Goal: Information Seeking & Learning: Learn about a topic

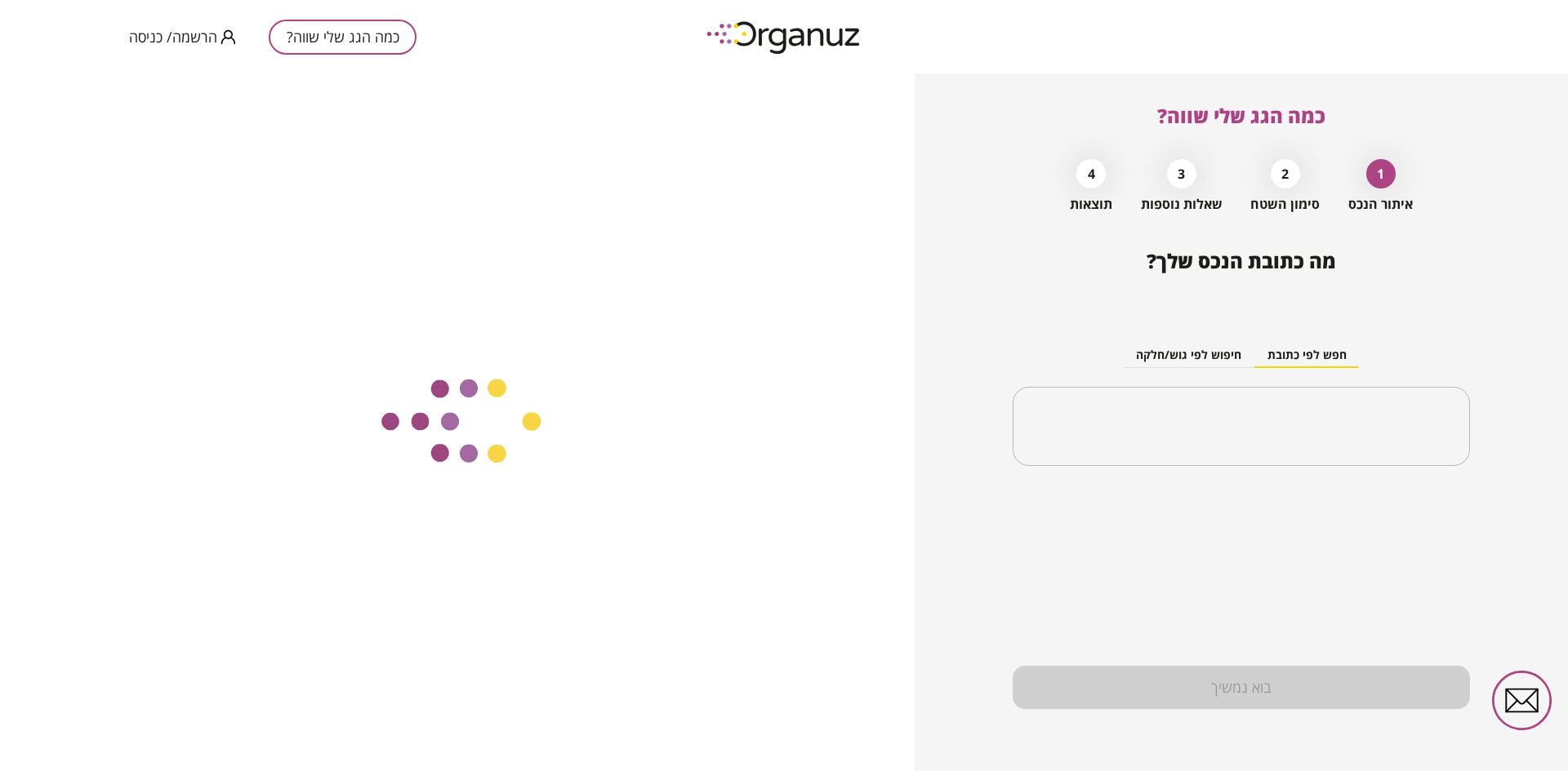
click at [175, 31] on span "הרשמה/ כניסה" at bounding box center [173, 37] width 88 height 17
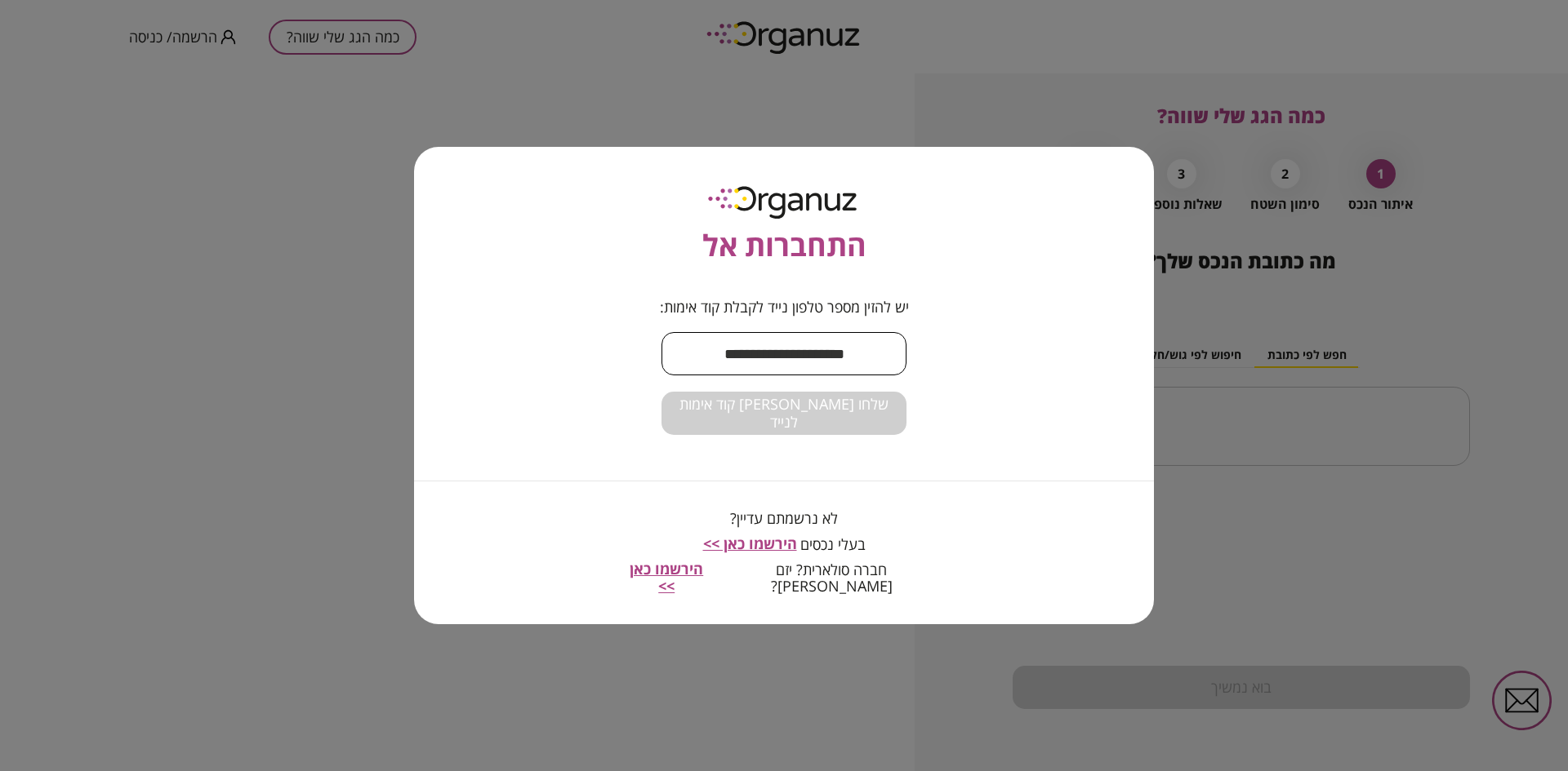
click at [774, 366] on input "text" at bounding box center [784, 354] width 245 height 48
type input "**********"
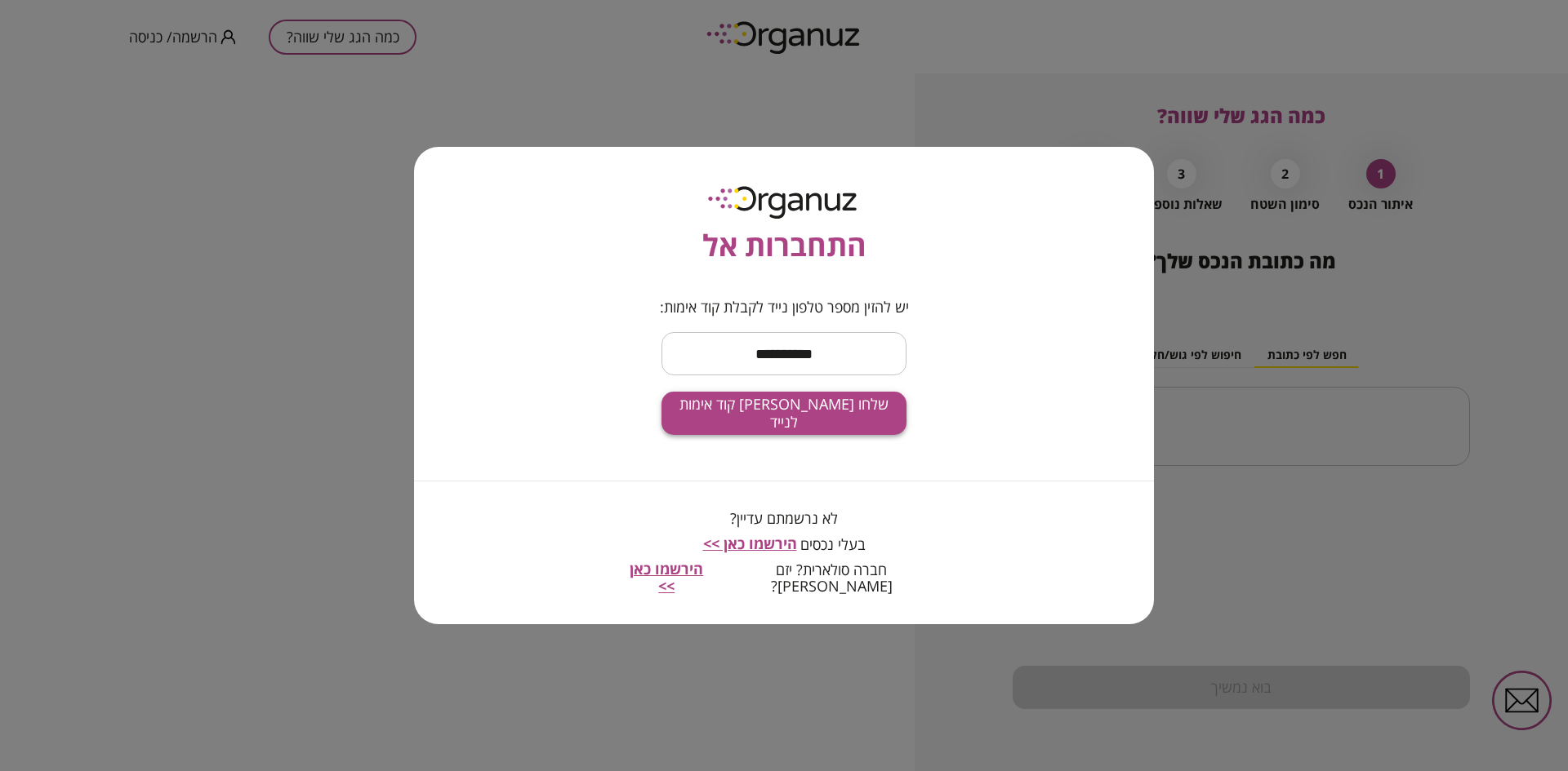
click at [754, 420] on span "שלחו [PERSON_NAME] קוד אימות לנייד" at bounding box center [784, 413] width 219 height 35
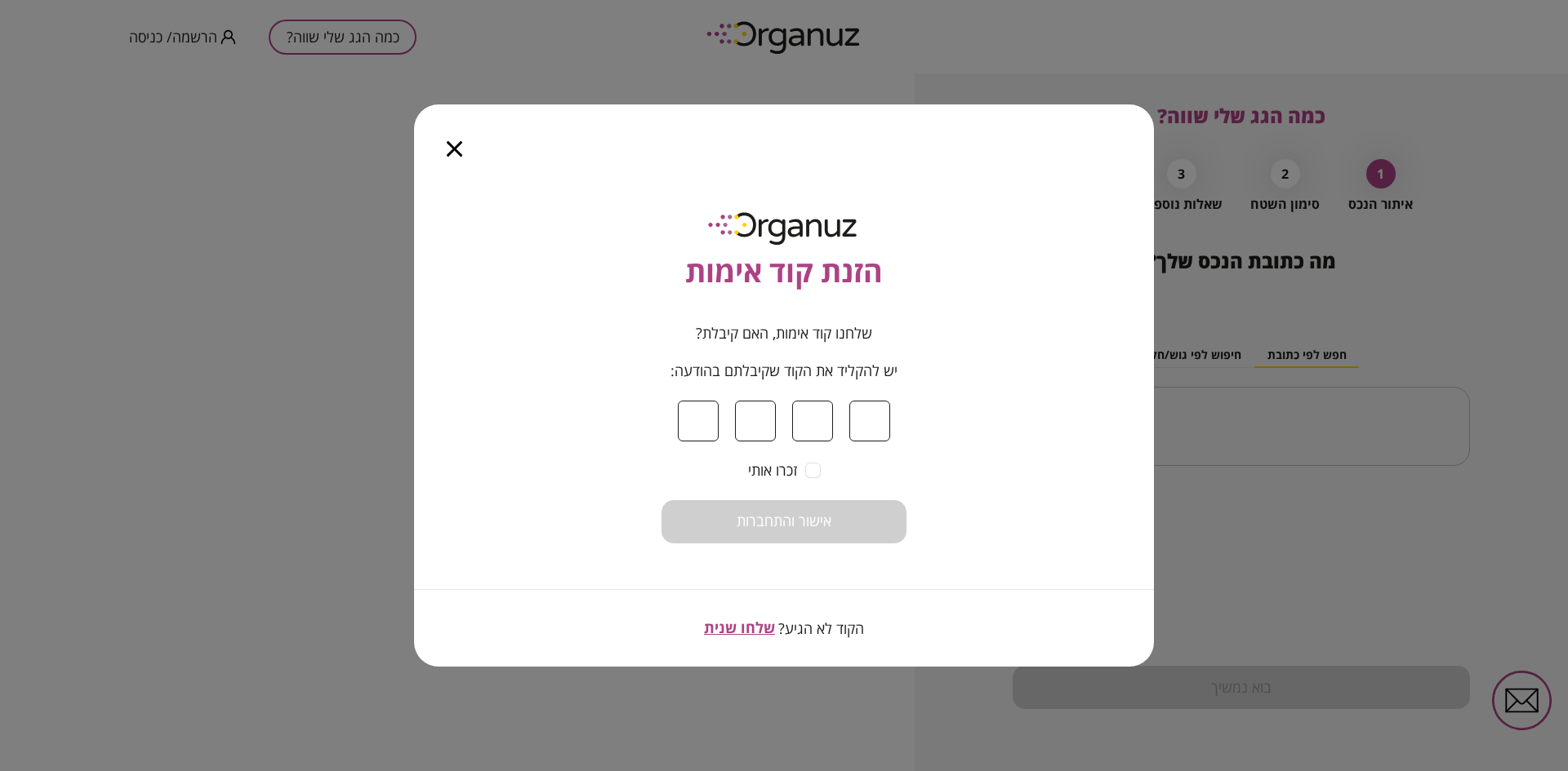
type input "*"
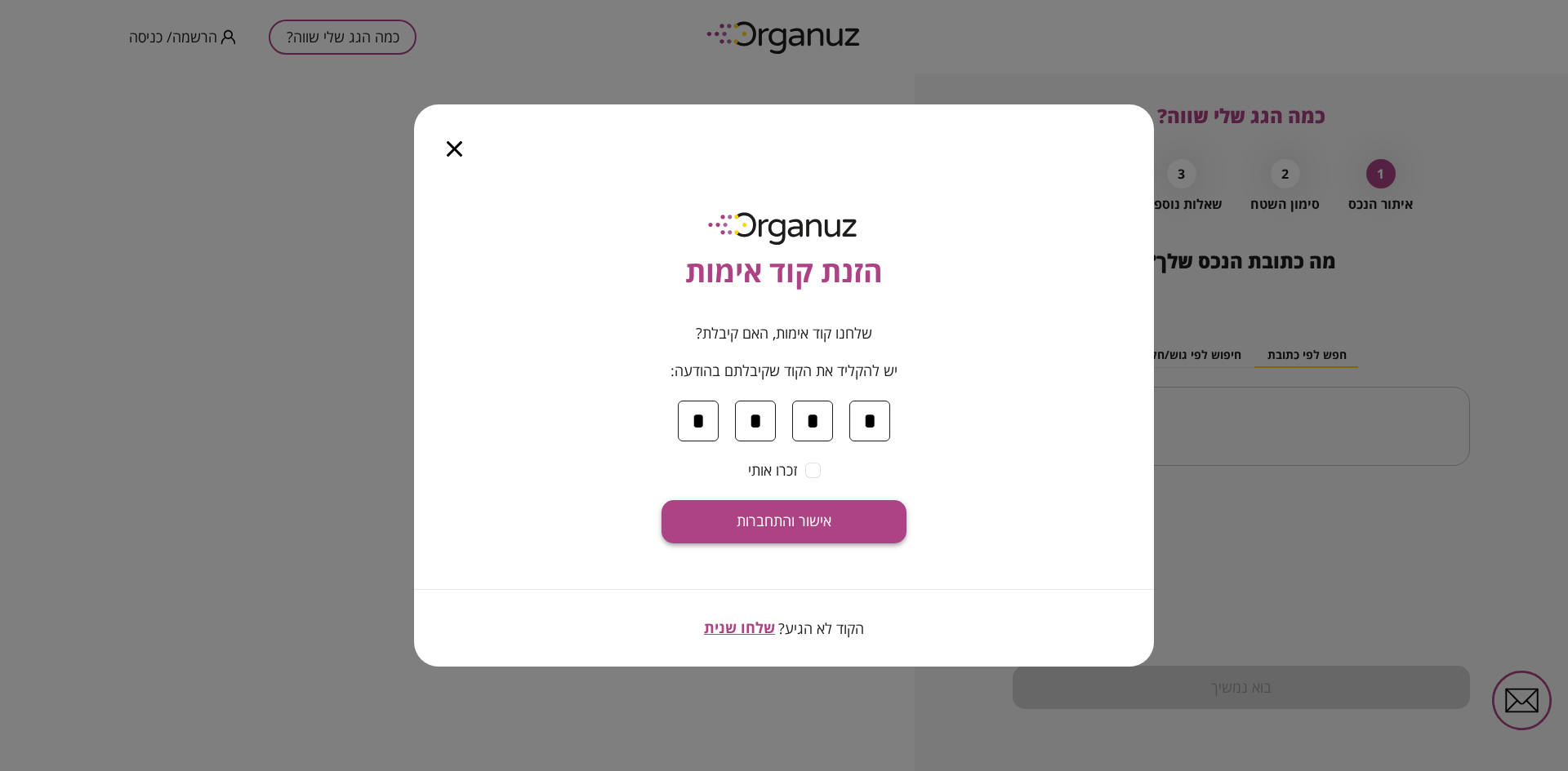
type input "*"
click at [735, 529] on button "אישור והתחברות" at bounding box center [784, 522] width 245 height 43
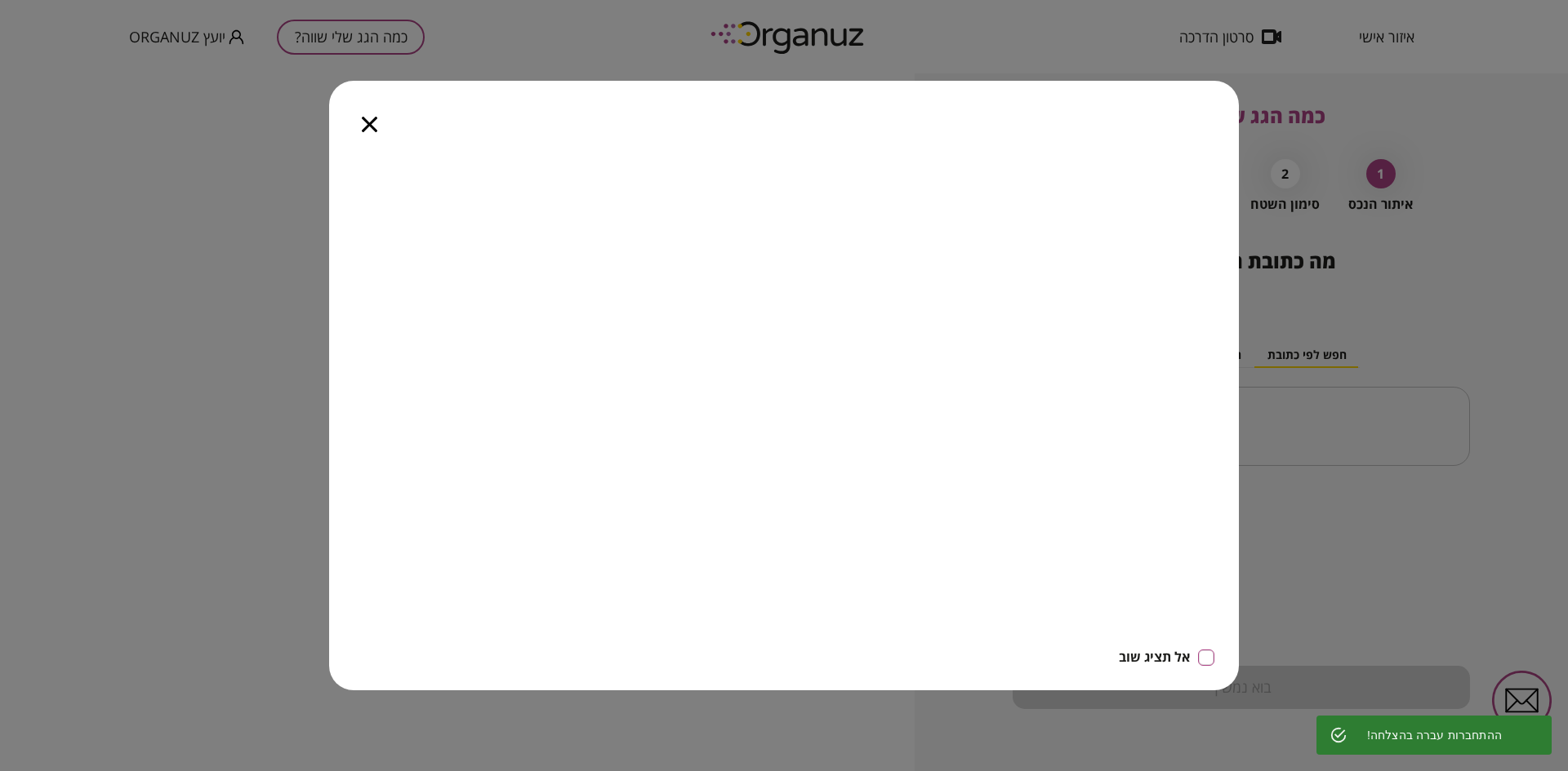
click at [369, 124] on icon "button" at bounding box center [369, 124] width 16 height 16
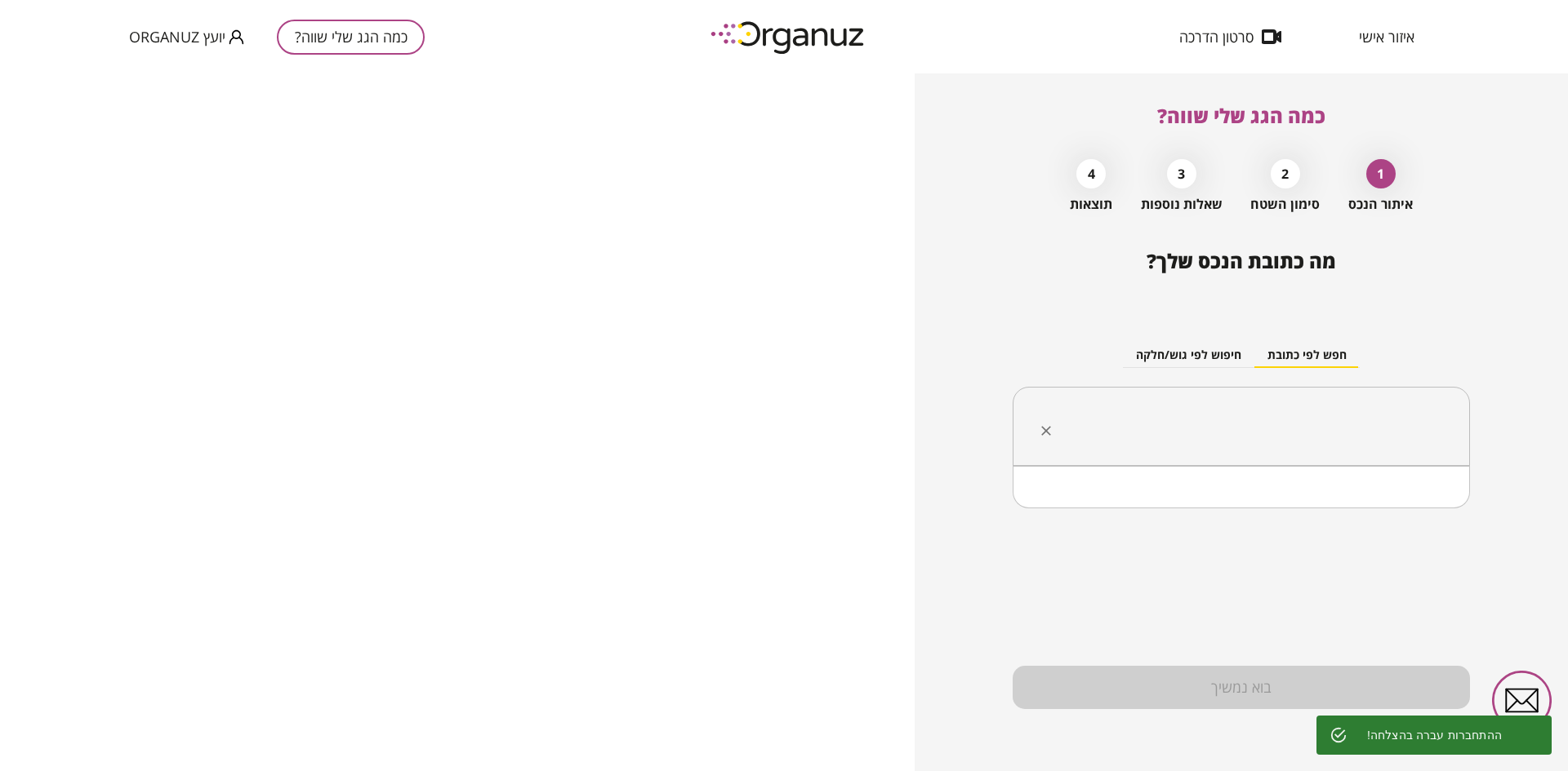
click at [1259, 408] on input "text" at bounding box center [1247, 427] width 406 height 41
type input "*"
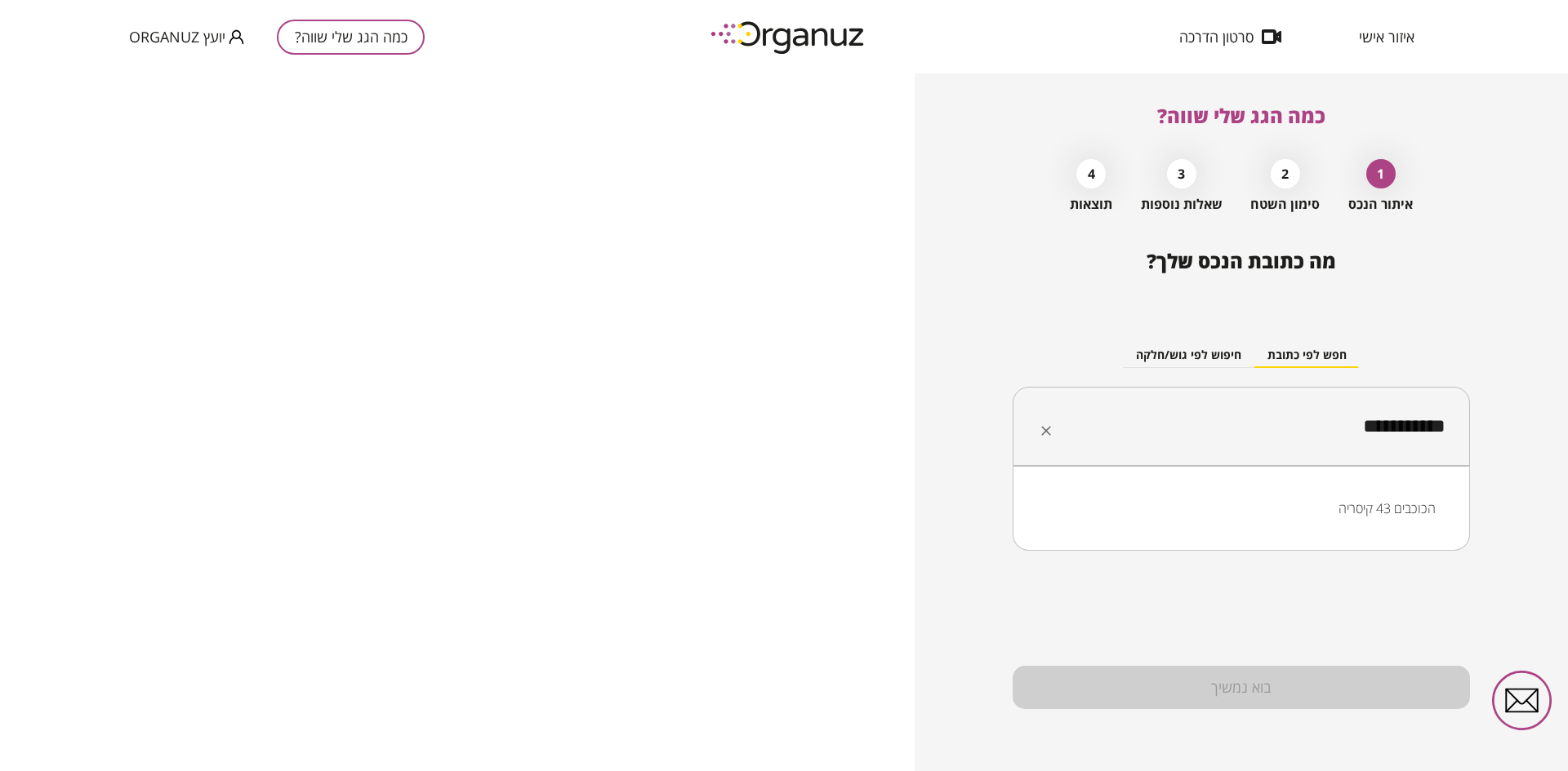
click at [1334, 503] on li "הכוכבים 43 קיסריה" at bounding box center [1241, 508] width 415 height 29
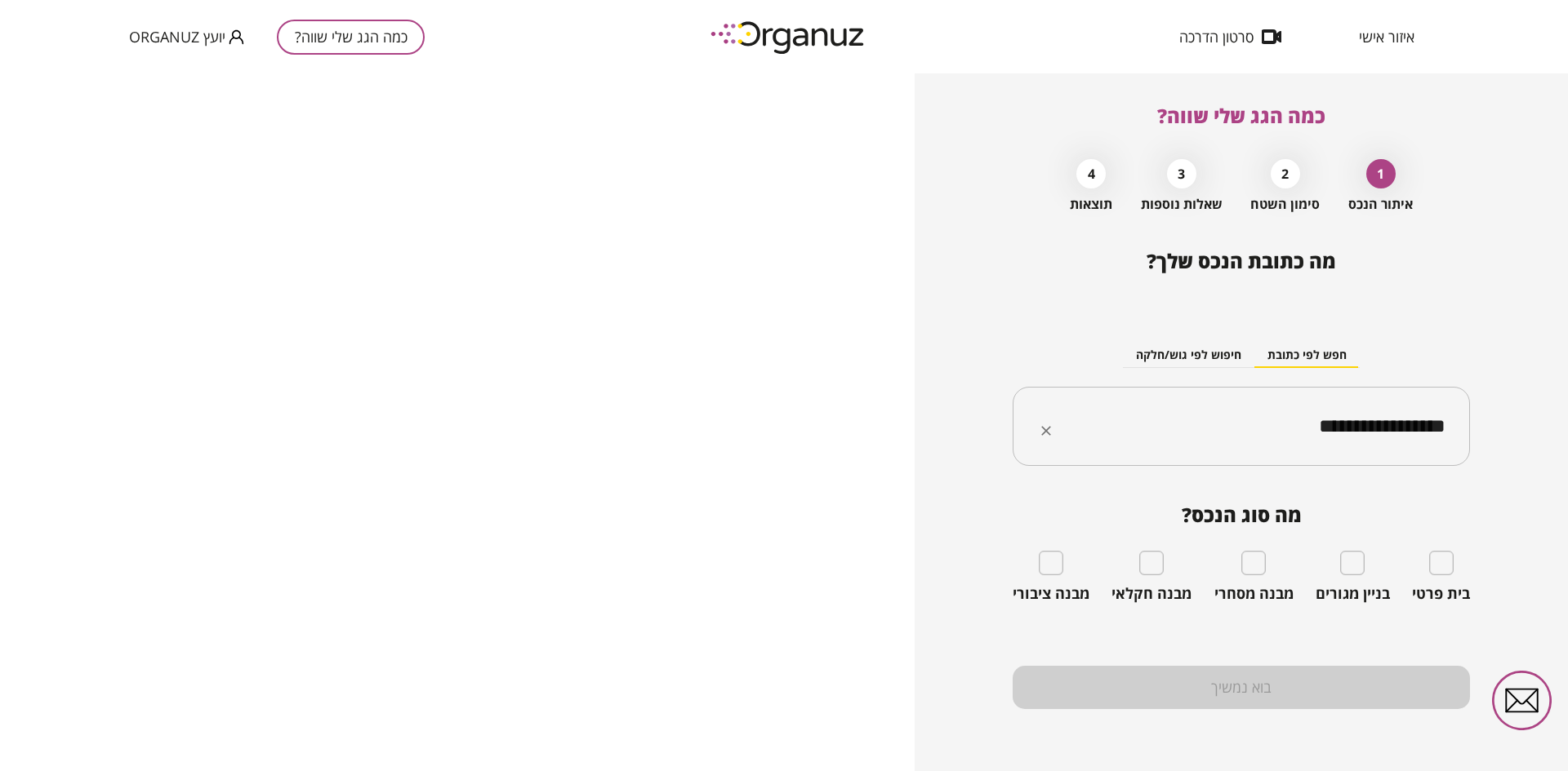
type input "**********"
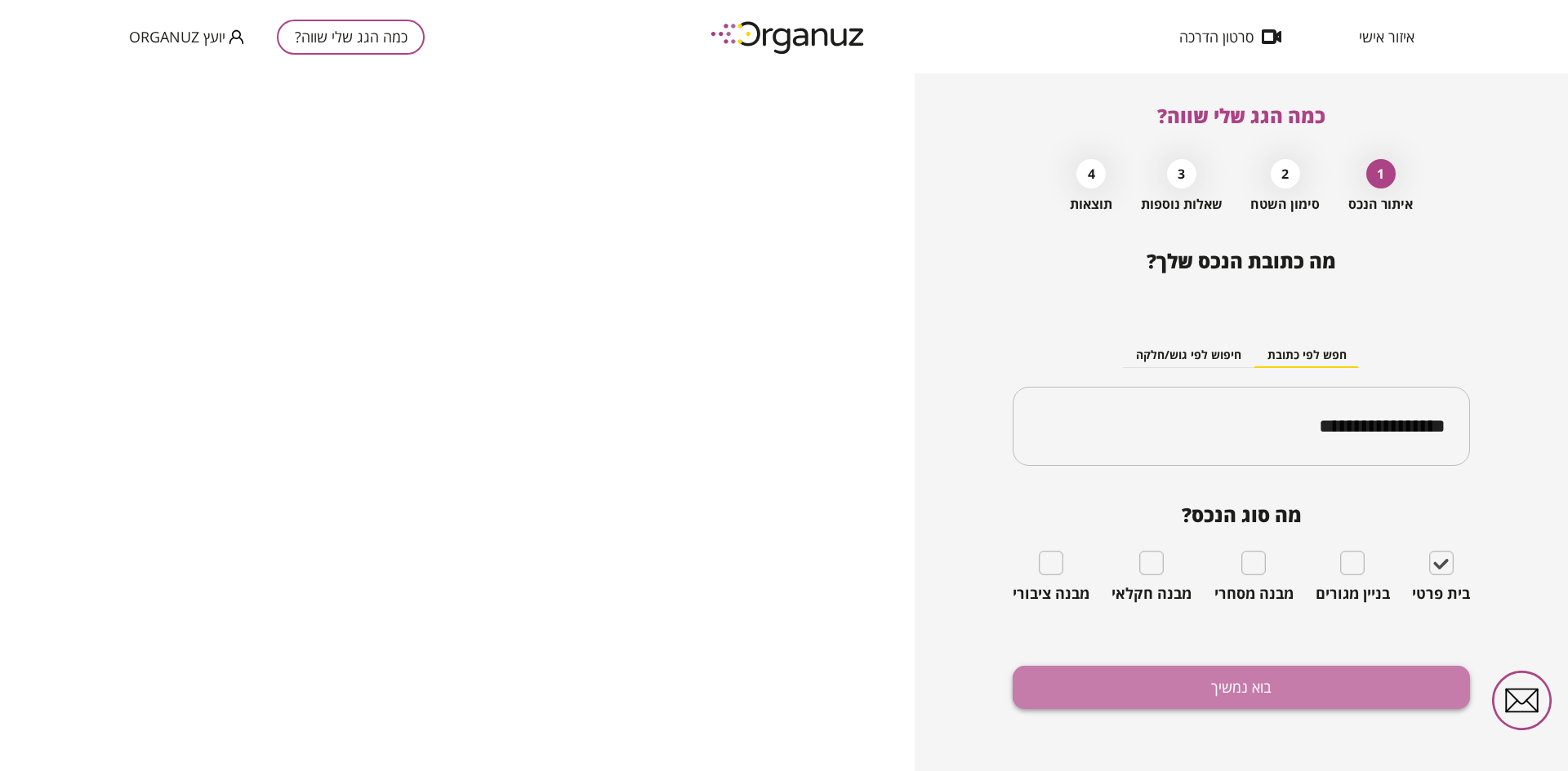
click at [1220, 689] on button "בוא נמשיך" at bounding box center [1241, 688] width 457 height 43
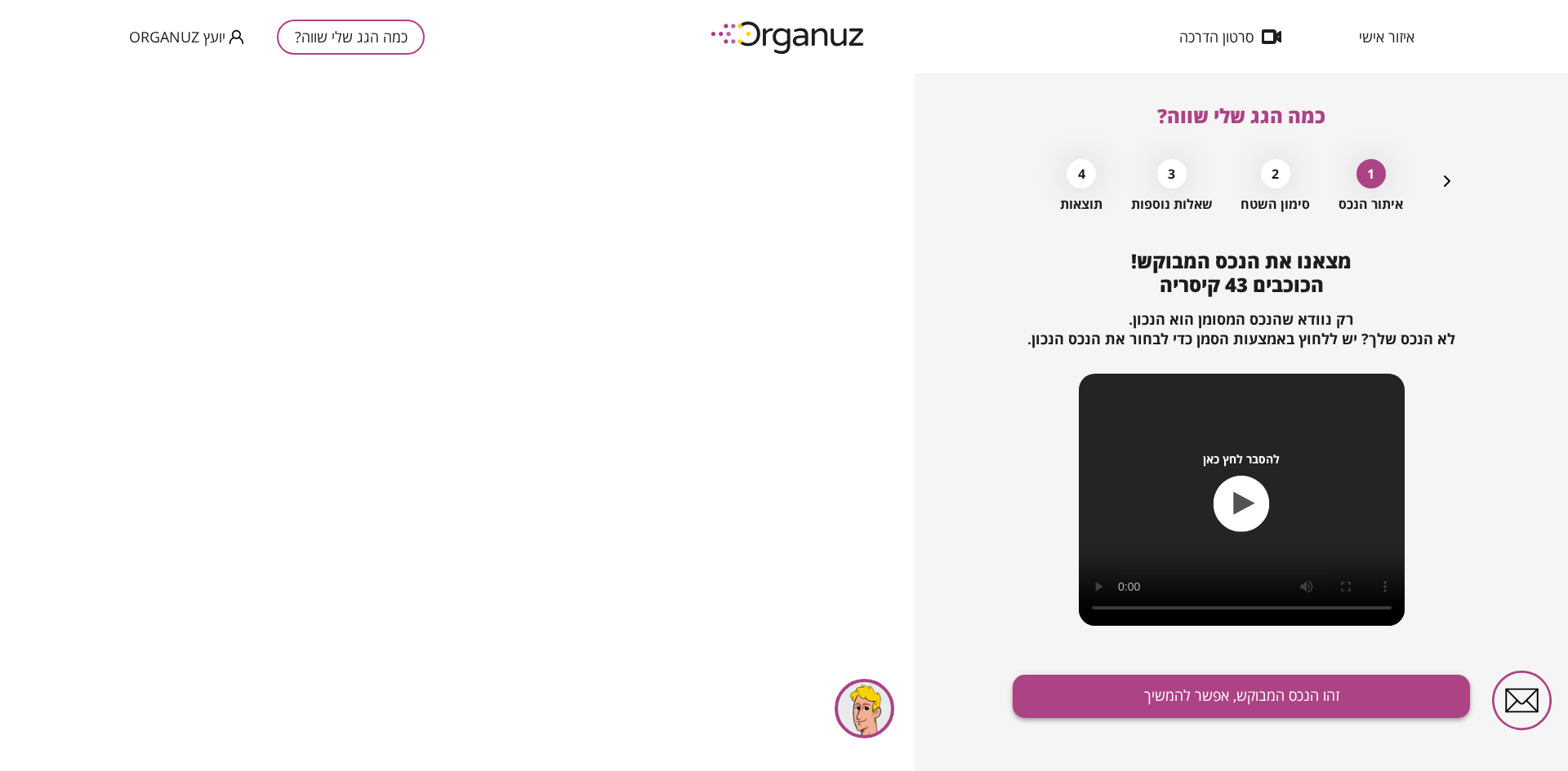
click at [1204, 687] on button "זהו הנכס המבוקש, אפשר להמשיך" at bounding box center [1241, 697] width 457 height 43
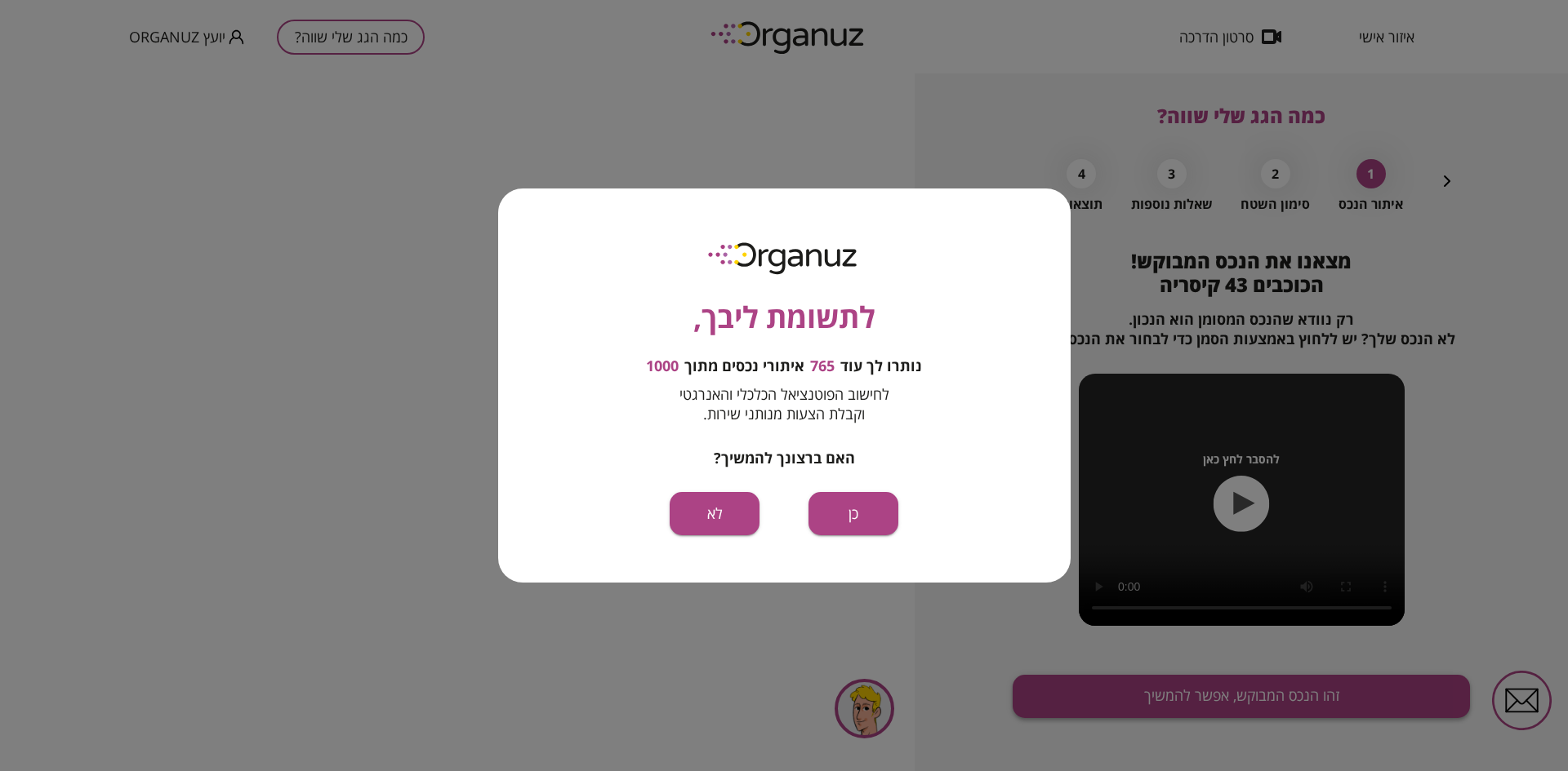
click at [1204, 687] on div "לתשומת ליבך, נותרו לך עוד 765 איתורי נכסים מתוך 1000 לחישוב הפוטנציאל הכלכלי וה…" at bounding box center [784, 385] width 1568 height 771
click at [839, 526] on button "כן" at bounding box center [853, 513] width 90 height 43
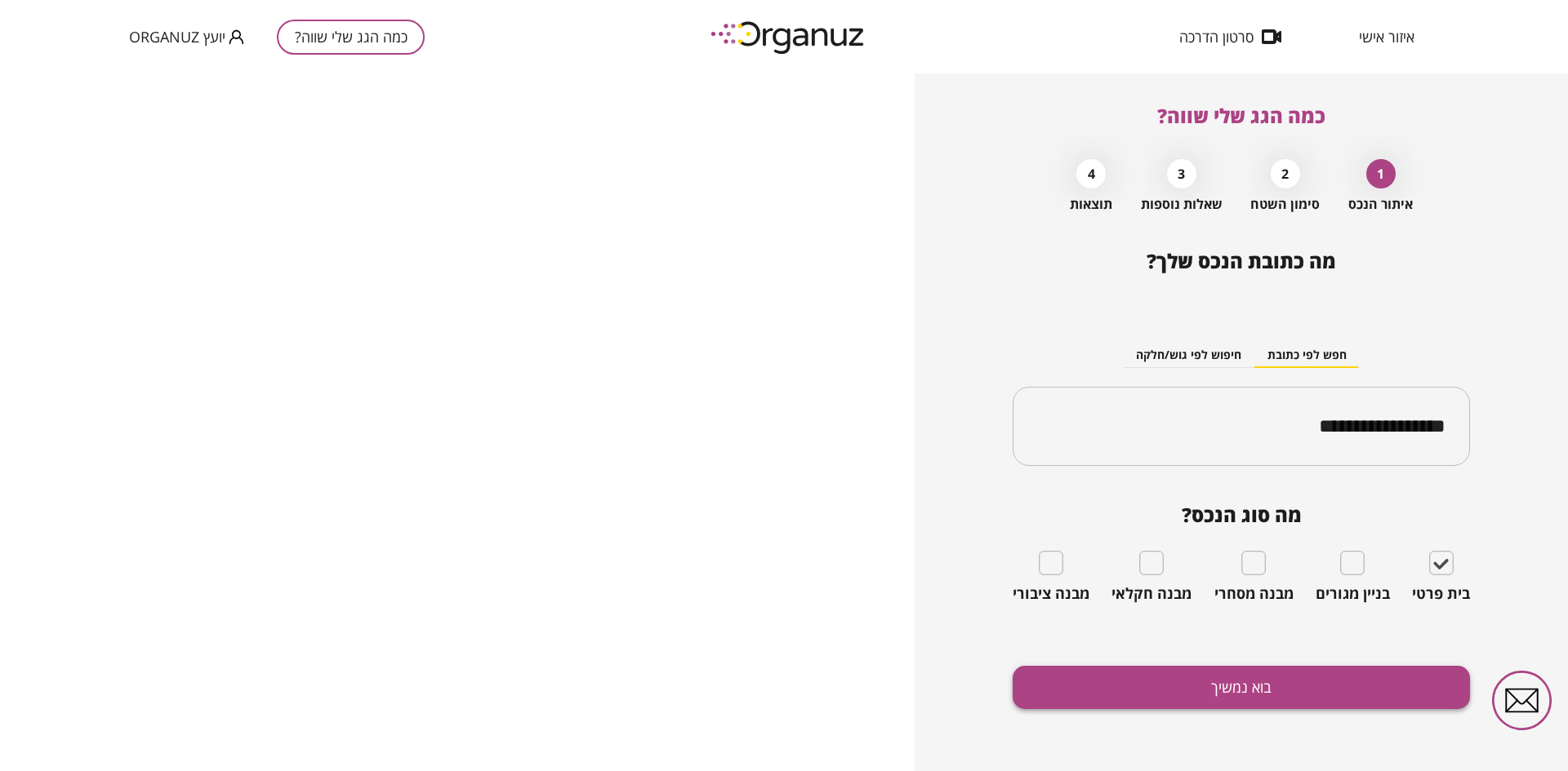
click at [1138, 681] on button "בוא נמשיך" at bounding box center [1241, 688] width 457 height 43
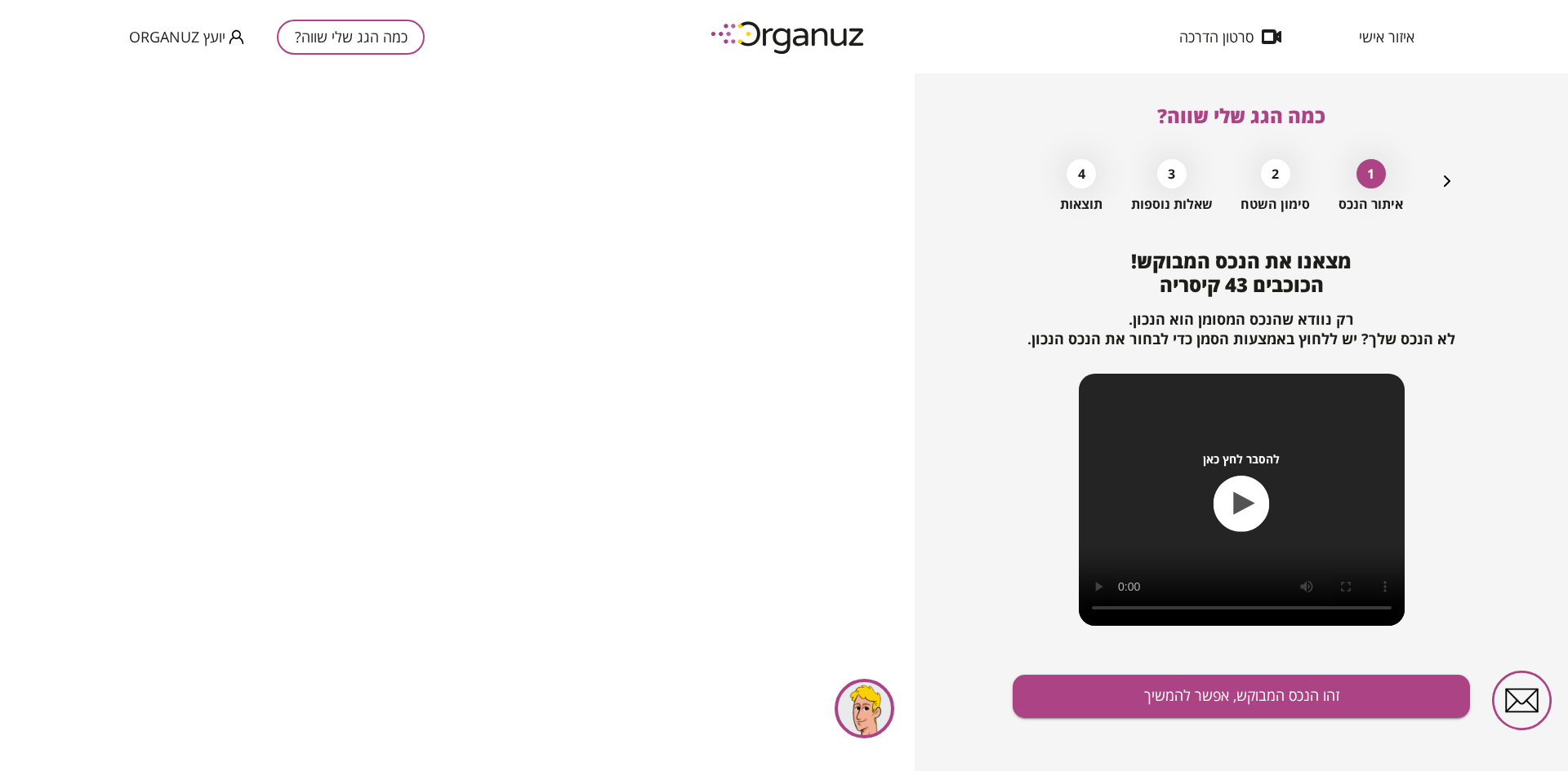
click at [1138, 681] on button "זהו הנכס המבוקש, אפשר להמשיך" at bounding box center [1241, 697] width 457 height 43
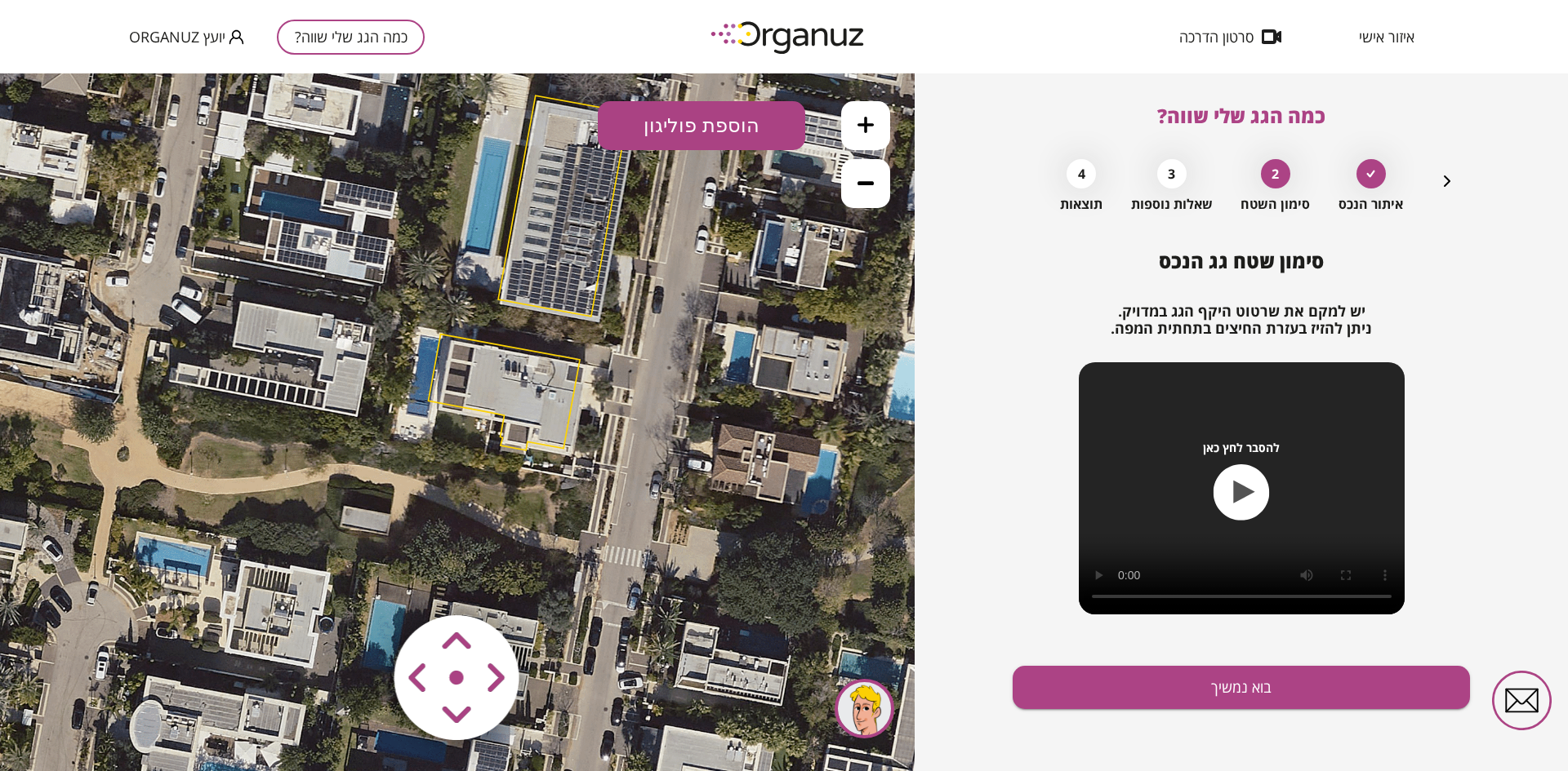
drag, startPoint x: 600, startPoint y: 493, endPoint x: 671, endPoint y: 343, distance: 166.0
click at [671, 343] on icon at bounding box center [525, 273] width 1083 height 1083
click at [866, 120] on icon at bounding box center [866, 125] width 17 height 17
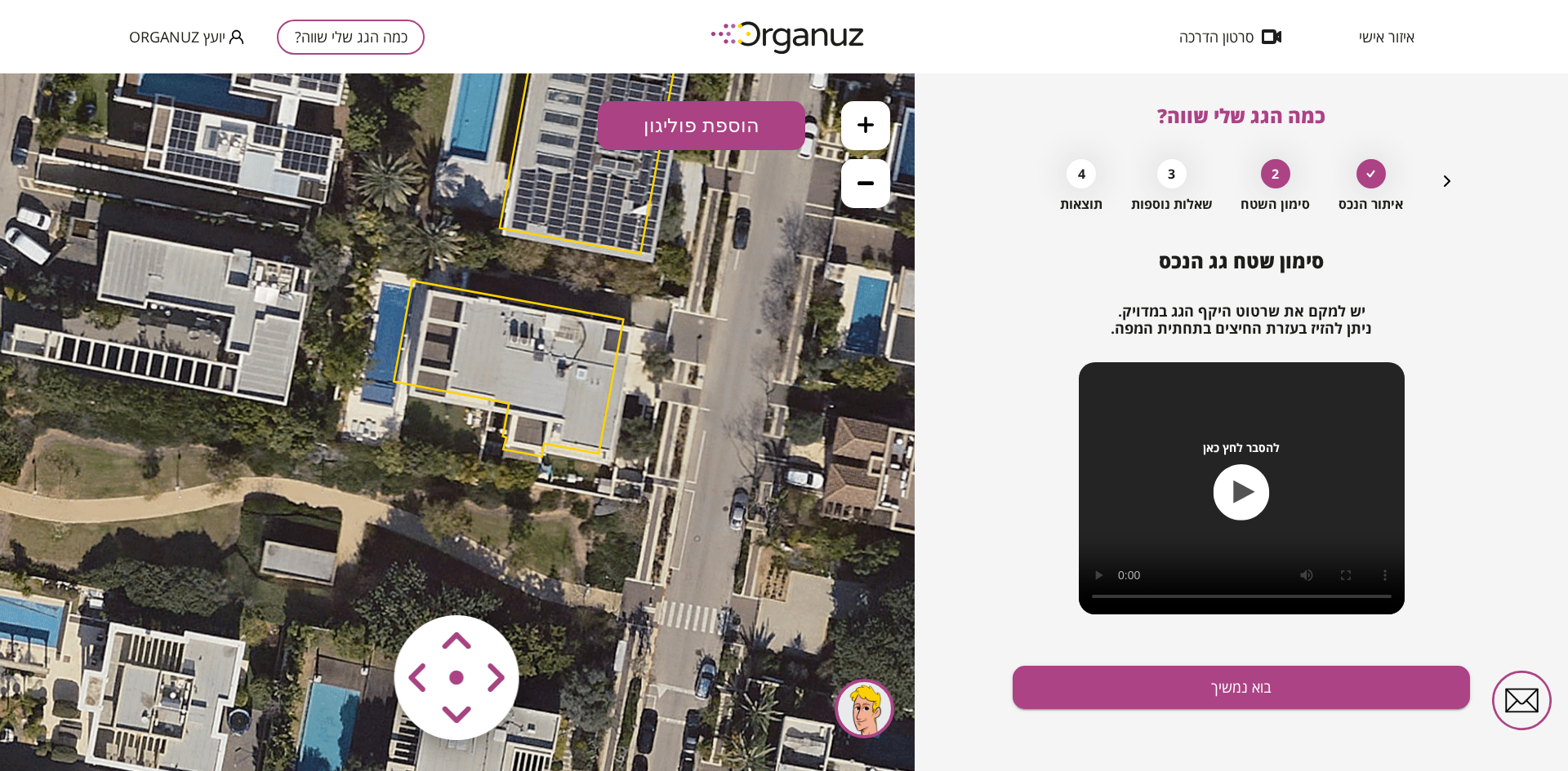
drag, startPoint x: 718, startPoint y: 362, endPoint x: 701, endPoint y: 350, distance: 20.8
click at [701, 350] on icon at bounding box center [542, 188] width 1641 height 1640
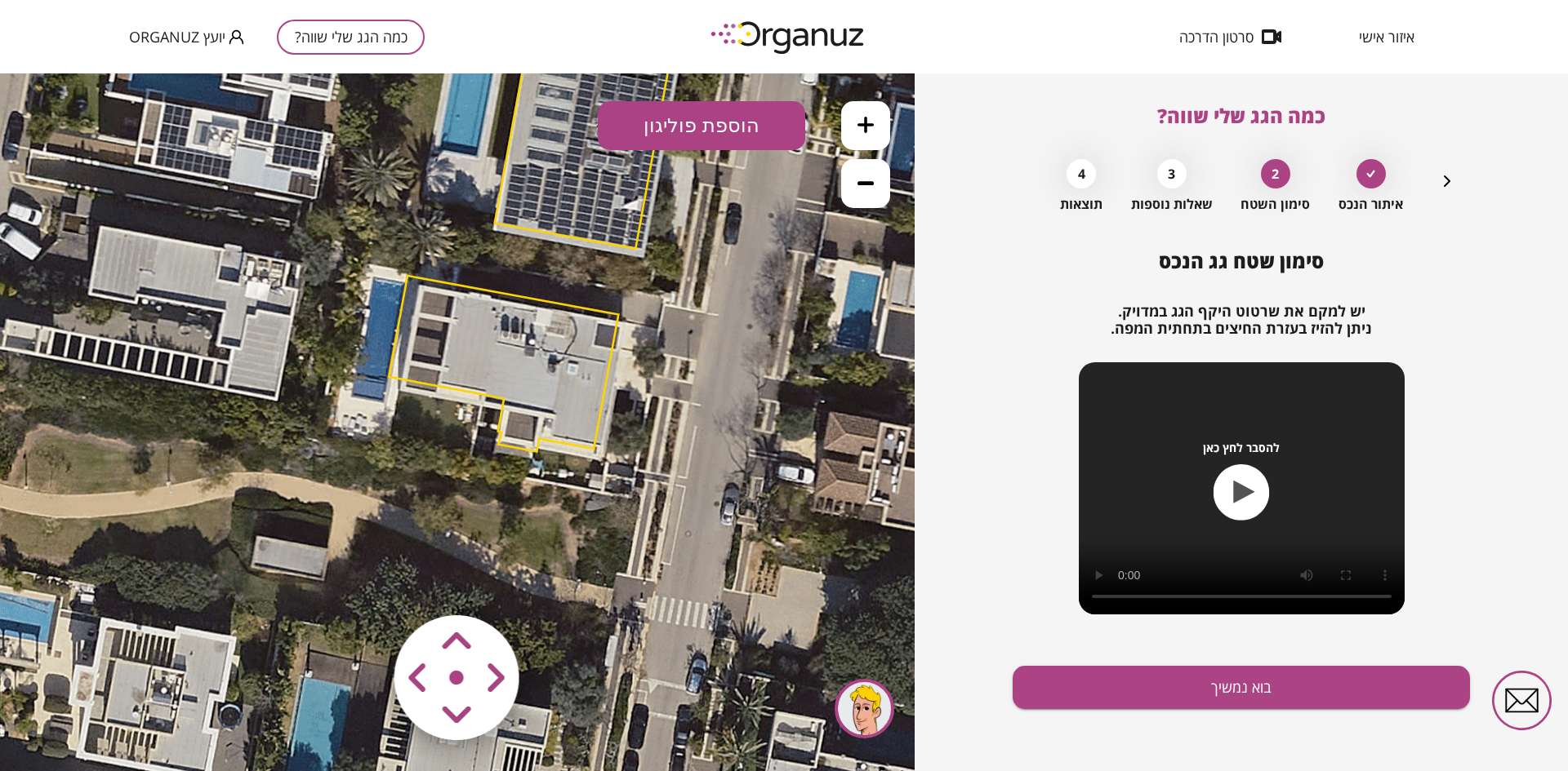
click at [360, 581] on area at bounding box center [360, 581] width 0 height 0
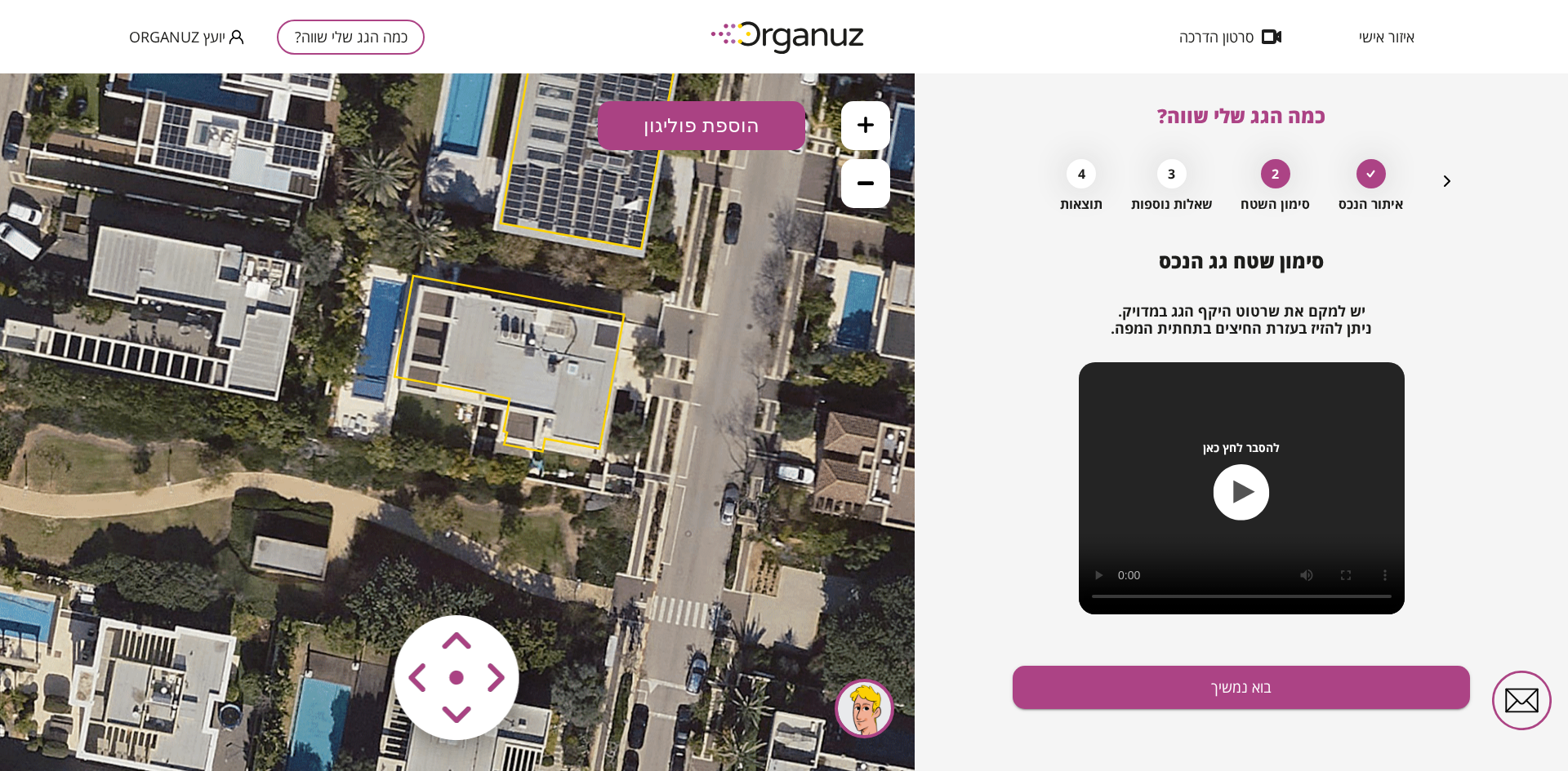
click at [360, 581] on area at bounding box center [360, 581] width 0 height 0
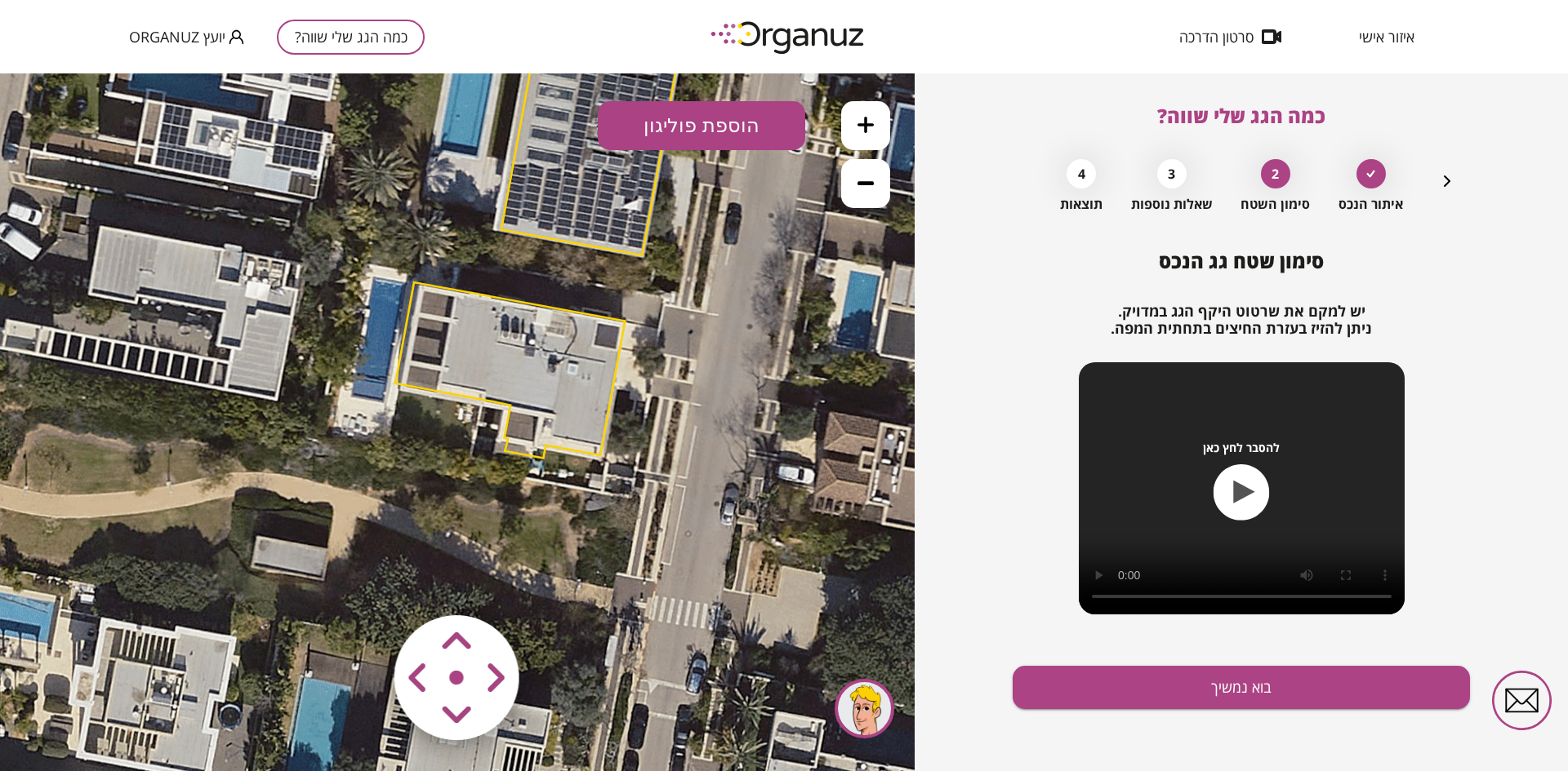
click at [865, 124] on icon at bounding box center [866, 125] width 17 height 17
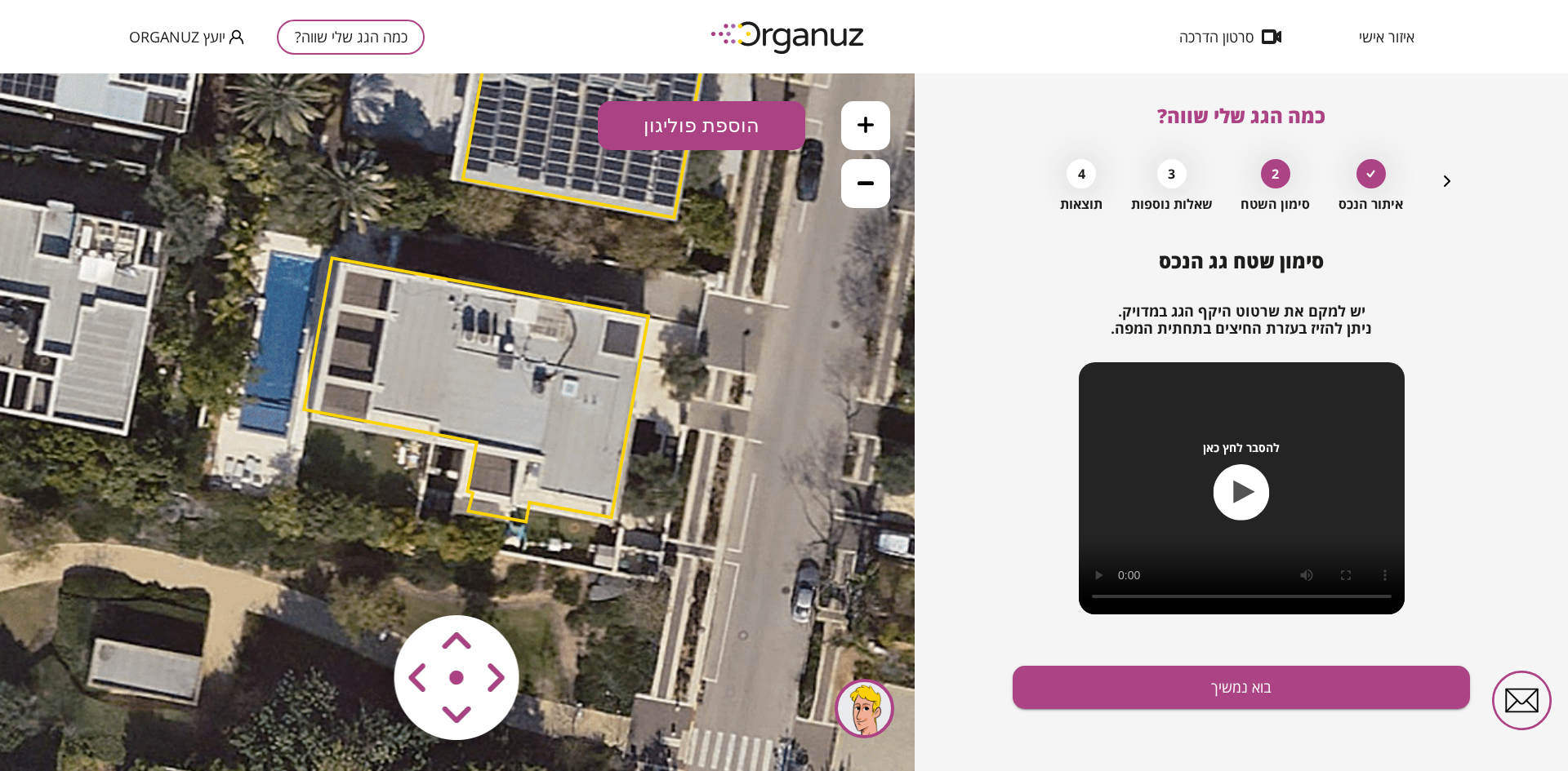
drag, startPoint x: 759, startPoint y: 373, endPoint x: 714, endPoint y: 403, distance: 54.1
click at [714, 403] on icon at bounding box center [510, 111] width 2462 height 2461
click at [691, 138] on button "הוספת פוליגון" at bounding box center [701, 125] width 208 height 49
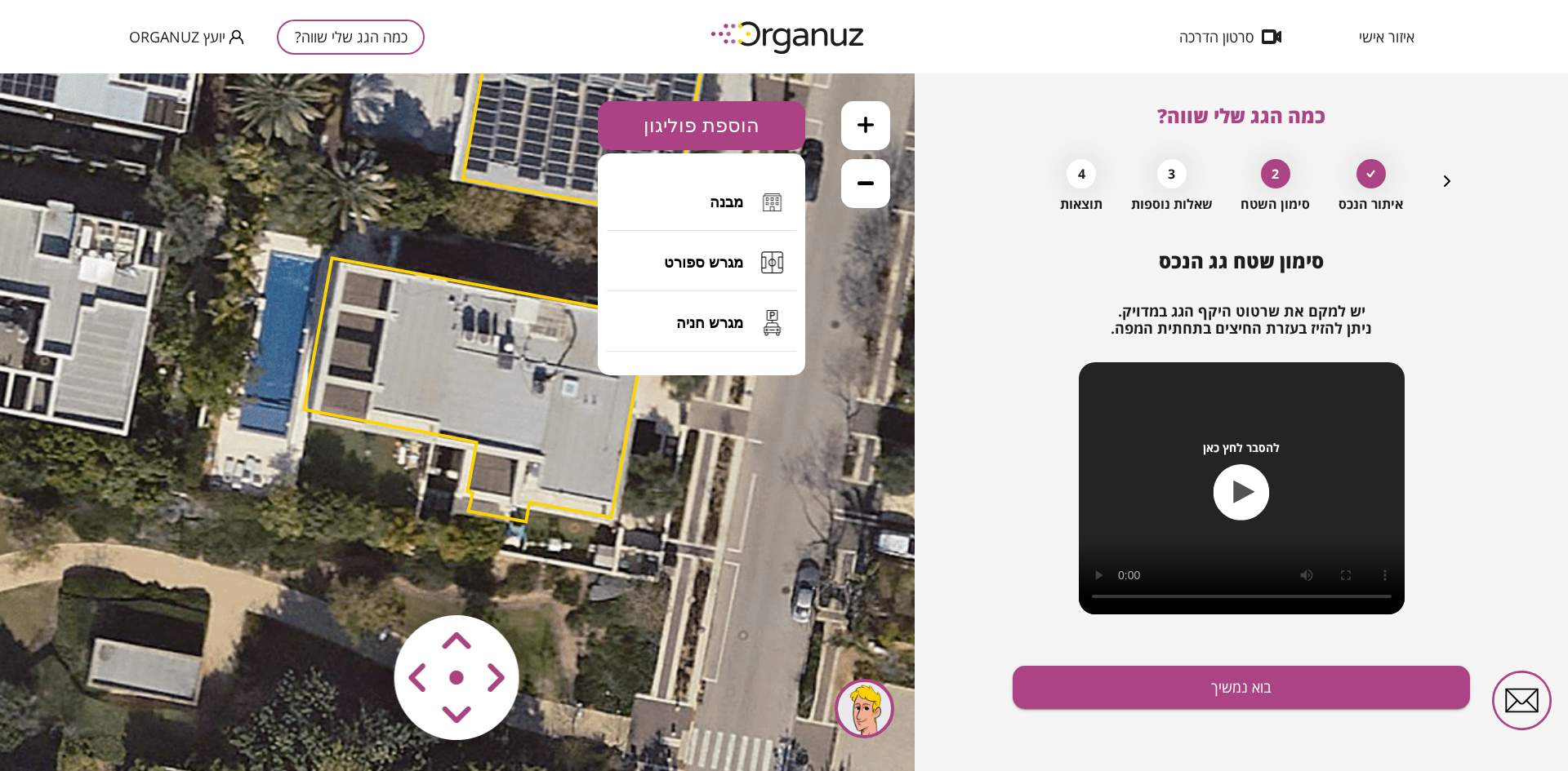
click at [710, 133] on button "הוספת פוליגון" at bounding box center [701, 125] width 208 height 49
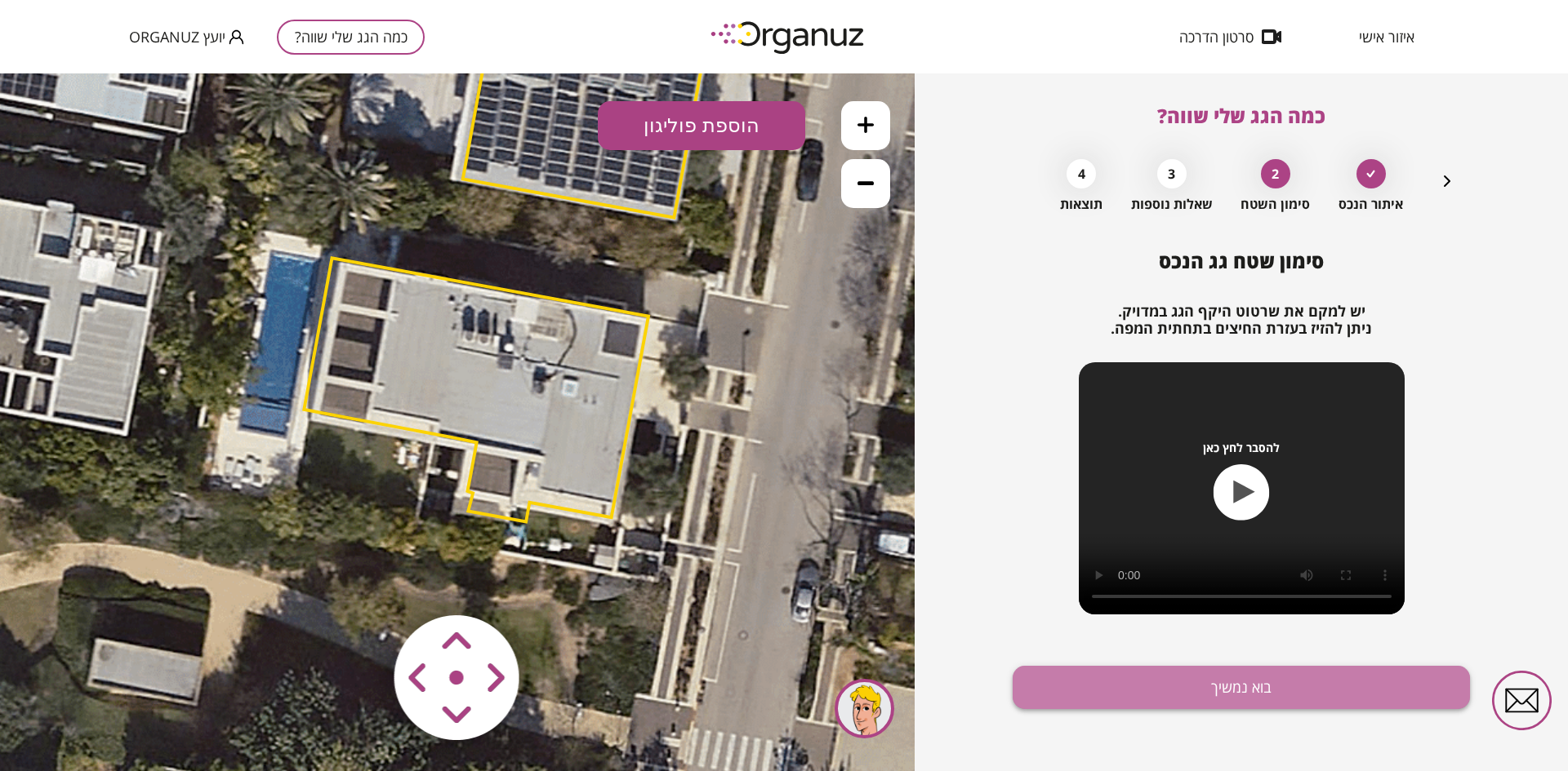
click at [1187, 676] on button "בוא נמשיך" at bounding box center [1241, 688] width 457 height 43
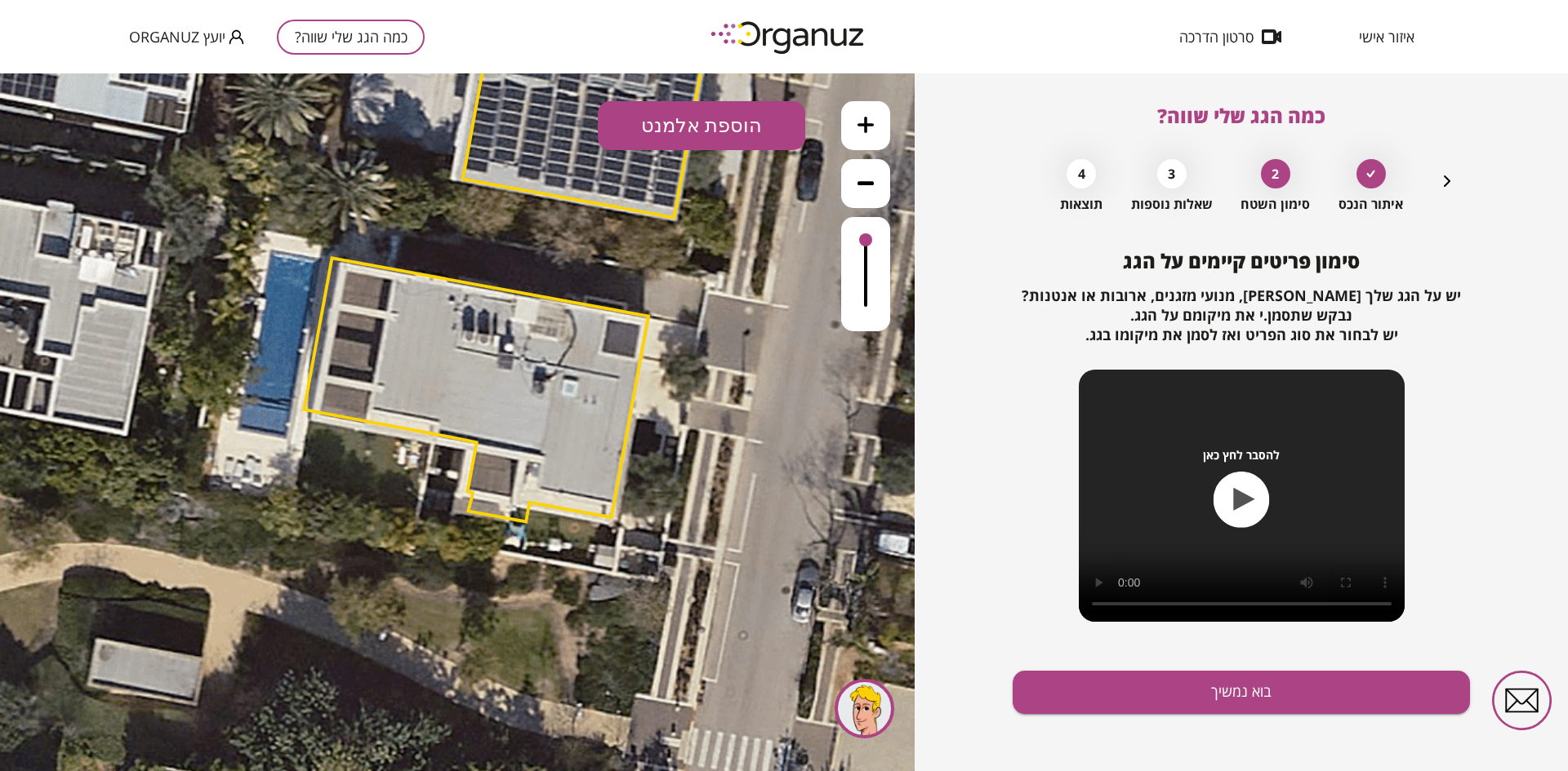
click at [696, 128] on button "הוספת אלמנט" at bounding box center [701, 125] width 208 height 49
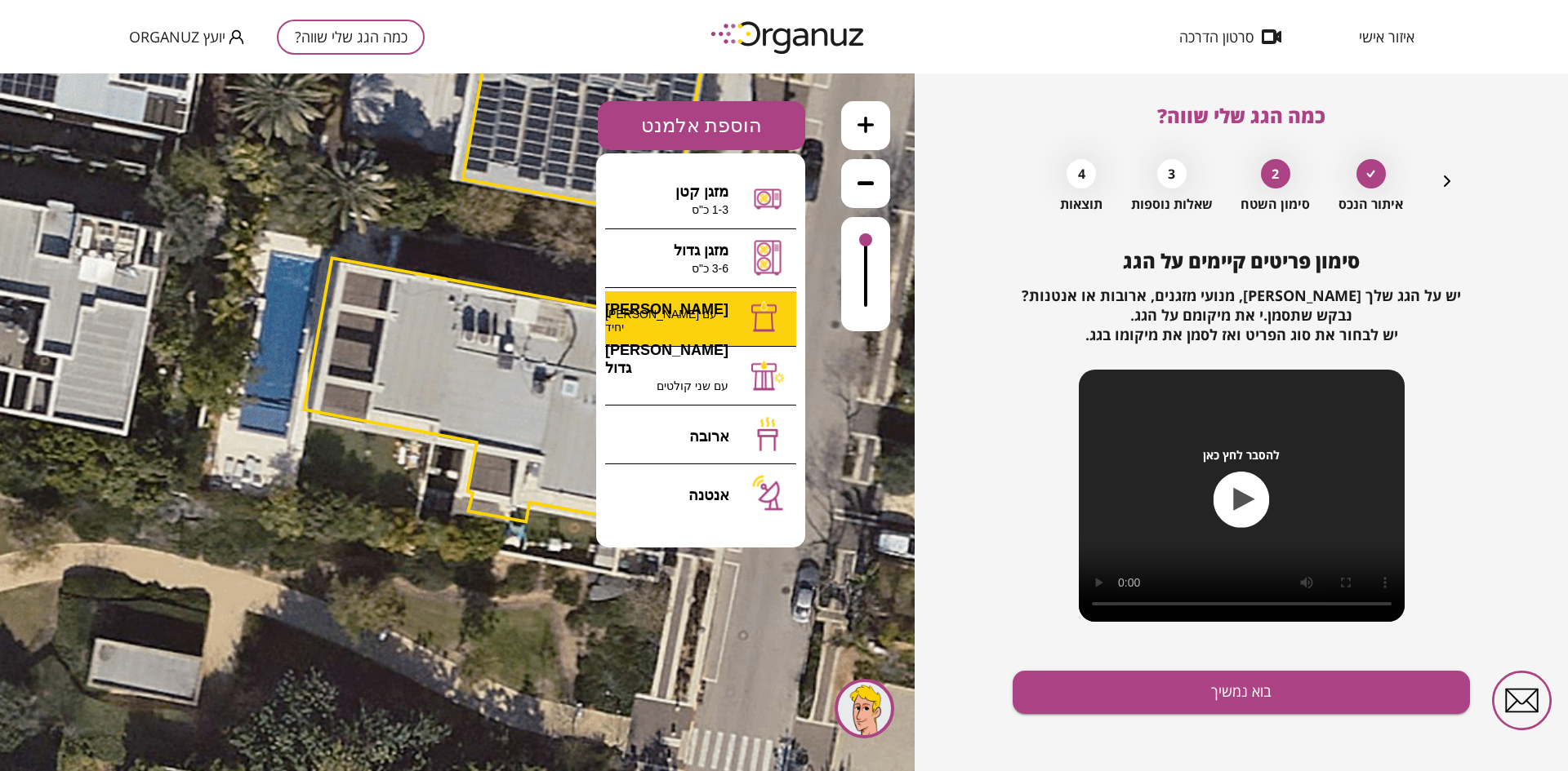
click at [698, 308] on div ".st0 { fill: #FFFFFF; } 10" at bounding box center [457, 422] width 915 height 698
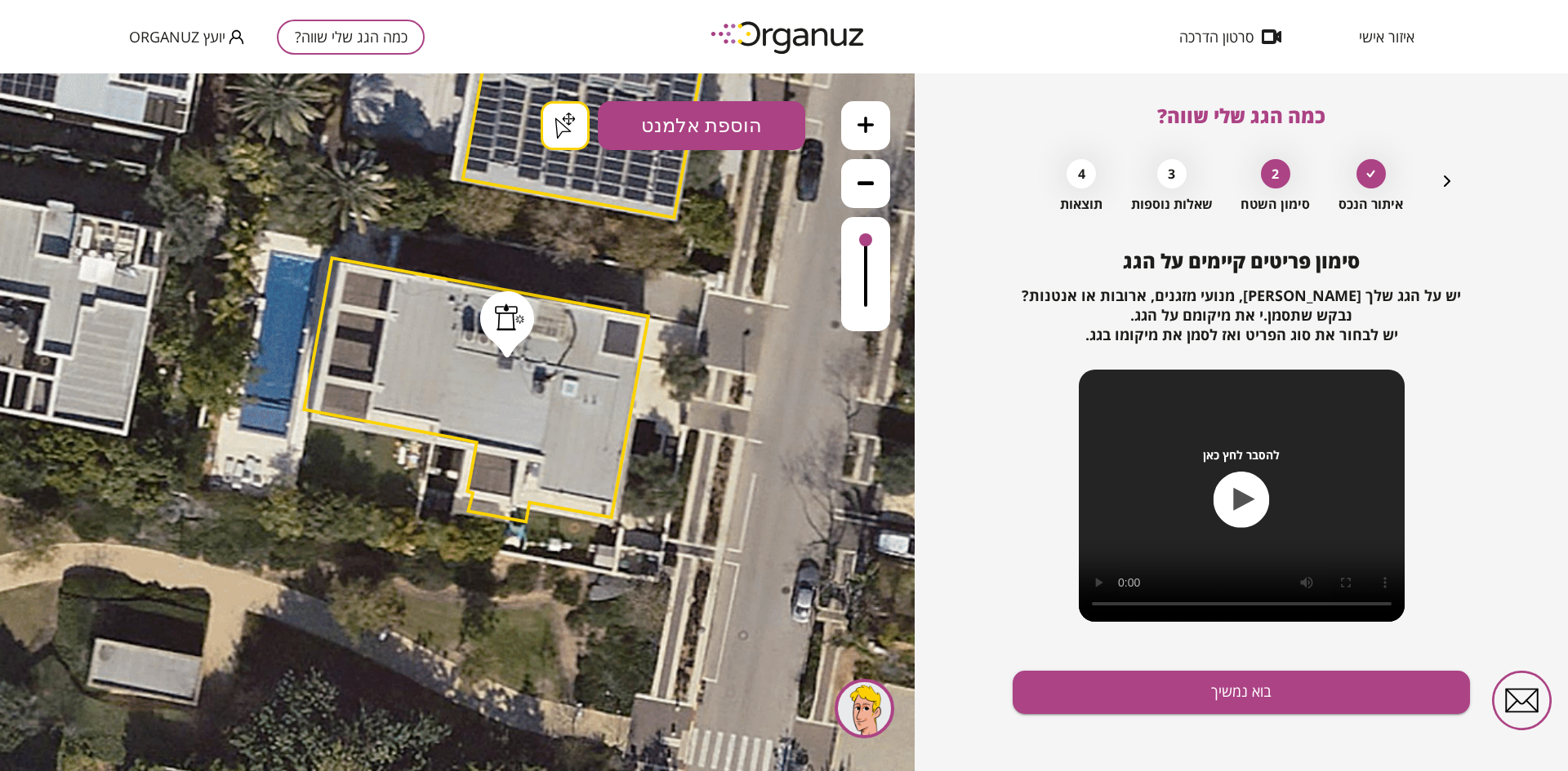
click at [646, 113] on button "הוספת אלמנט" at bounding box center [701, 125] width 208 height 49
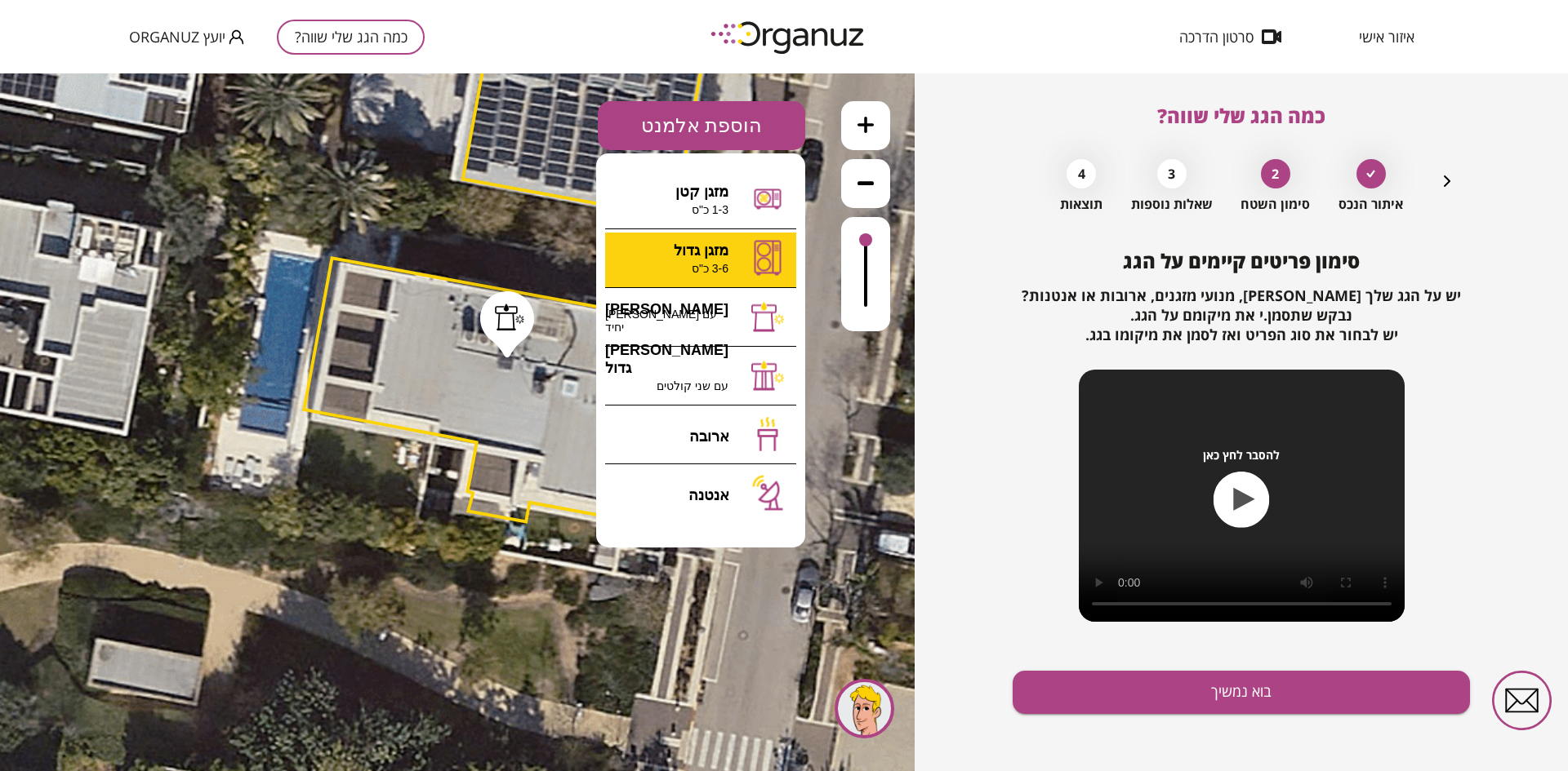
click at [685, 258] on div ".st0 { fill: #FFFFFF; } .st0 { fill: #FFFFFF; }" at bounding box center [457, 422] width 915 height 698
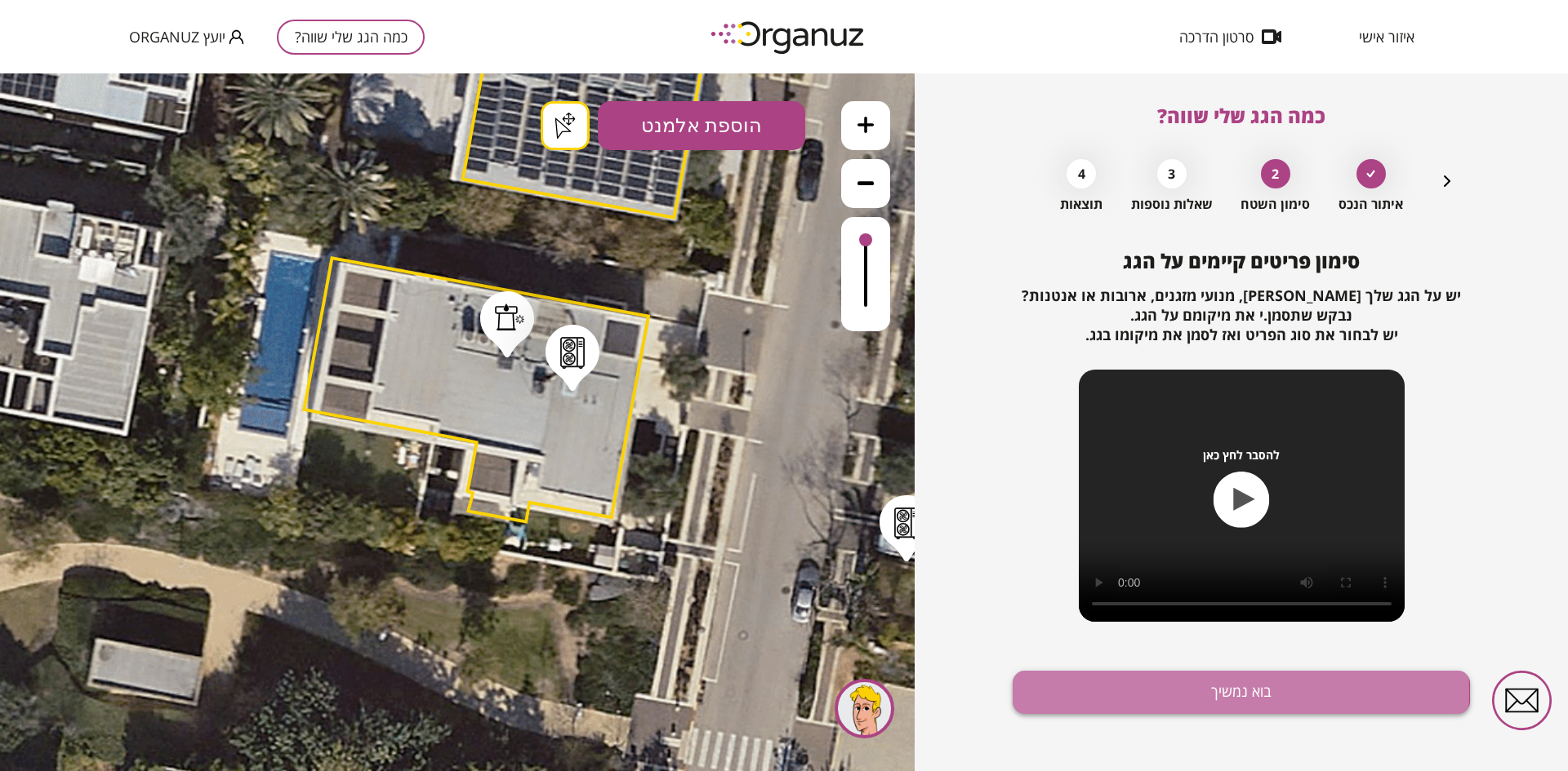
click at [1095, 692] on button "בוא נמשיך" at bounding box center [1241, 693] width 457 height 43
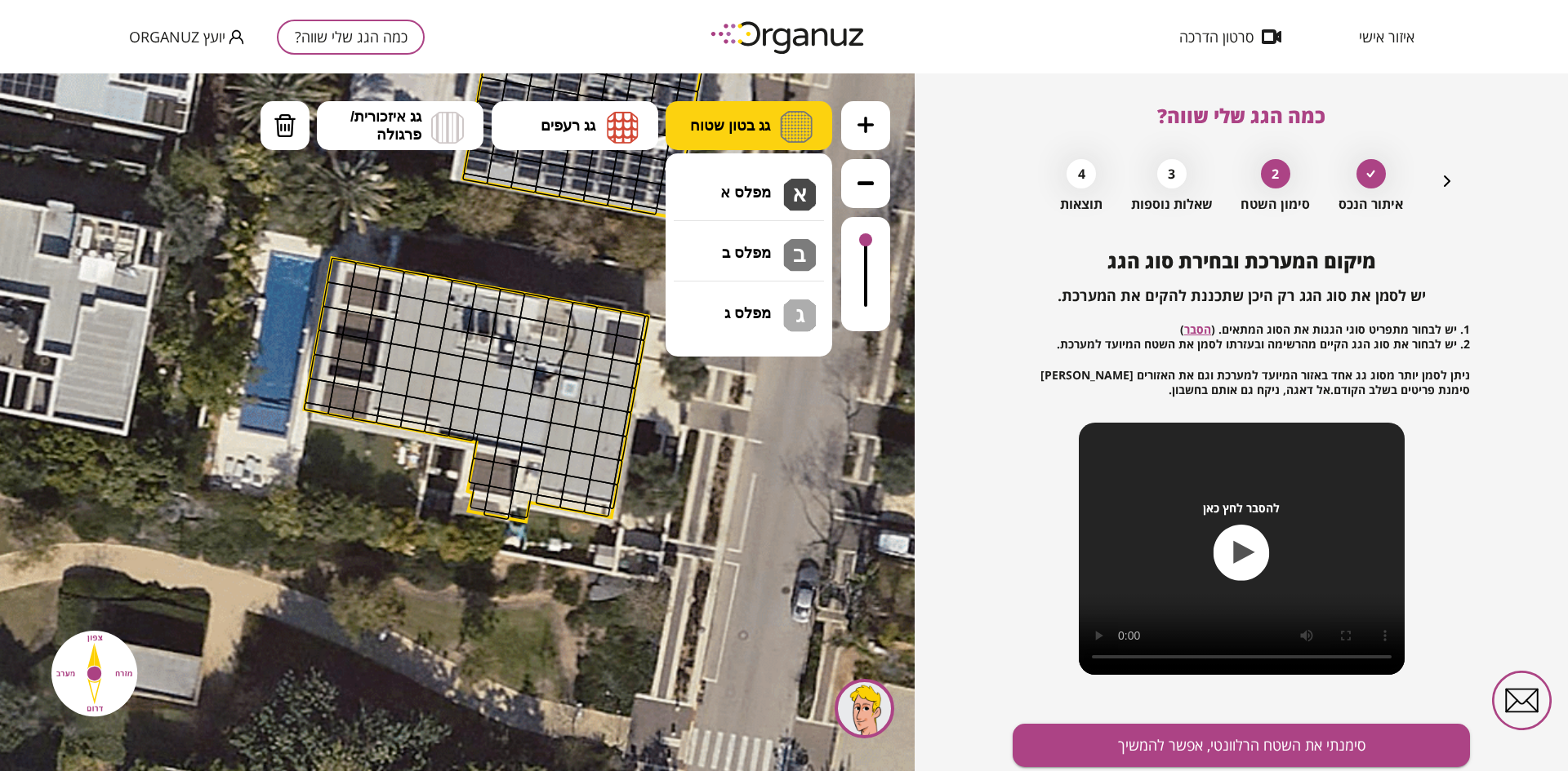
click at [728, 124] on span "גג בטון שטוח" at bounding box center [730, 126] width 80 height 18
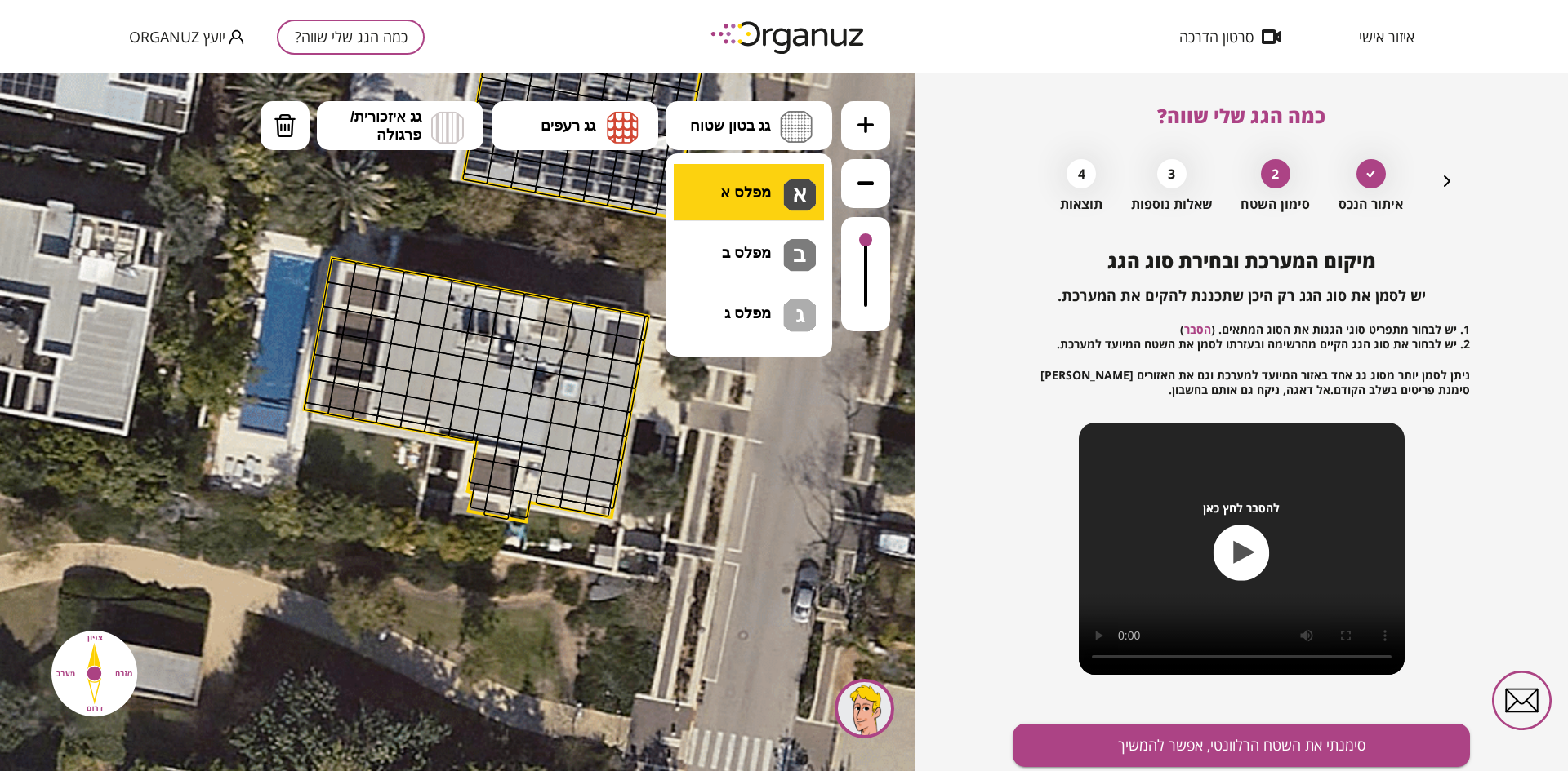
click at [732, 183] on div ".st0 { fill: #FFFFFF; } .st0 { fill: #FFFFFF; }" at bounding box center [457, 422] width 915 height 698
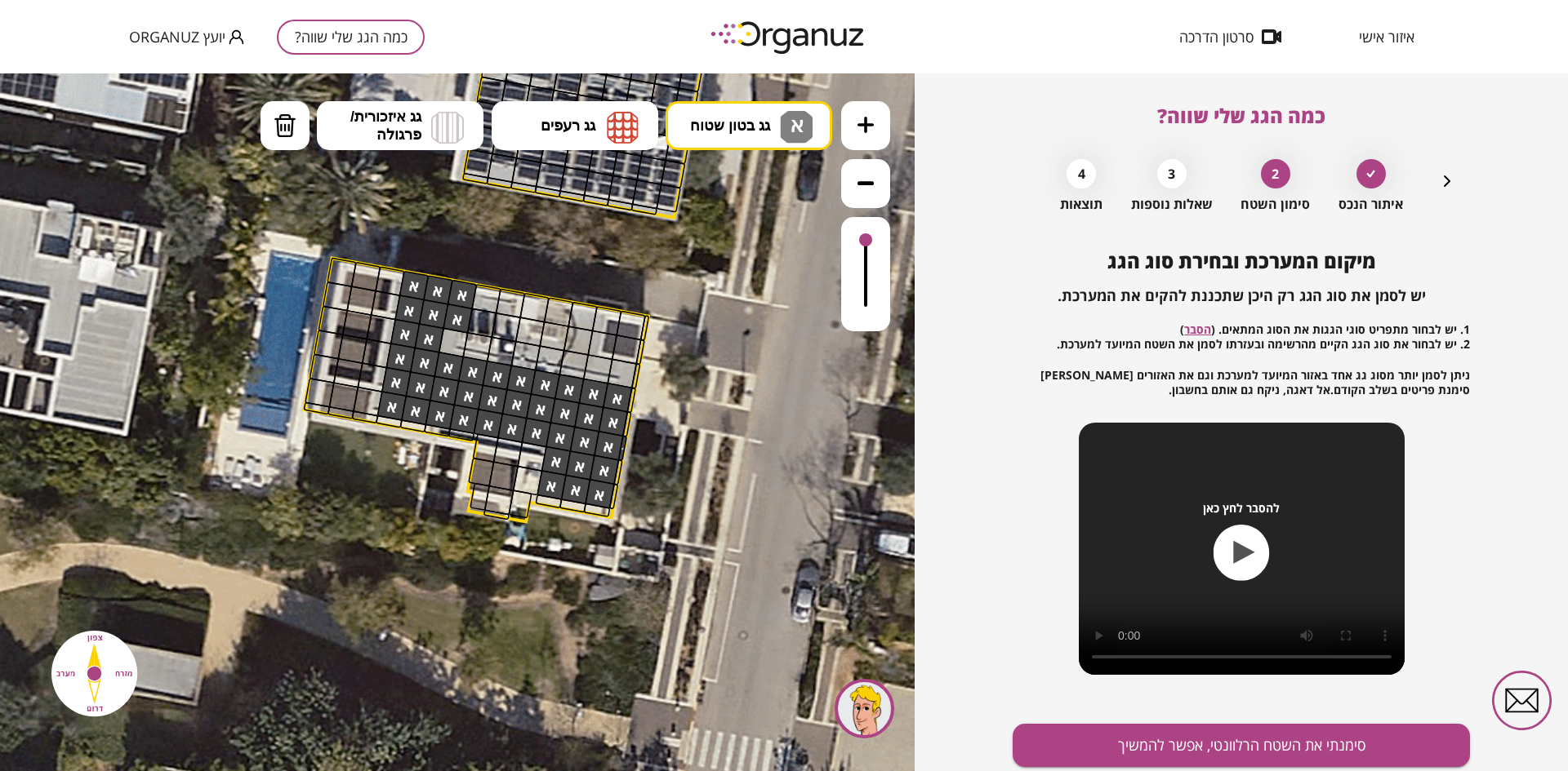
drag, startPoint x: 411, startPoint y: 288, endPoint x: 600, endPoint y: 486, distance: 273.7
drag, startPoint x: 568, startPoint y: 368, endPoint x: 616, endPoint y: 373, distance: 48.3
click at [1135, 749] on button "סימנתי את השטח הרלוונטי, אפשר להמשיך" at bounding box center [1241, 745] width 457 height 43
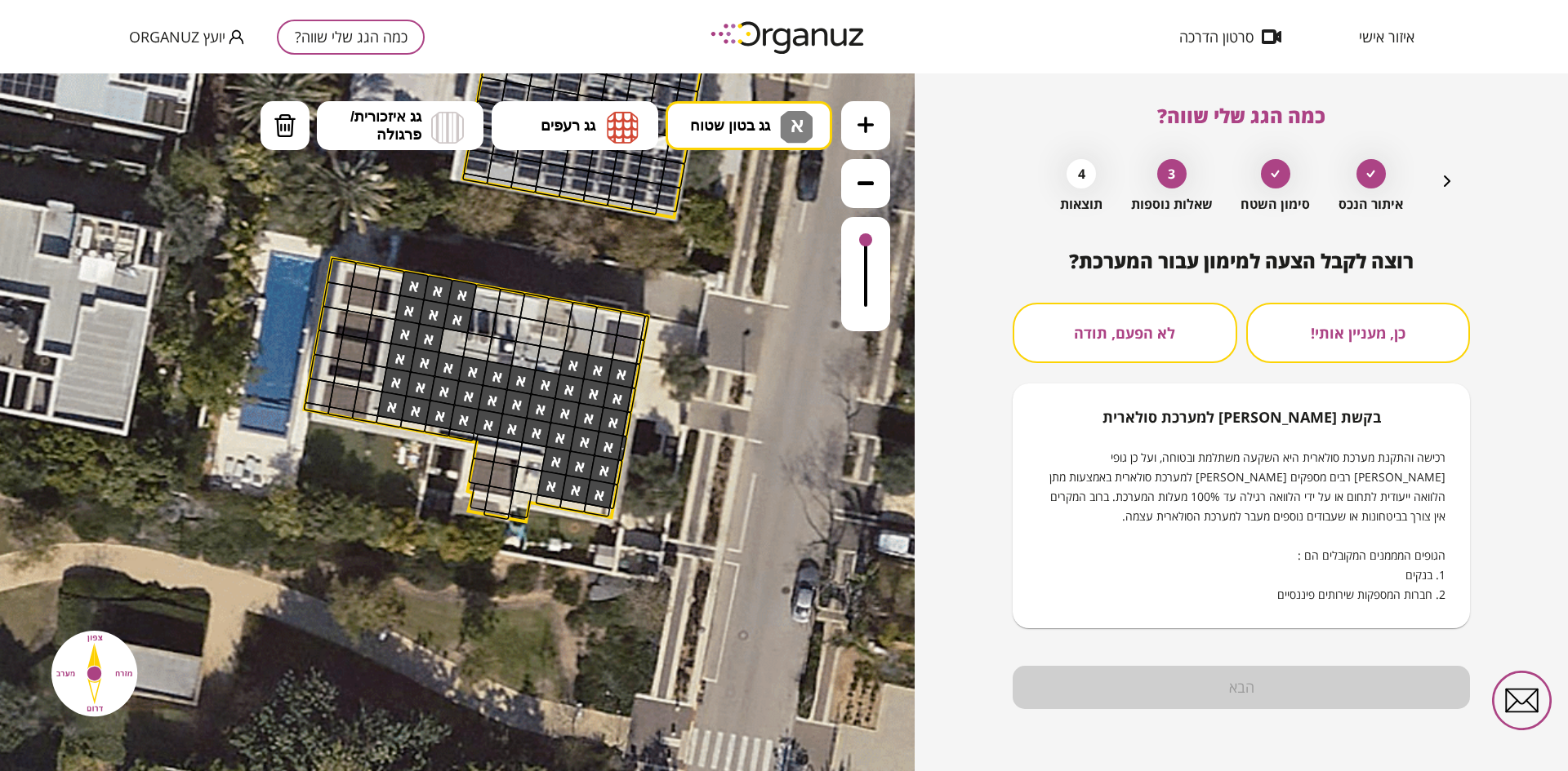
click at [1178, 333] on button "לא הפעם, תודה" at bounding box center [1124, 333] width 224 height 60
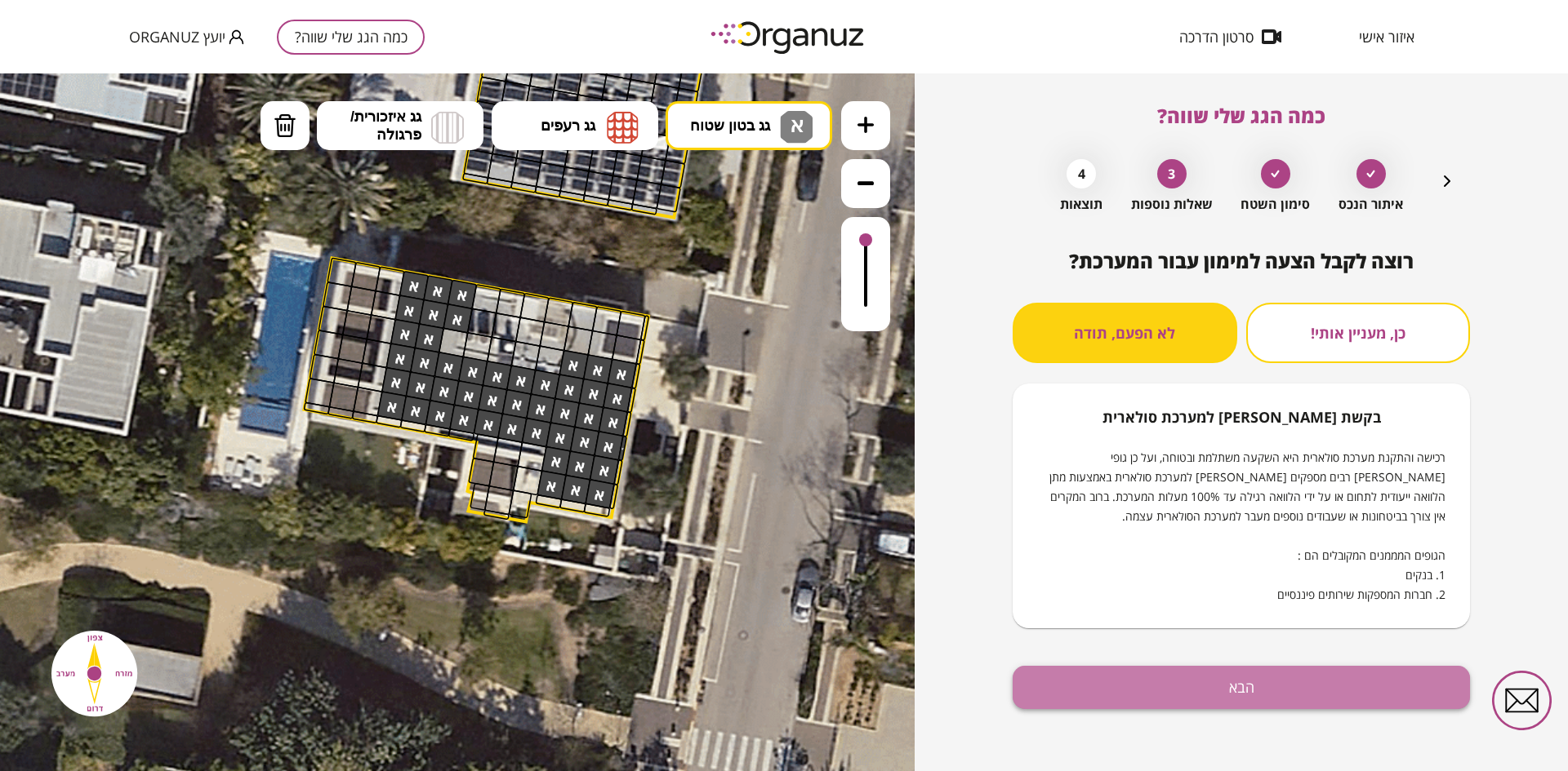
click at [1250, 679] on button "הבא" at bounding box center [1241, 688] width 457 height 43
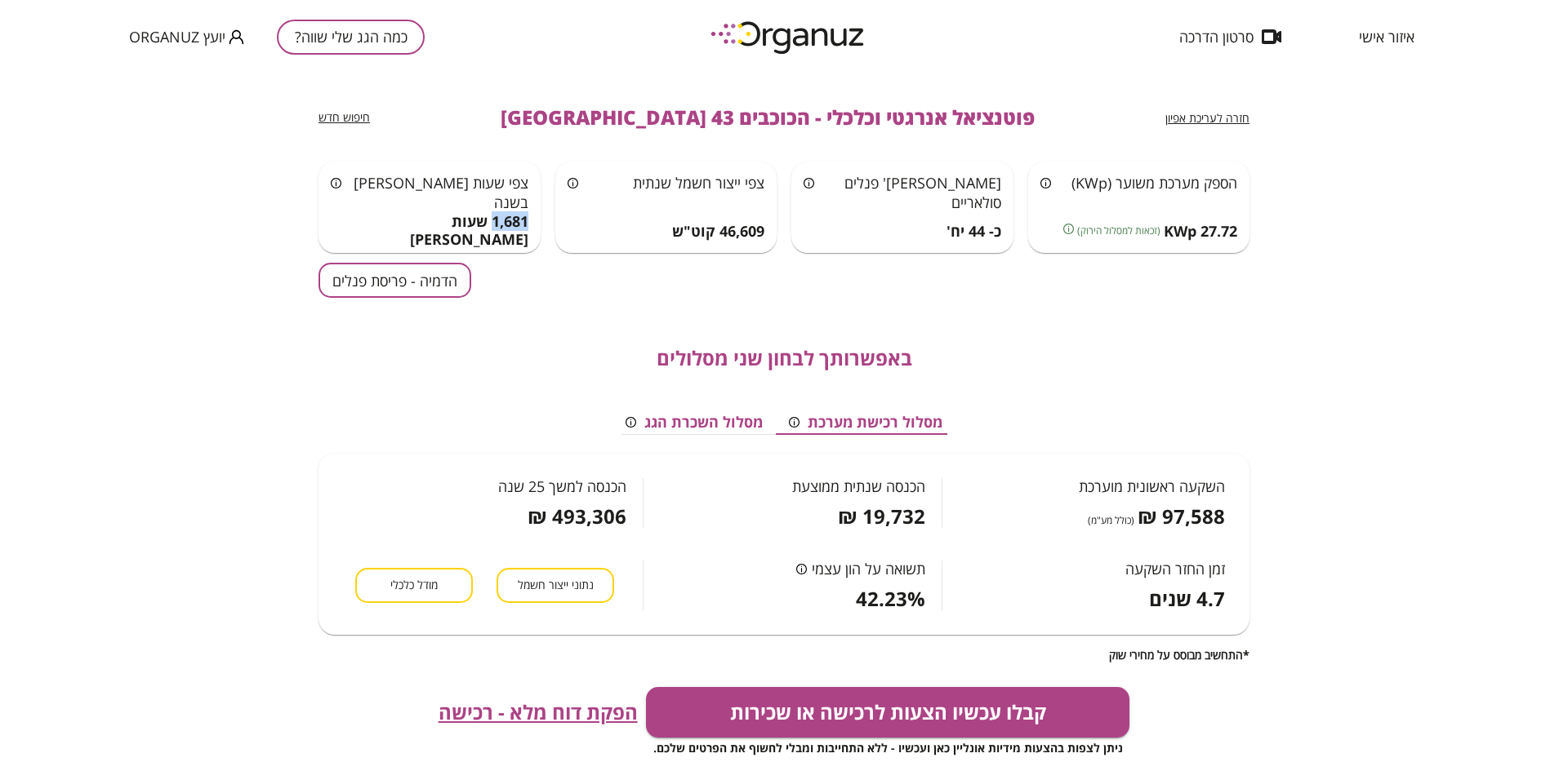
drag, startPoint x: 490, startPoint y: 228, endPoint x: 527, endPoint y: 233, distance: 37.3
click at [527, 233] on span "1,681 שעות [PERSON_NAME]" at bounding box center [430, 231] width 198 height 35
click at [354, 288] on button "הדמיה - פריסת פנלים" at bounding box center [395, 280] width 153 height 35
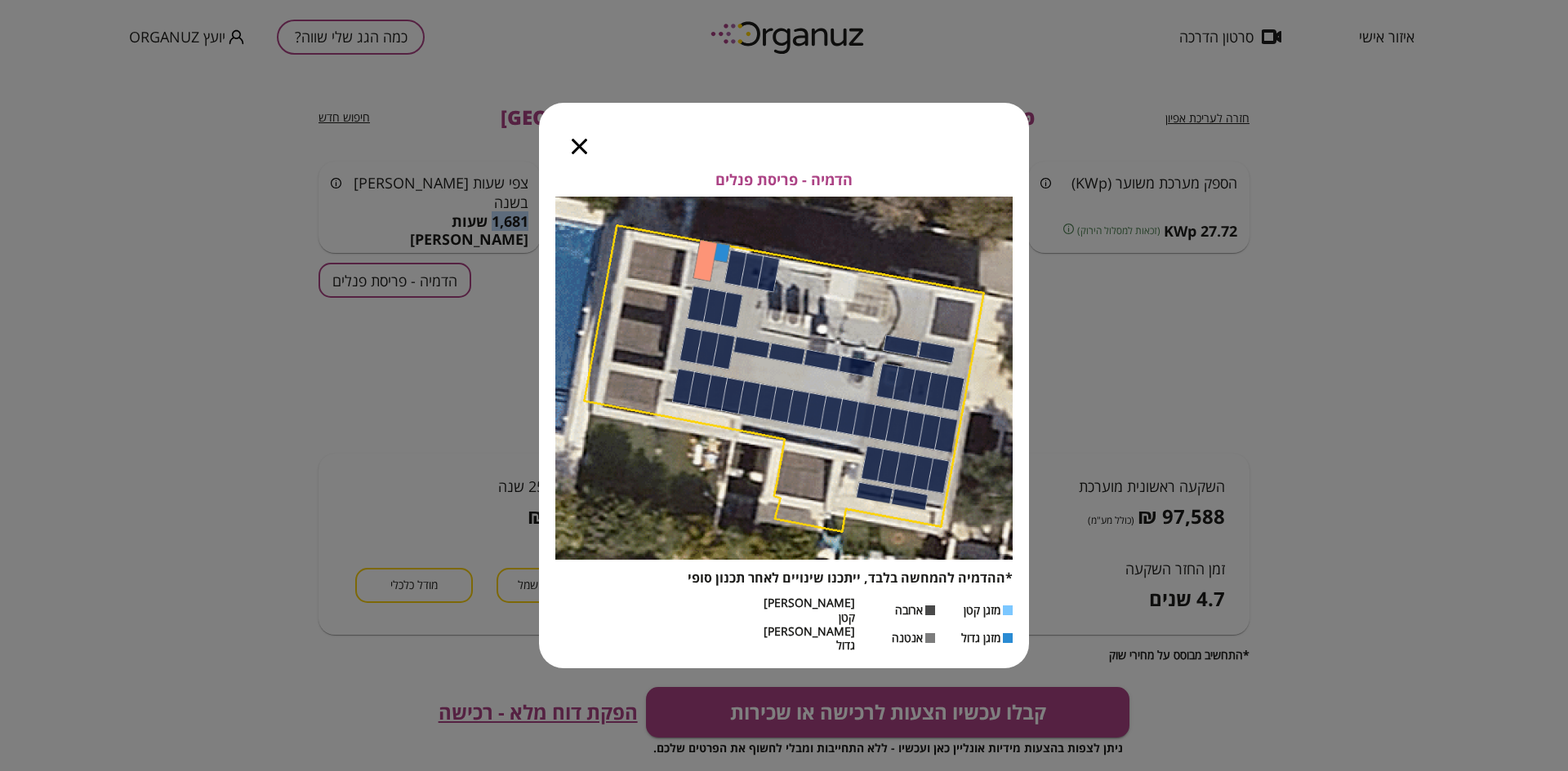
click at [576, 154] on icon "button" at bounding box center [579, 146] width 16 height 16
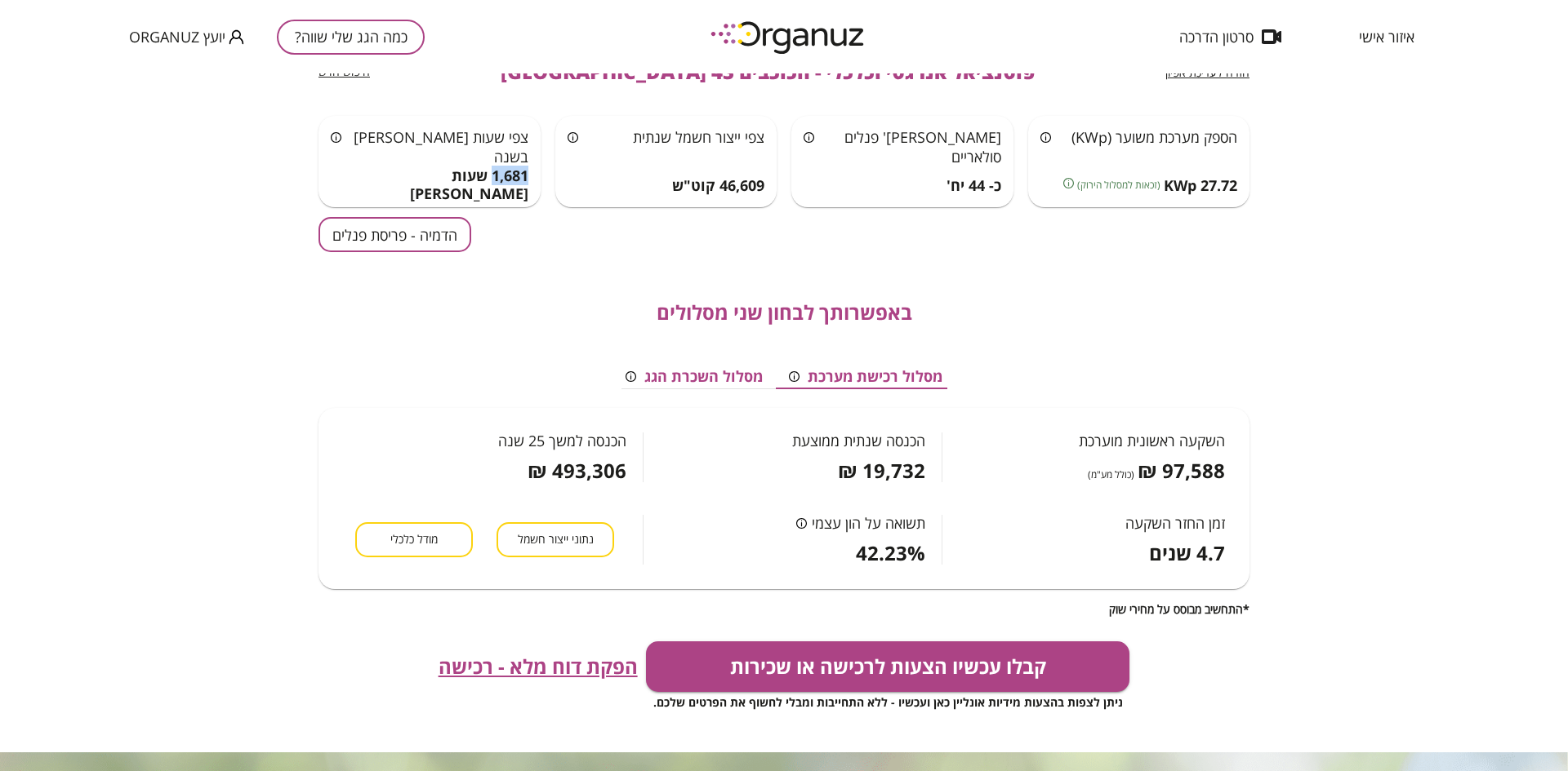
scroll to position [82, 0]
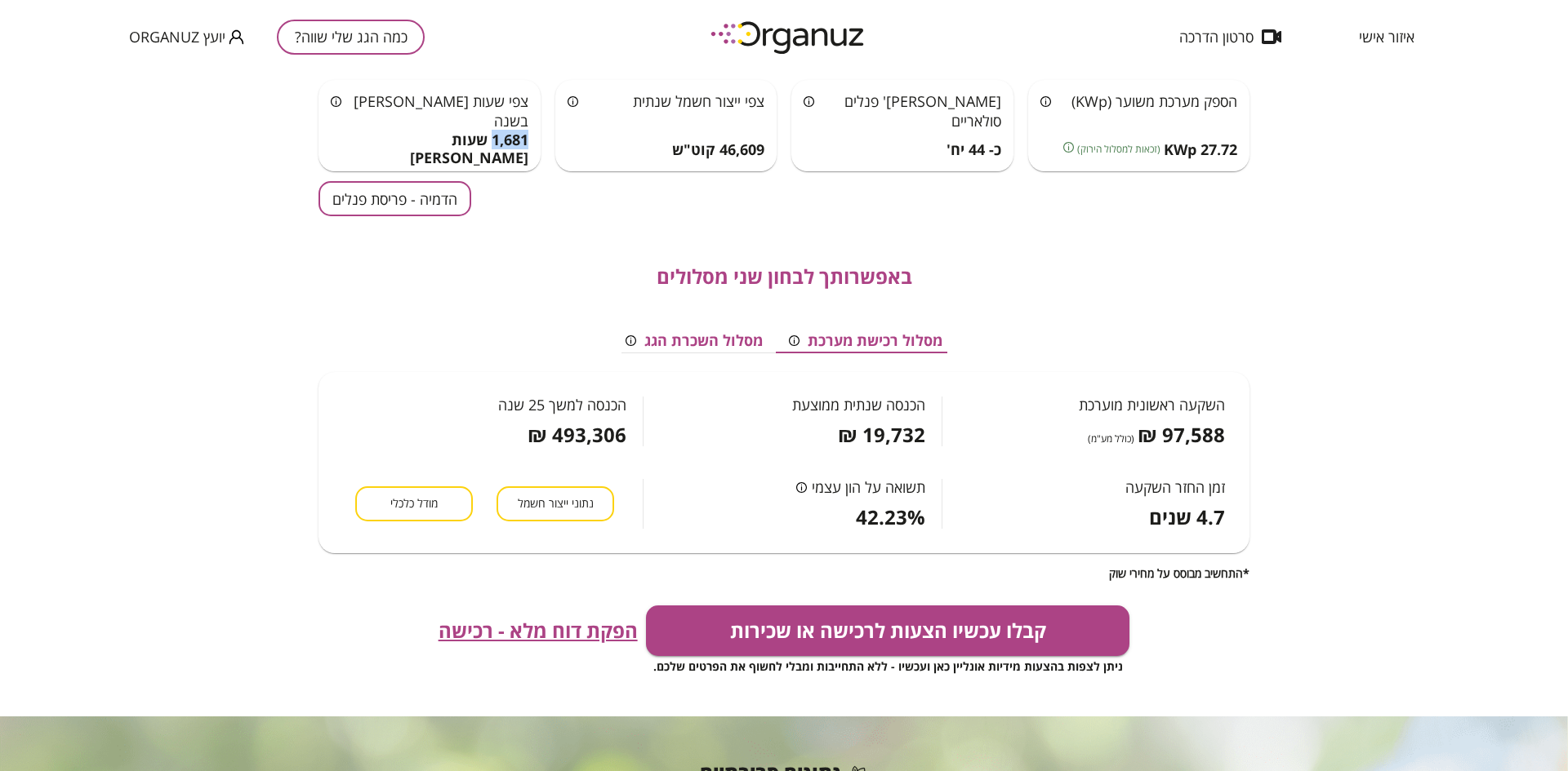
click at [410, 501] on span "מודל כלכלי" at bounding box center [414, 503] width 48 height 16
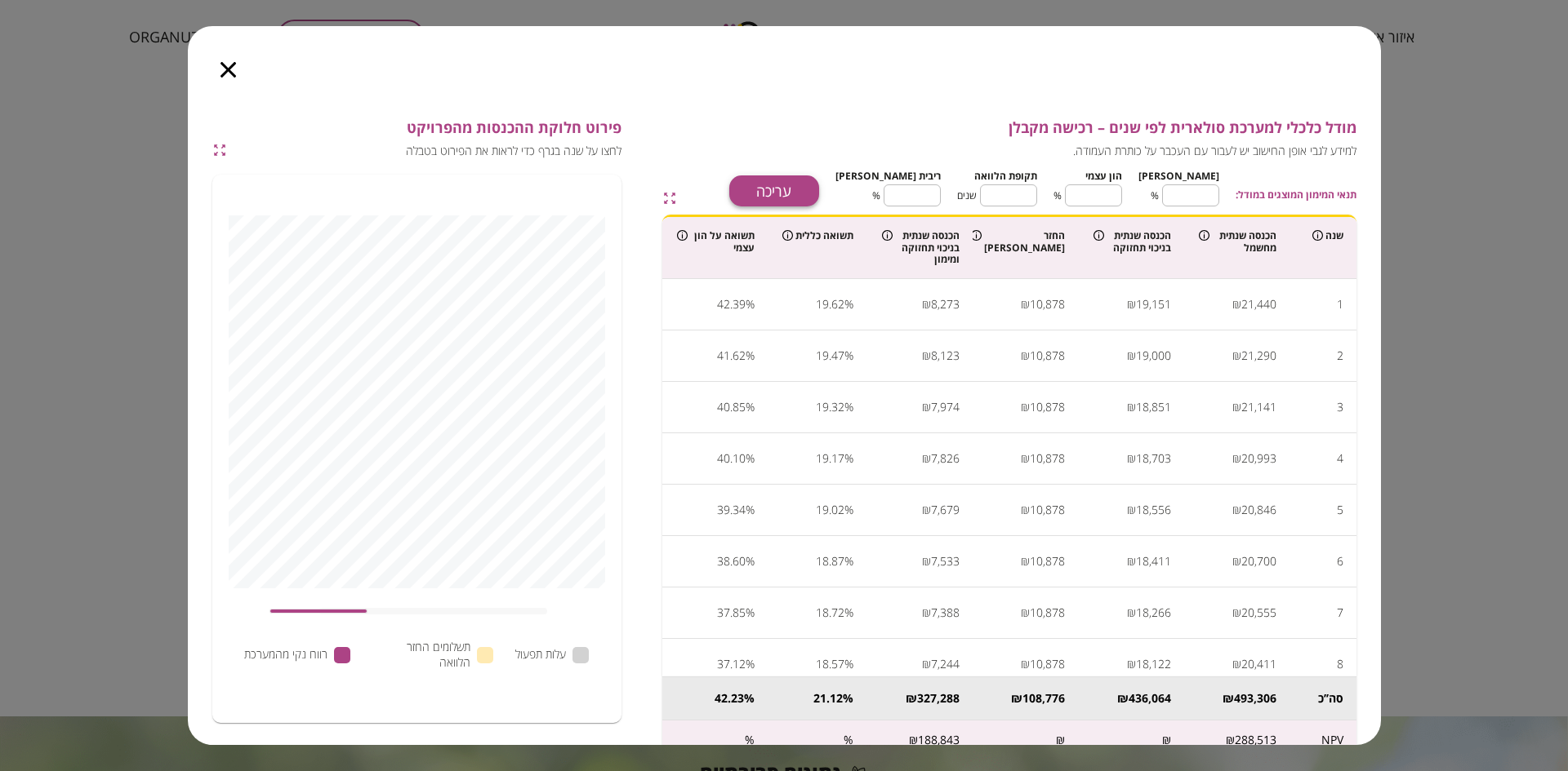
click at [819, 183] on button "עריכה" at bounding box center [774, 191] width 90 height 31
click at [220, 144] on icon "button" at bounding box center [220, 150] width 15 height 15
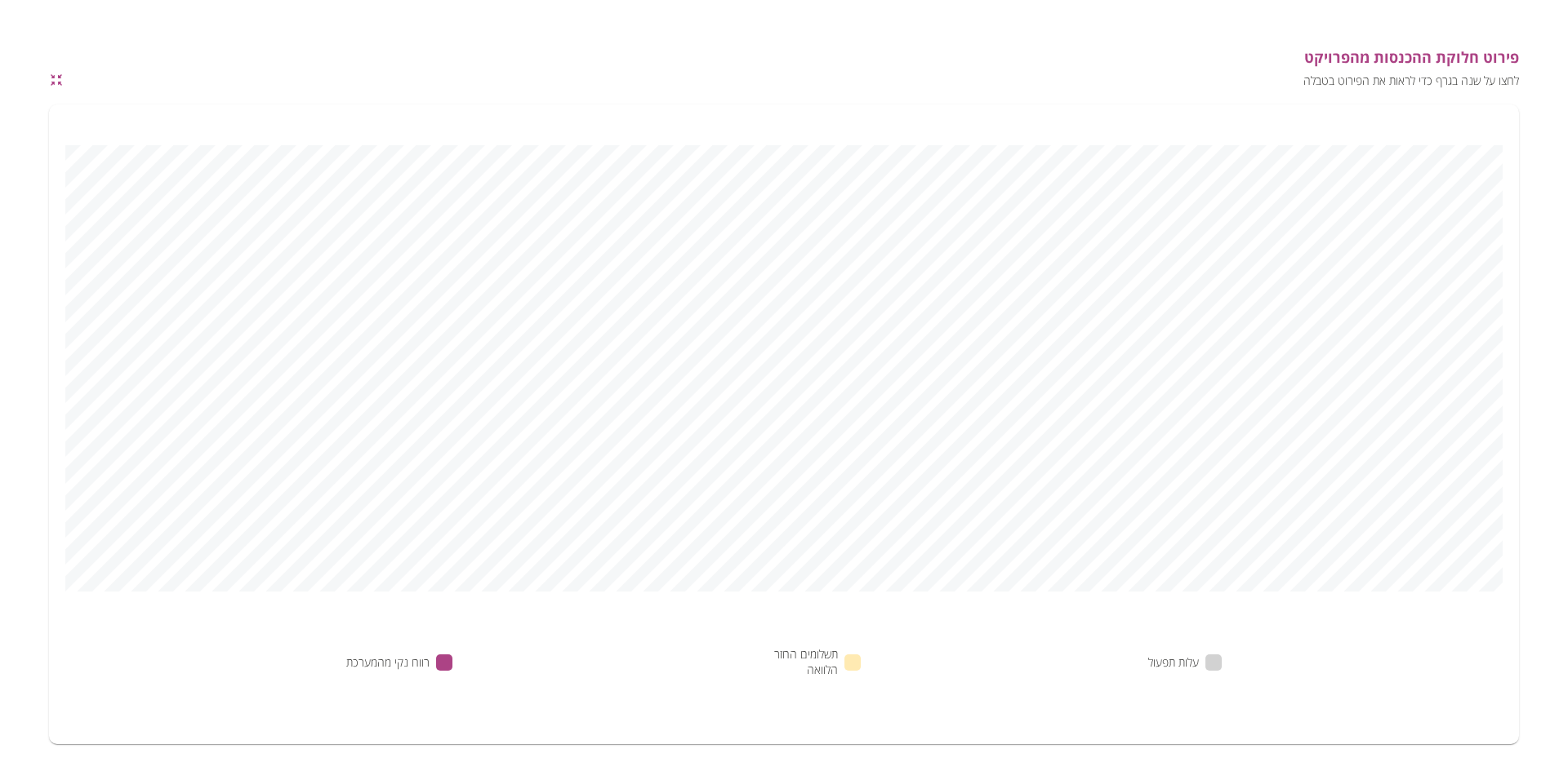
click at [57, 85] on icon "button" at bounding box center [57, 80] width 15 height 15
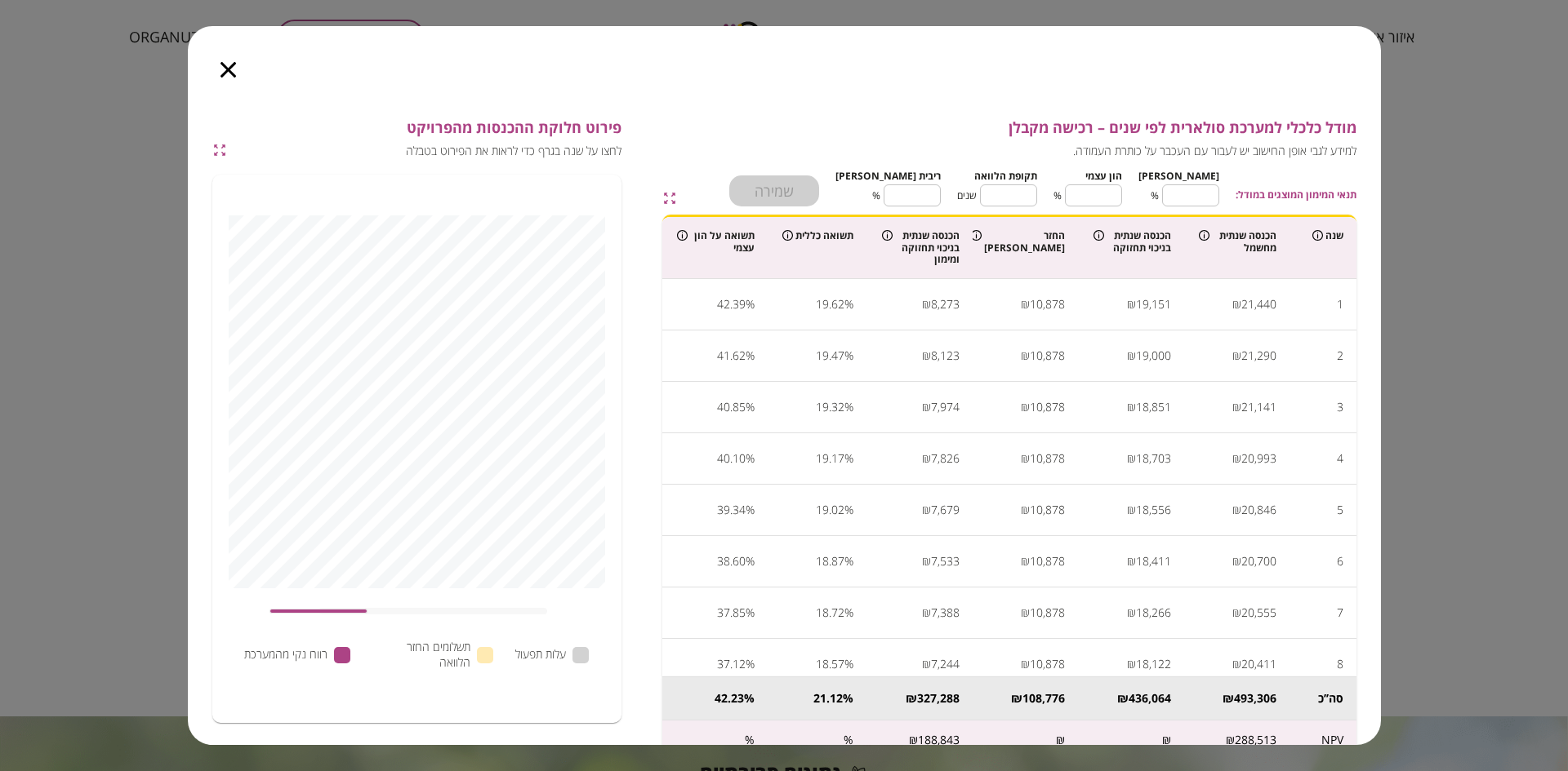
click at [226, 68] on icon "button" at bounding box center [228, 69] width 16 height 16
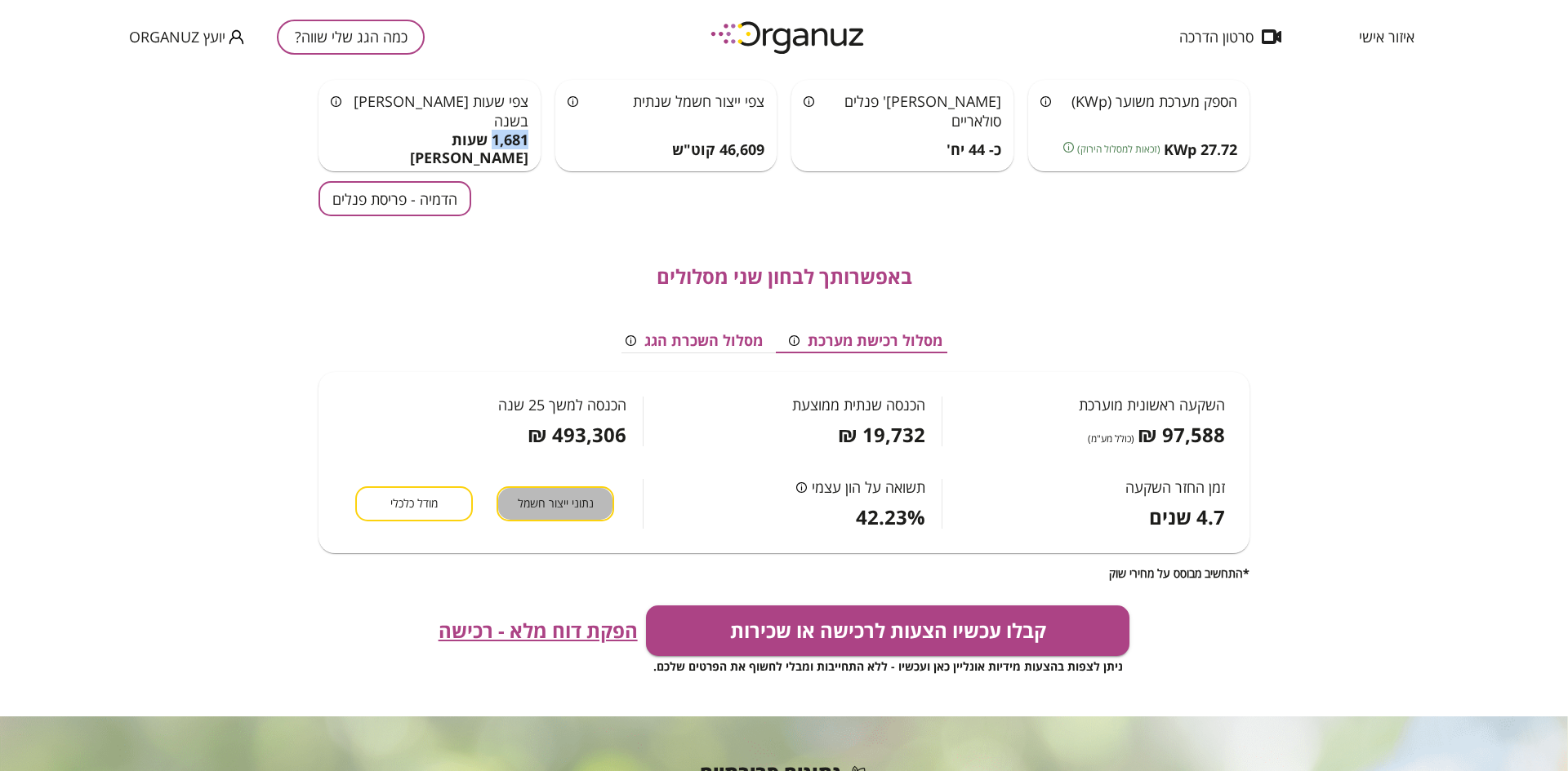
click at [560, 504] on span "נתוני ייצור חשמל" at bounding box center [555, 503] width 76 height 16
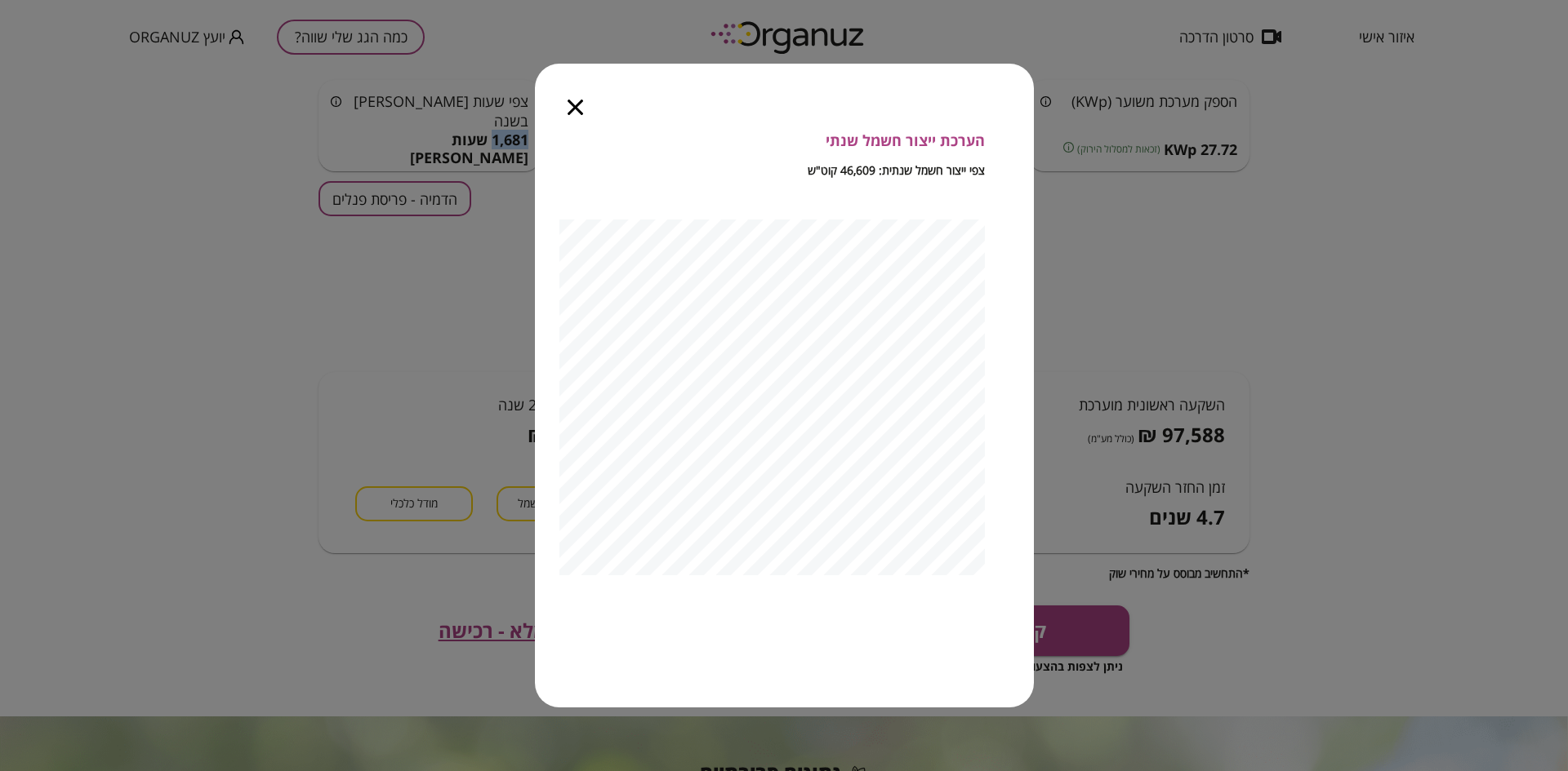
click at [575, 102] on icon "button" at bounding box center [575, 107] width 16 height 16
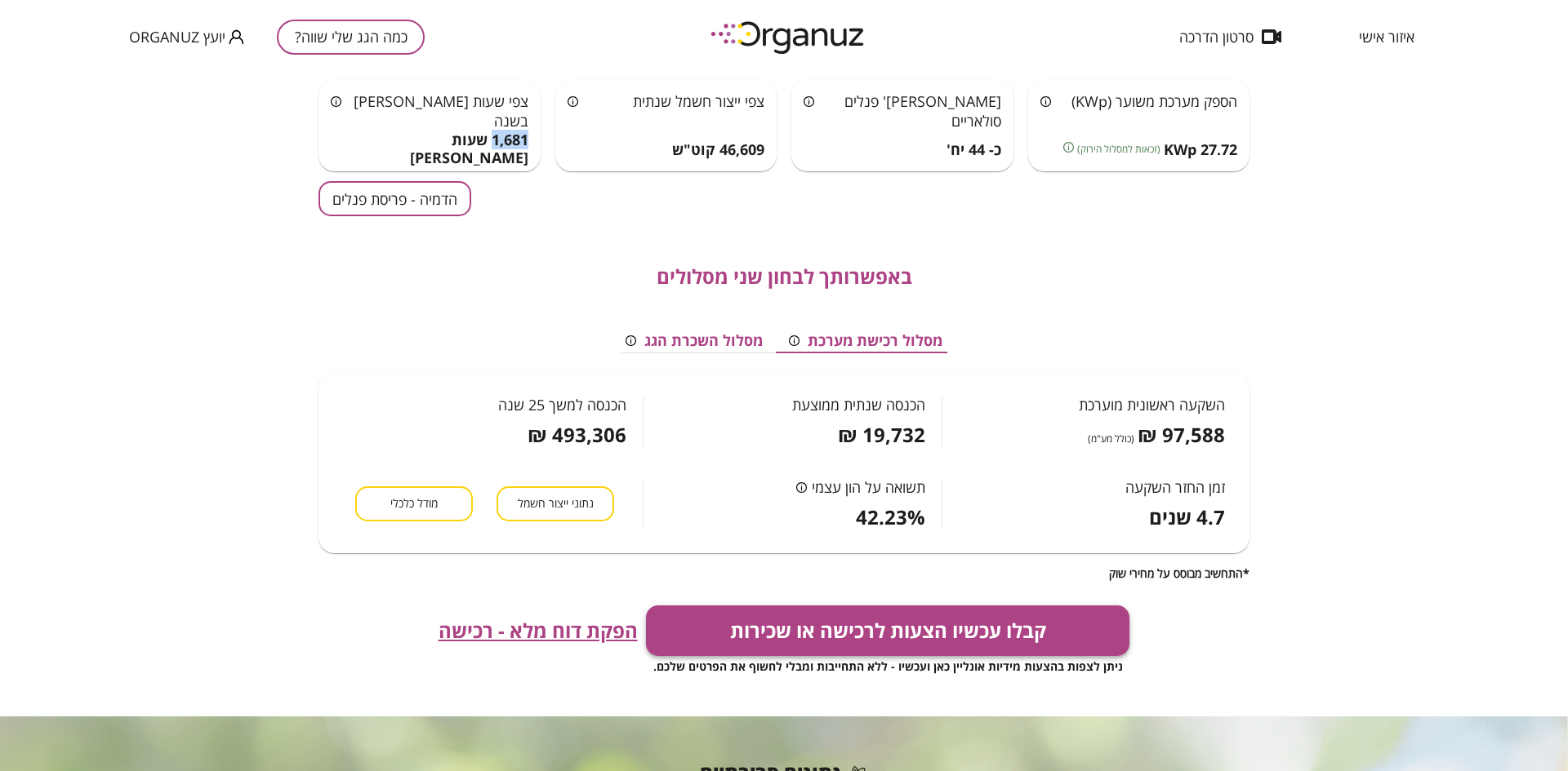
click at [836, 639] on button "קבלו עכשיו הצעות לרכישה או שכירות" at bounding box center [887, 630] width 485 height 51
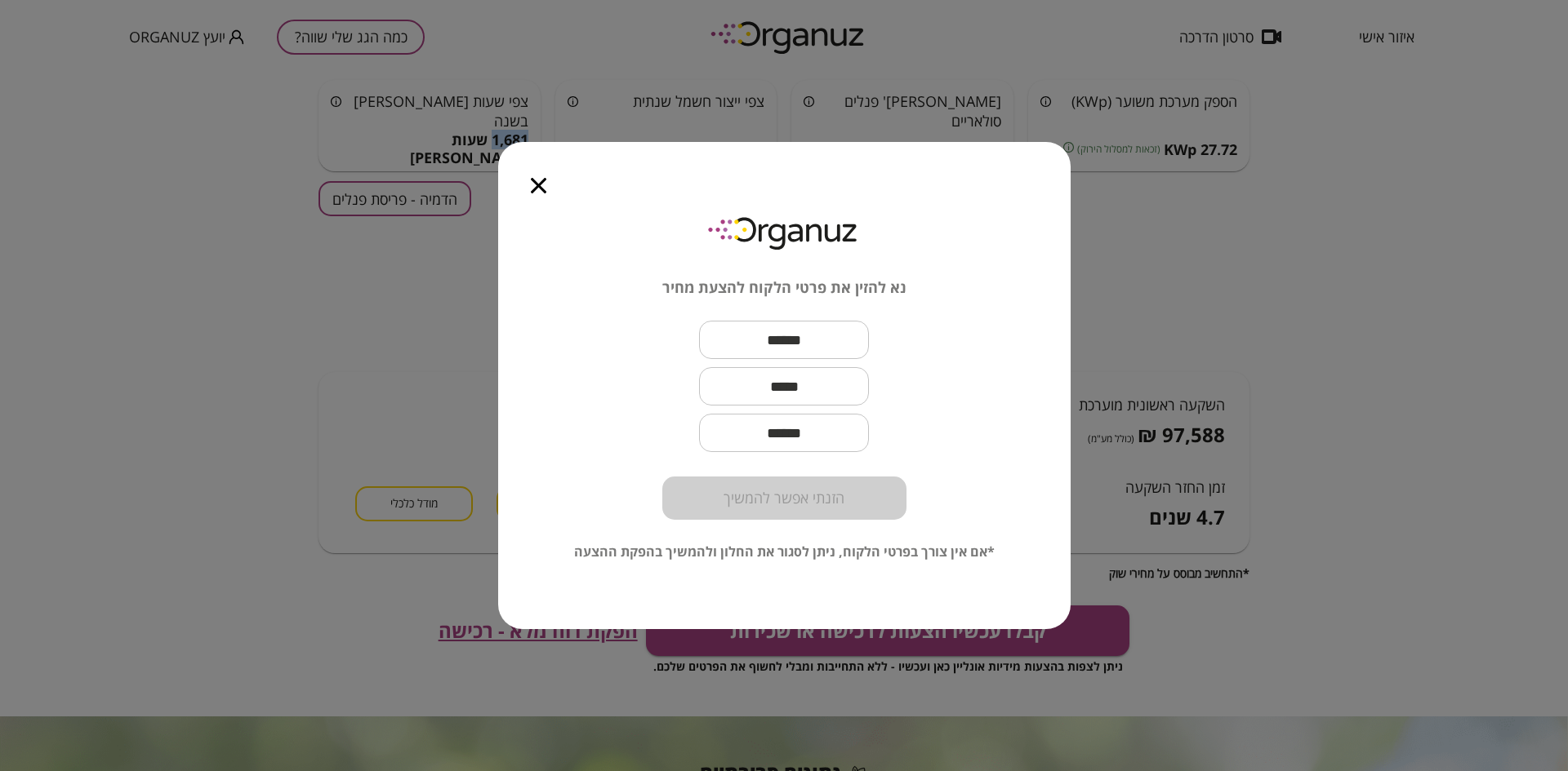
click at [535, 183] on icon "button" at bounding box center [538, 185] width 16 height 16
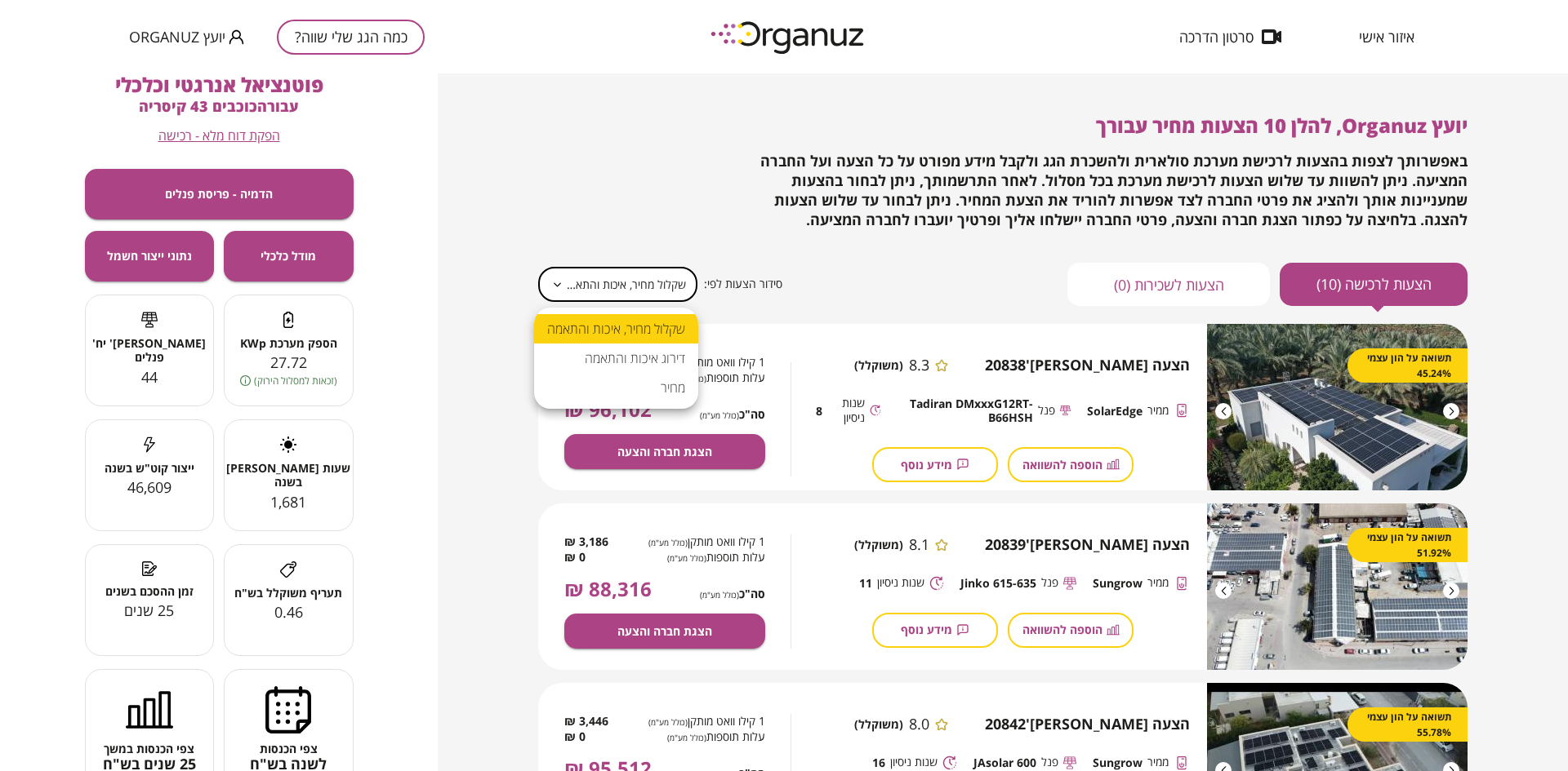
click at [665, 289] on body "**********" at bounding box center [784, 385] width 1568 height 771
click at [839, 282] on div at bounding box center [784, 385] width 1568 height 771
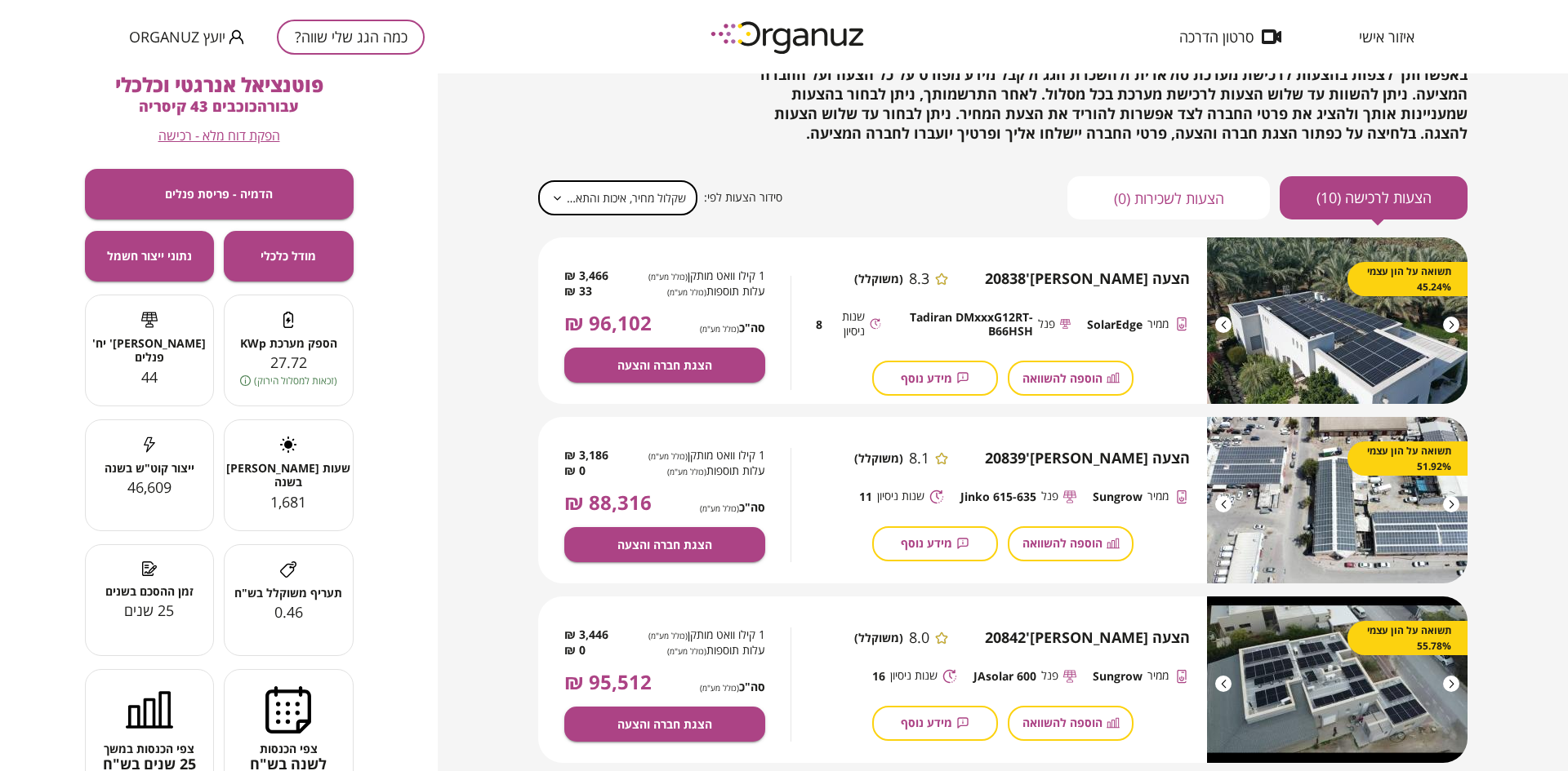
scroll to position [123, 0]
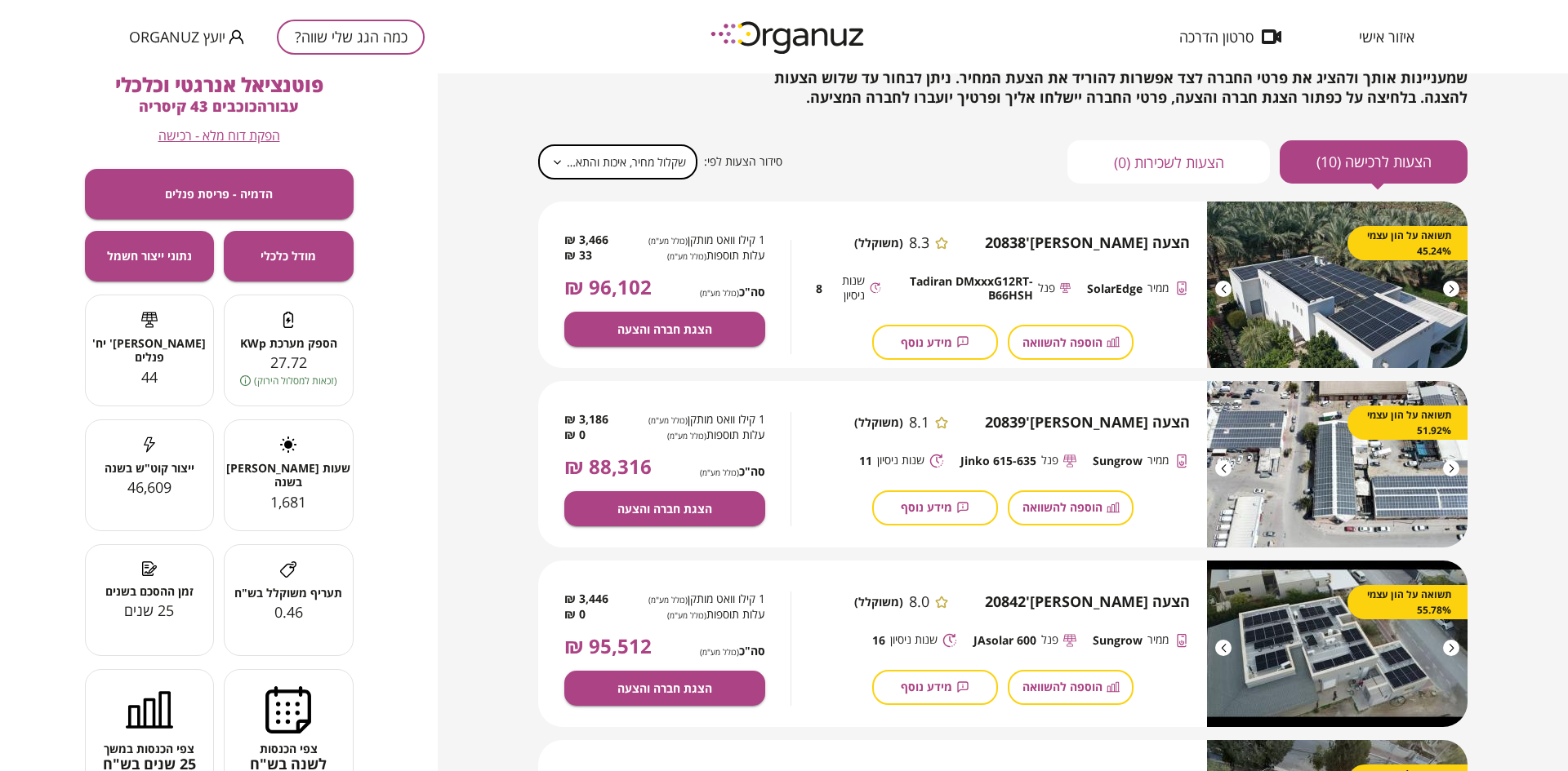
click at [1040, 346] on span "הוספה להשוואה" at bounding box center [1063, 342] width 80 height 14
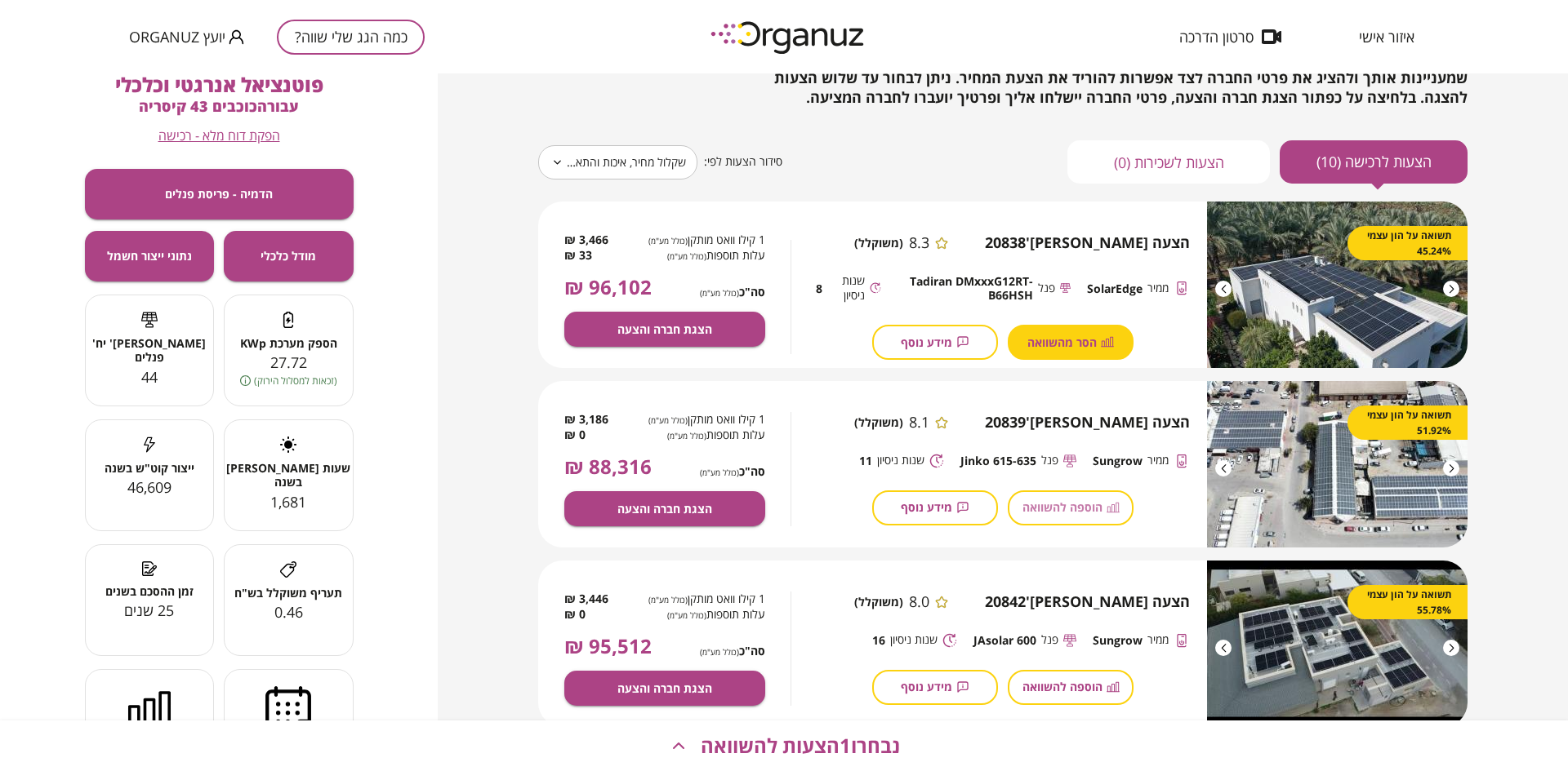
click at [1038, 515] on button "הוספה להשוואה" at bounding box center [1070, 508] width 126 height 35
click at [1071, 680] on span "הוספה להשוואה" at bounding box center [1063, 687] width 80 height 14
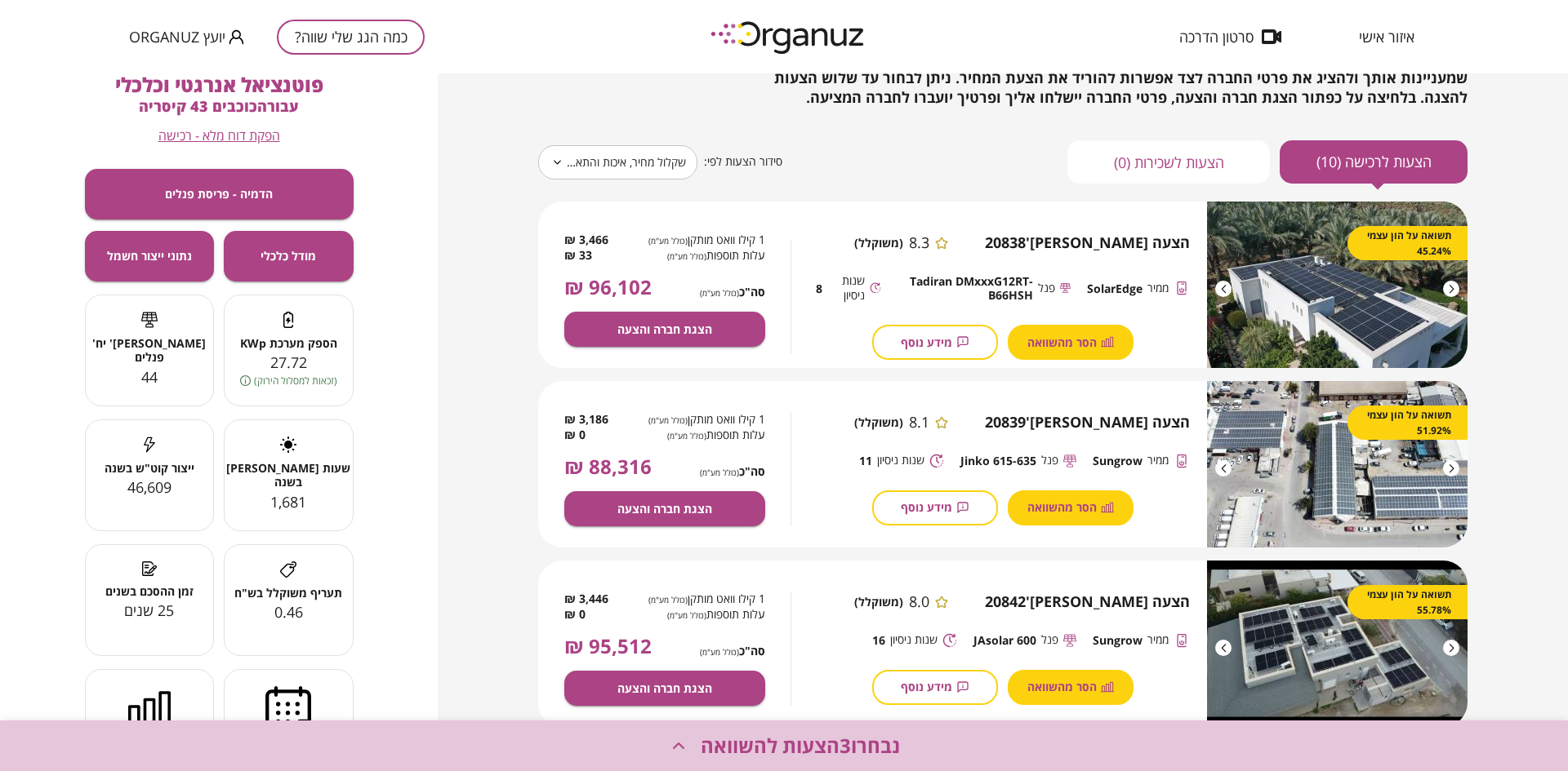
click at [862, 744] on span "נבחרו 3 הצעות להשוואה" at bounding box center [800, 745] width 199 height 23
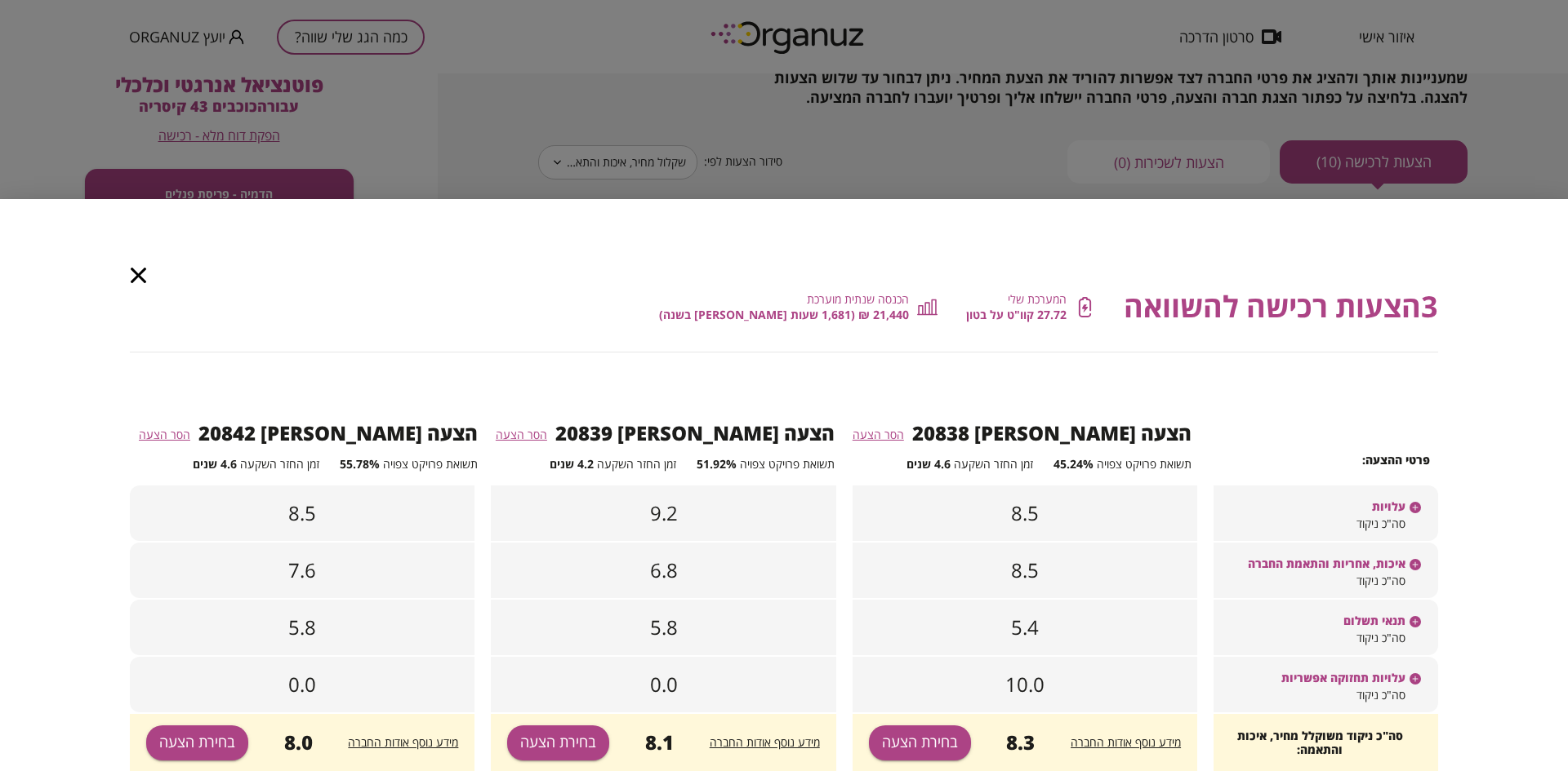
click at [1330, 495] on div "עלויות" at bounding box center [1325, 499] width 224 height 28
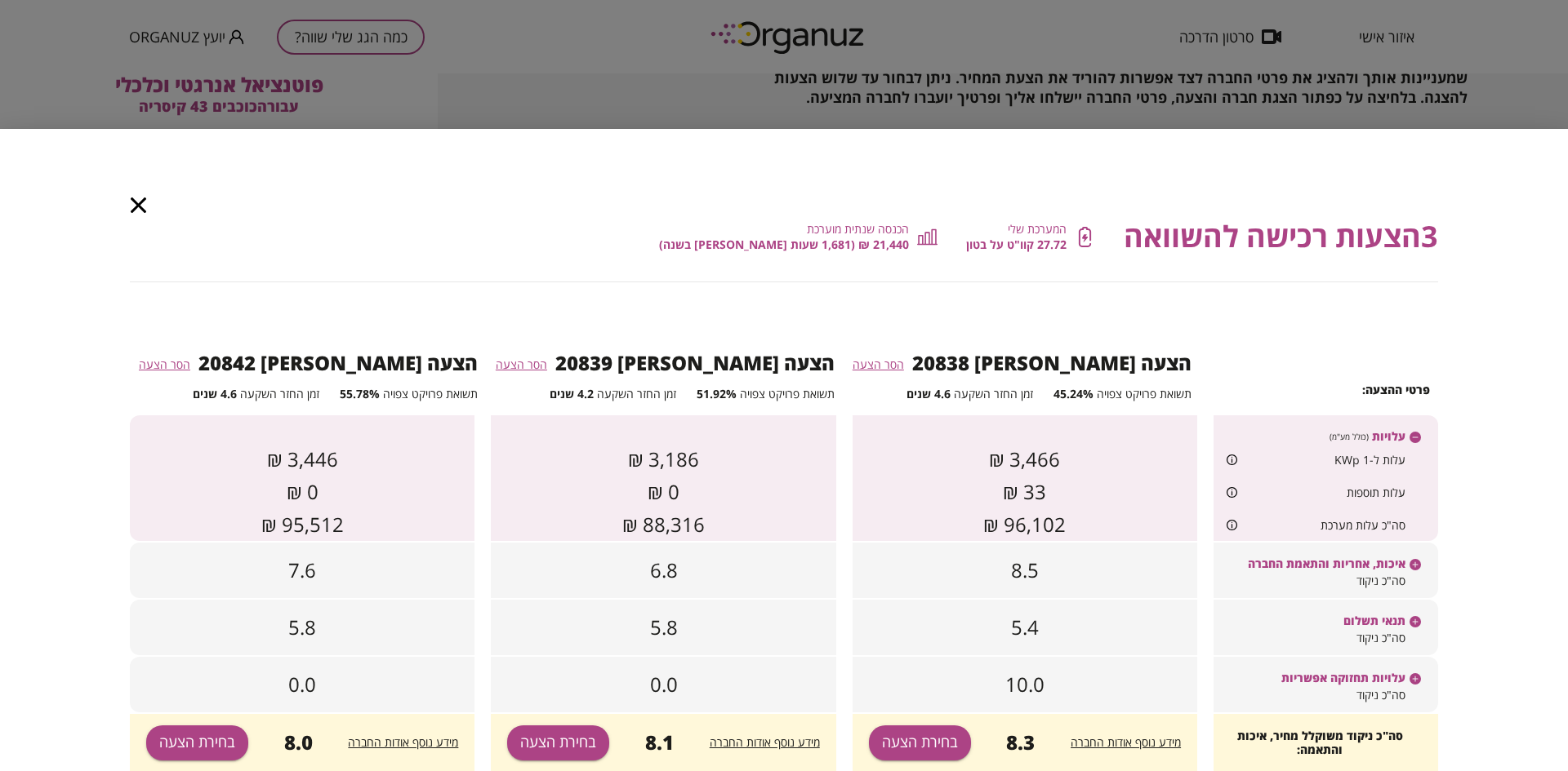
click at [1338, 572] on div "סה"כ ניקוד" at bounding box center [1325, 583] width 224 height 28
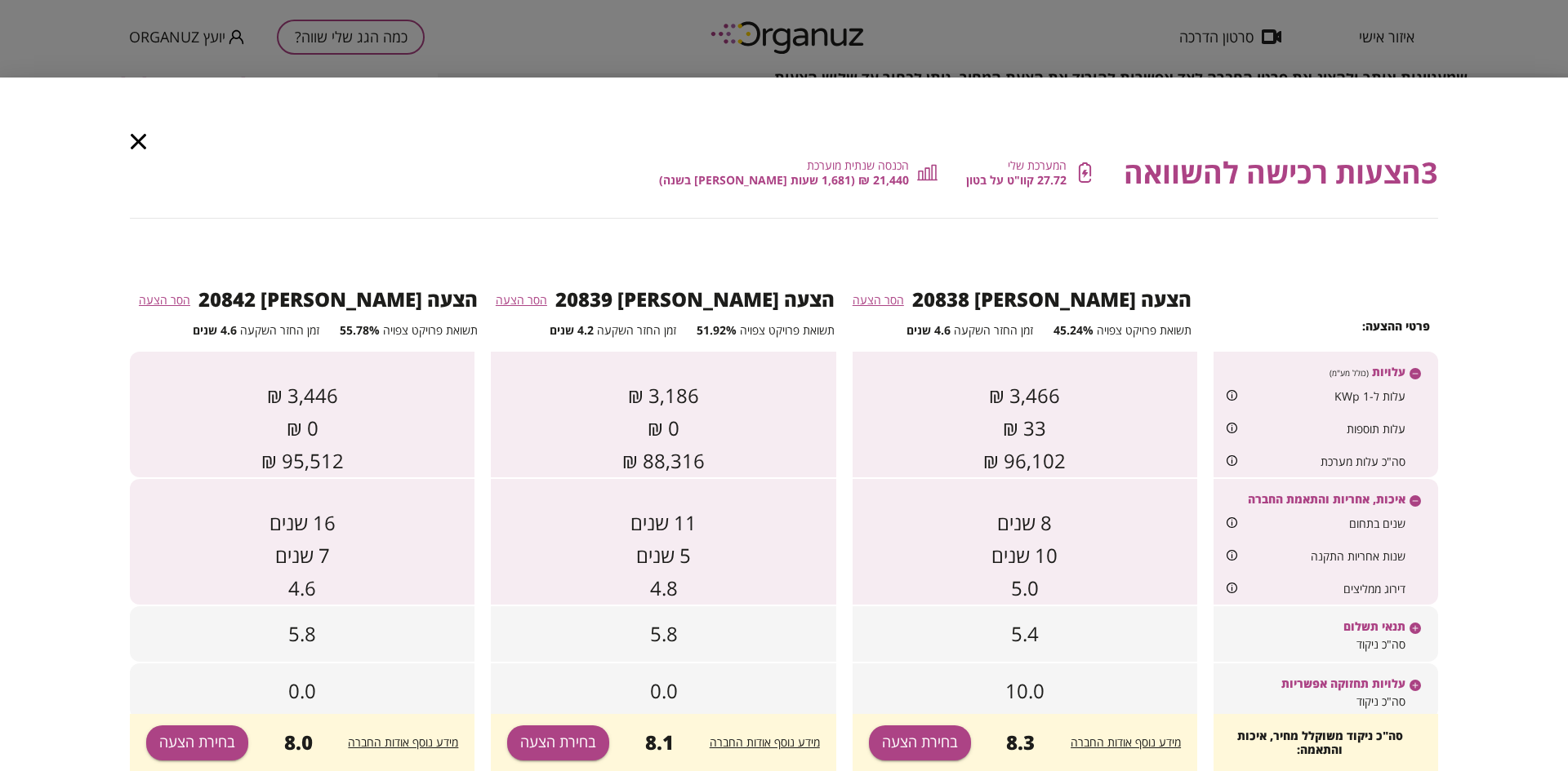
scroll to position [18, 0]
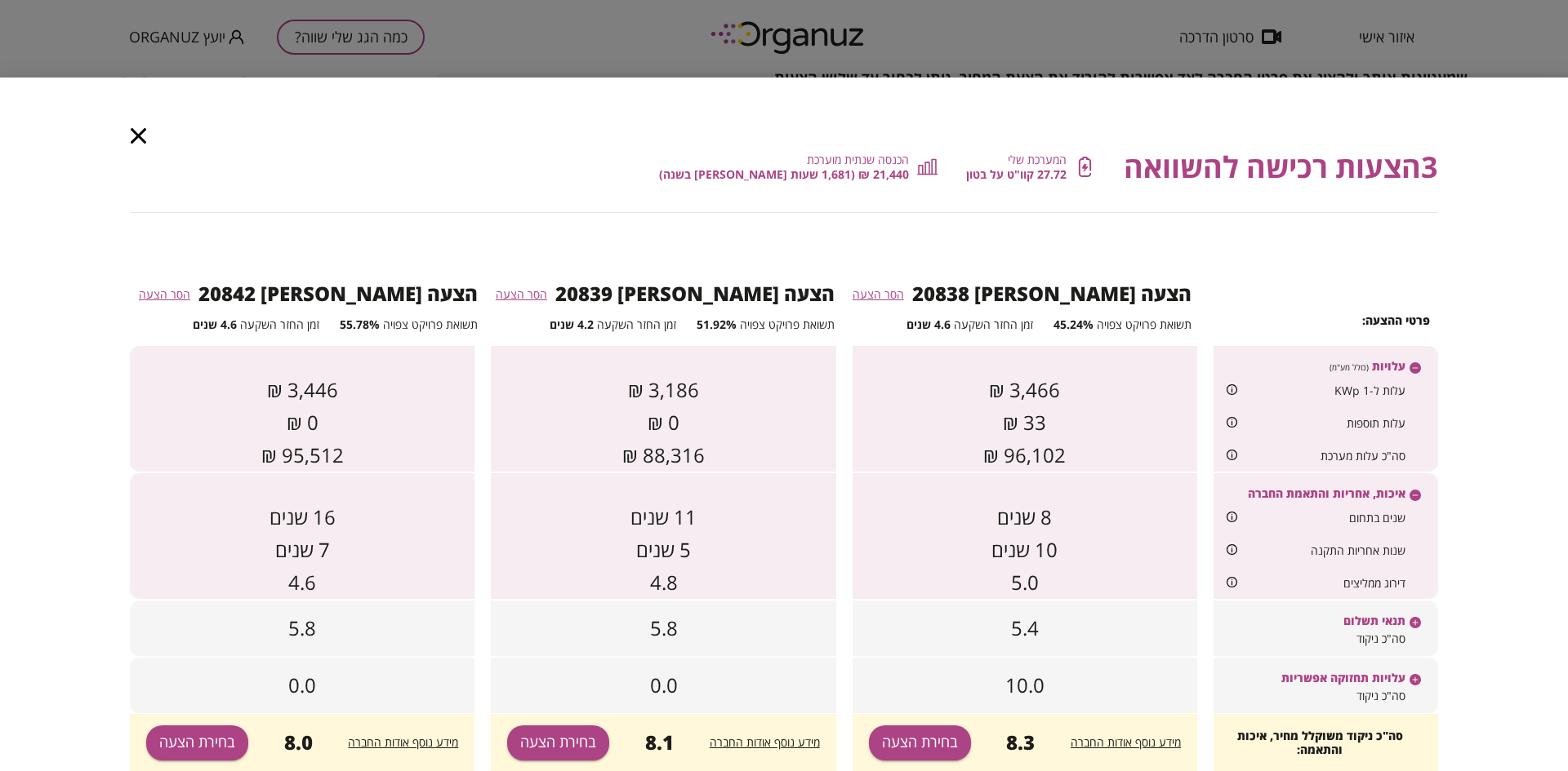
click at [1346, 619] on span "תנאי תשלום" at bounding box center [1375, 620] width 62 height 14
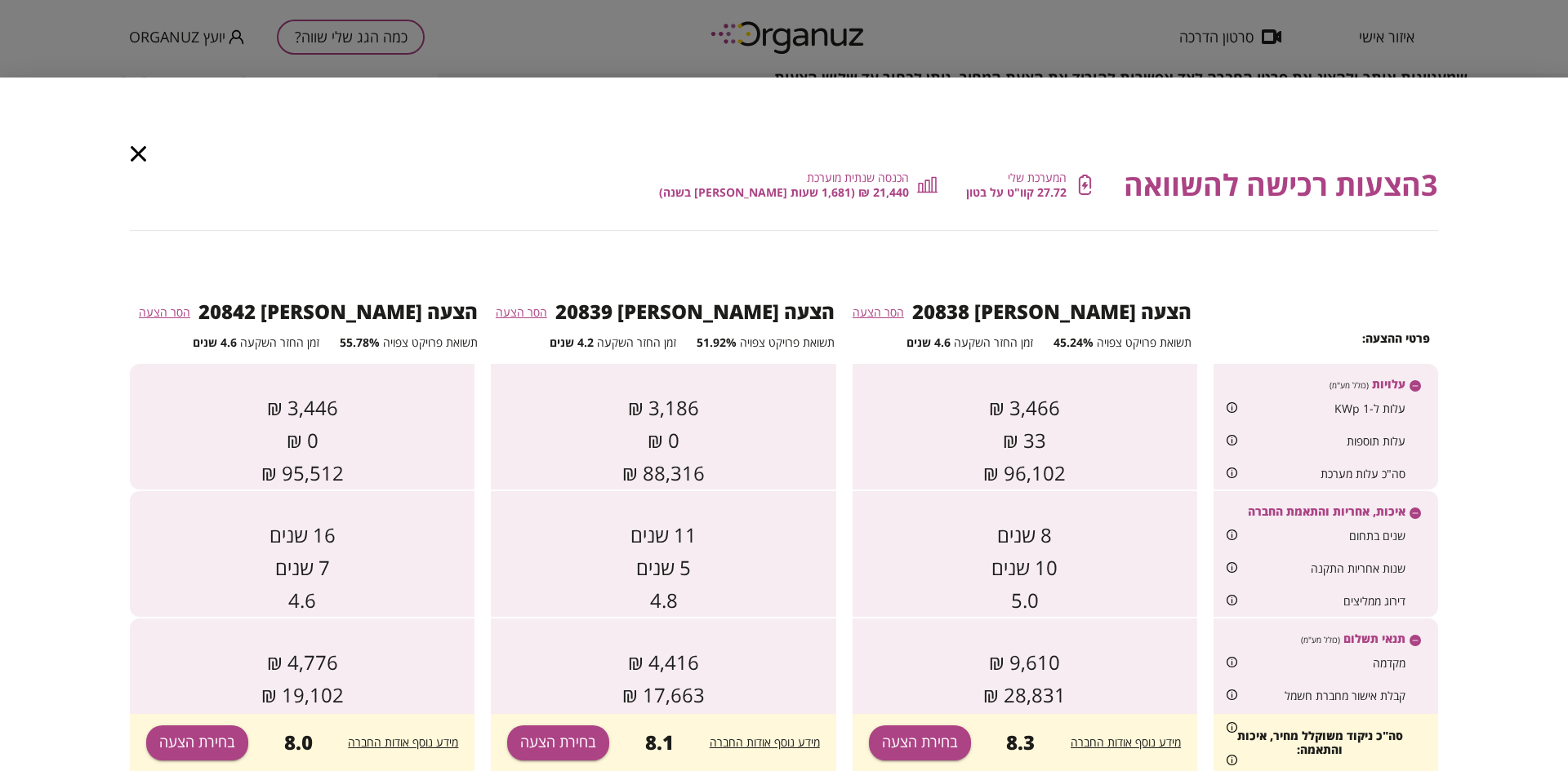
scroll to position [153, 0]
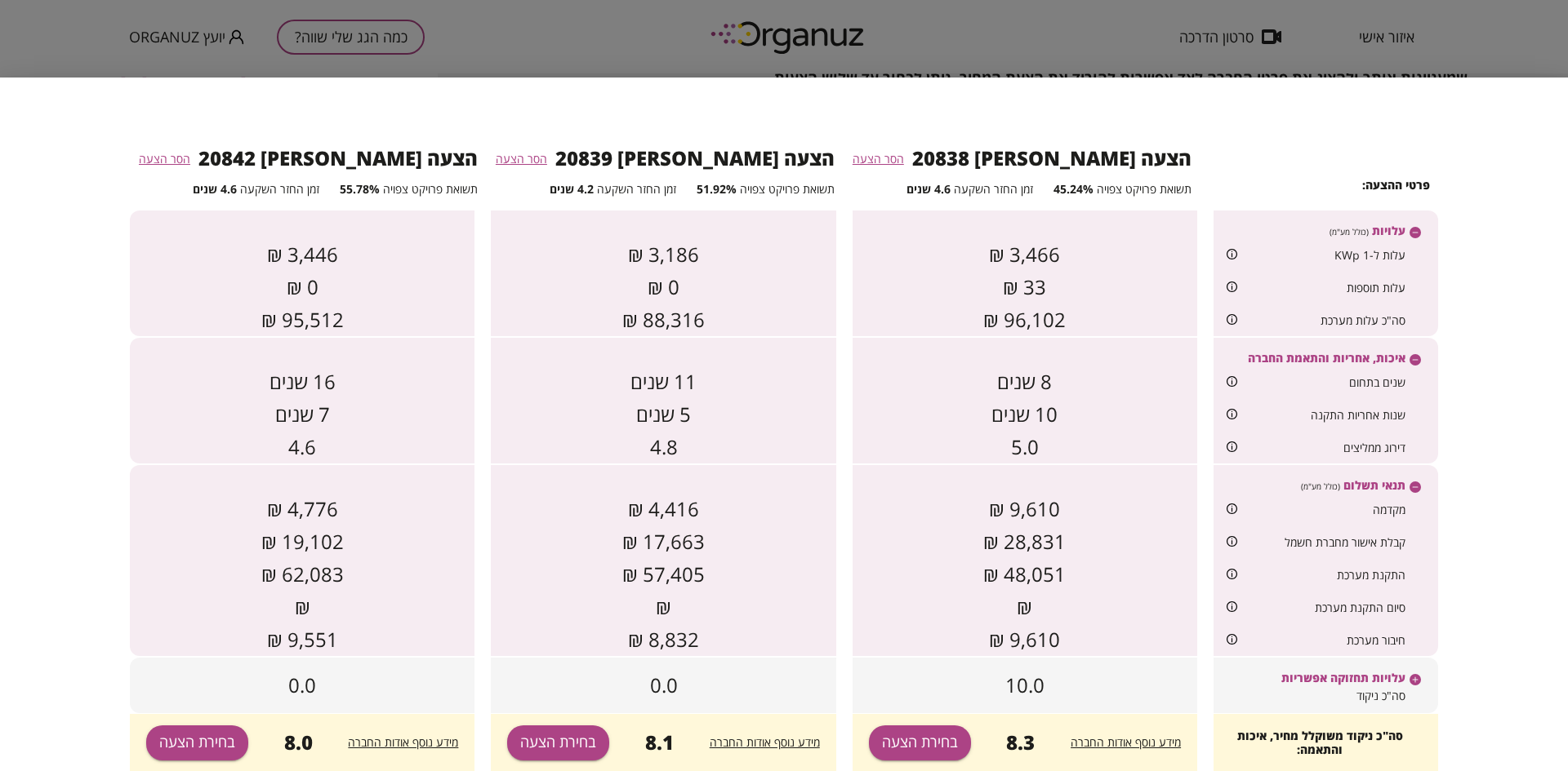
click at [1354, 677] on span "עלויות תחזוקה אפשריות" at bounding box center [1343, 678] width 124 height 14
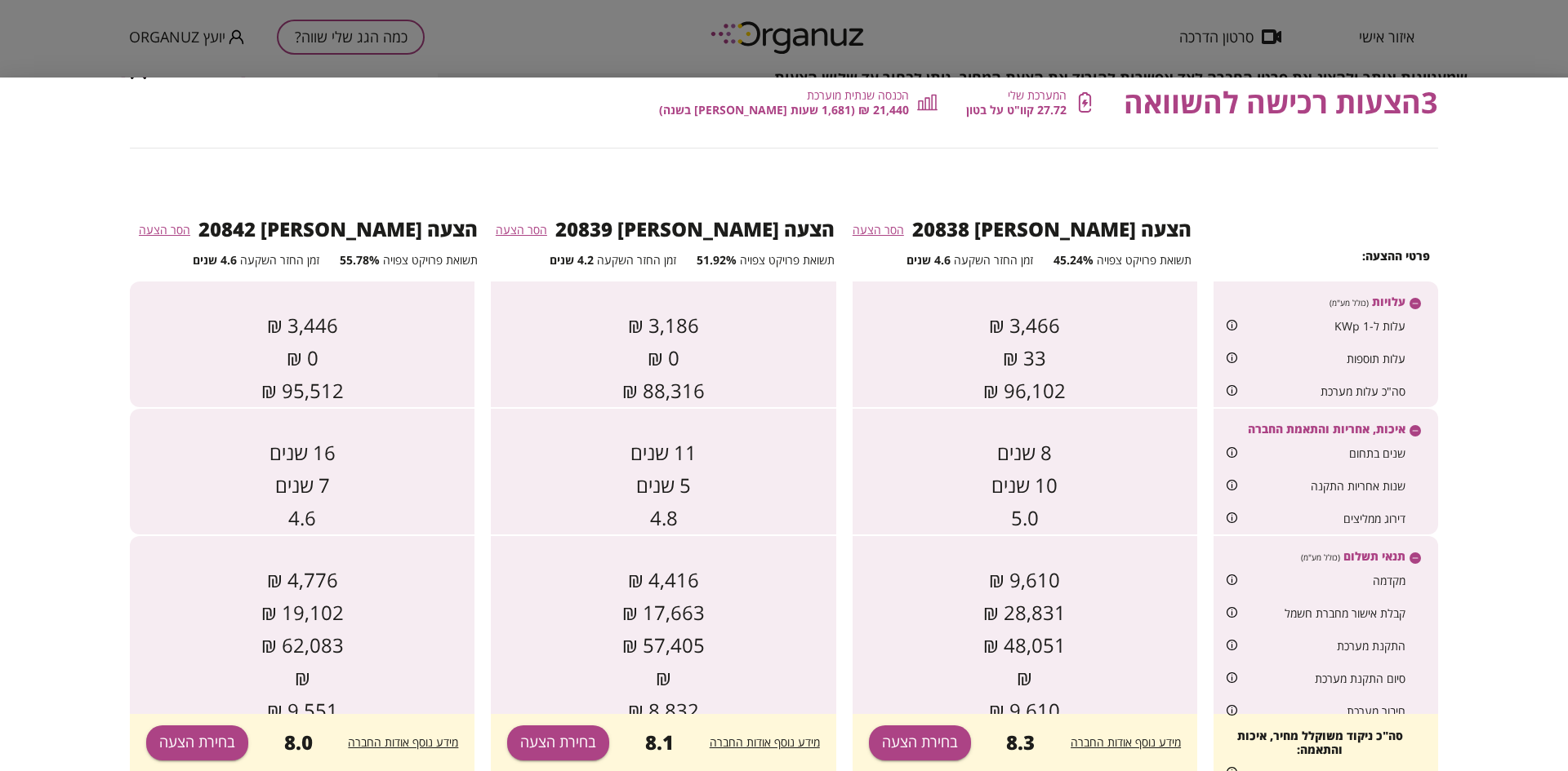
scroll to position [0, 0]
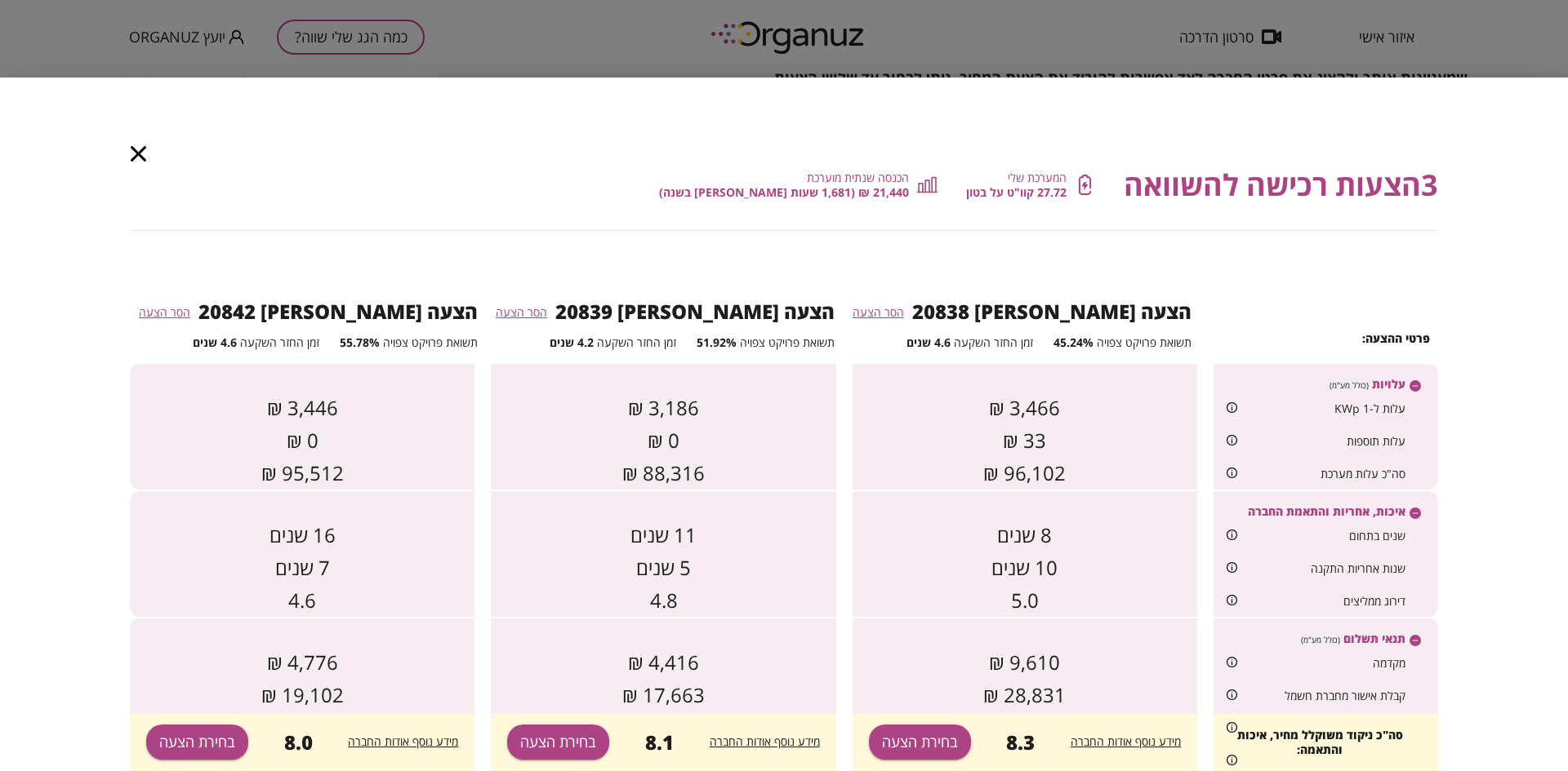
click at [138, 154] on icon "button" at bounding box center [138, 153] width 16 height 16
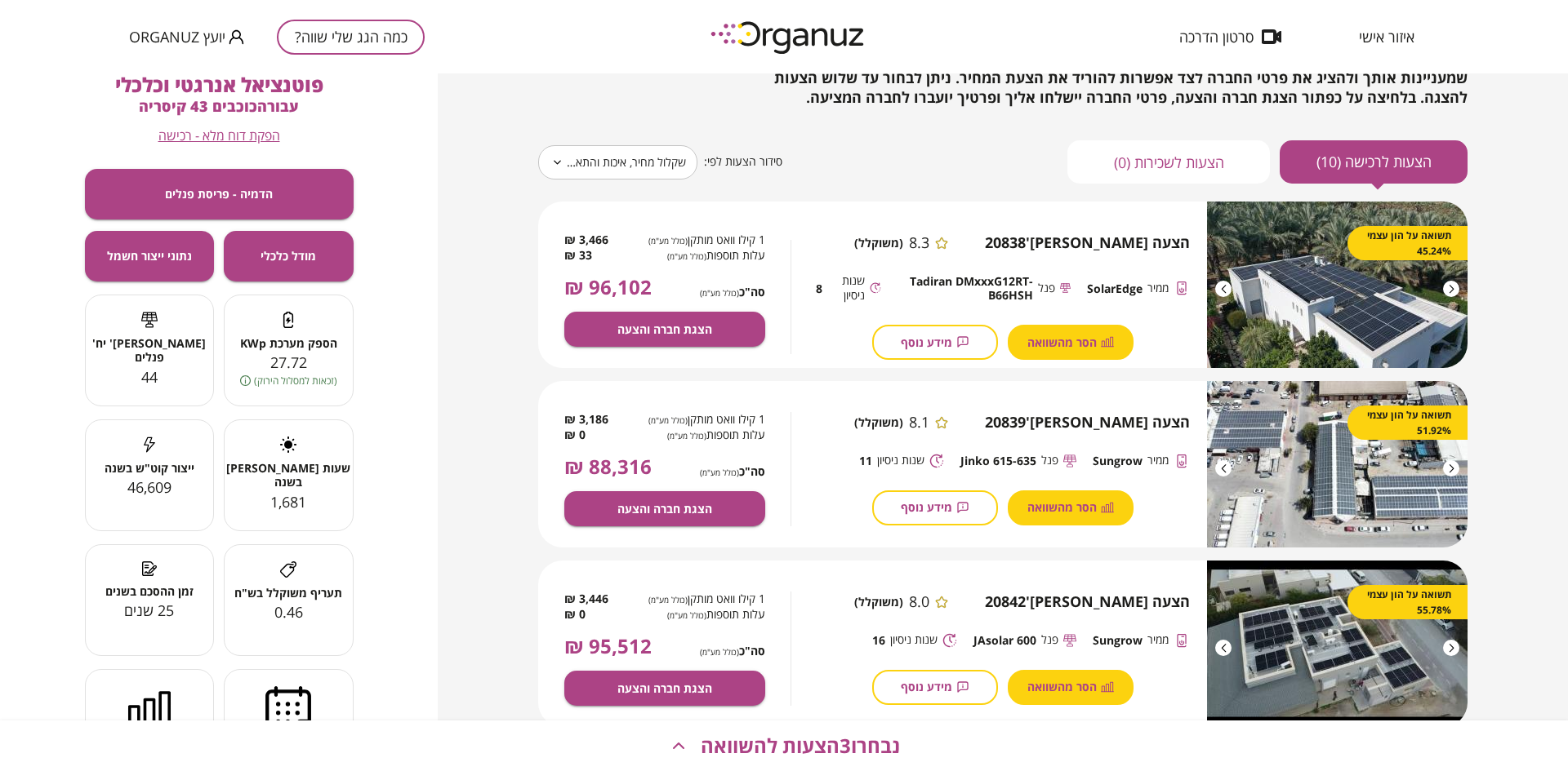
click at [912, 341] on span "מידע נוסף" at bounding box center [927, 342] width 52 height 14
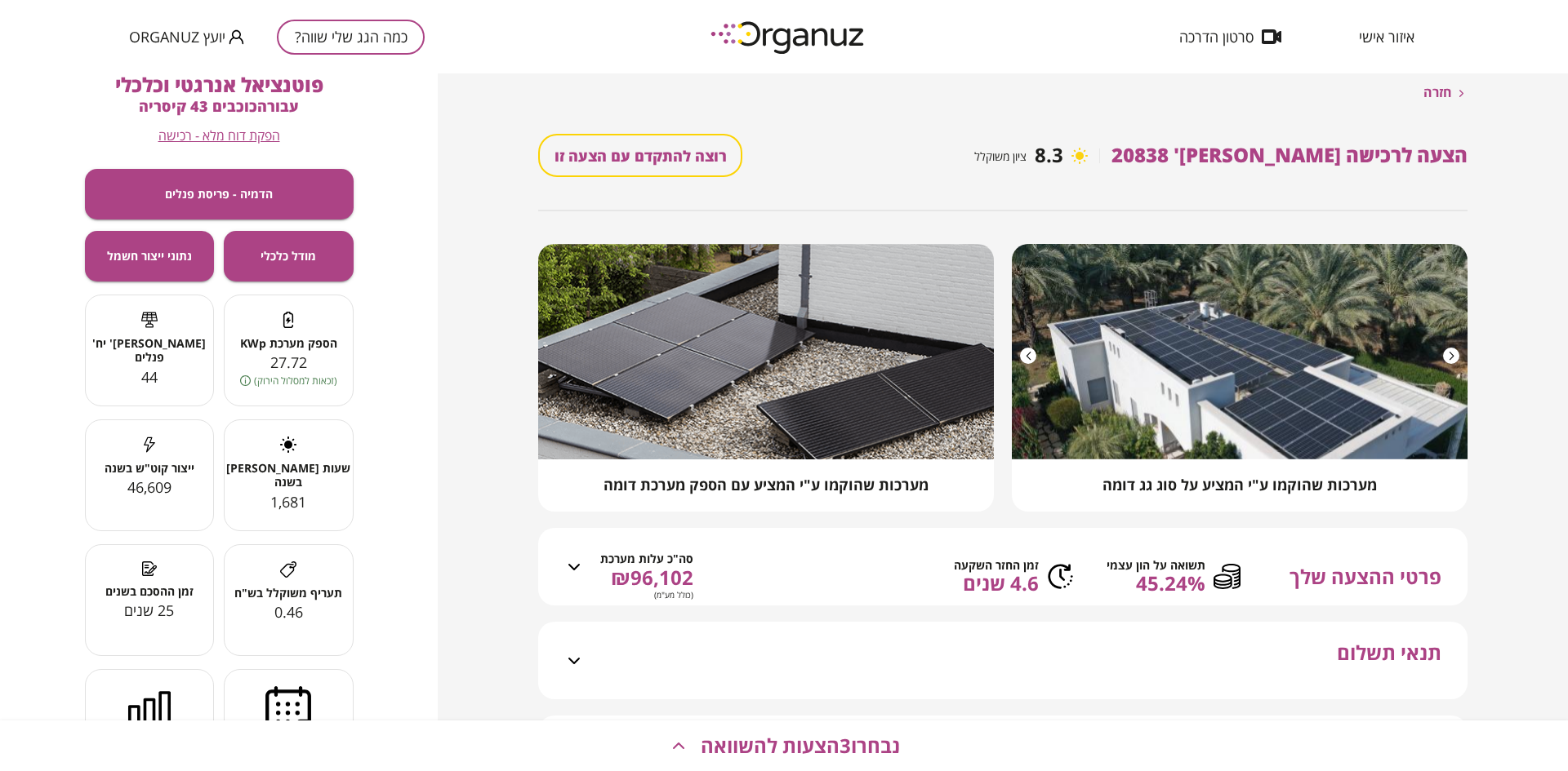
click at [1069, 573] on div "פרטי ההצעה שלך תשואה על הון עצמי 45.24% זמן החזר השקעה 4.6 שנים סה"כ עלות מערכת…" at bounding box center [1013, 577] width 857 height 58
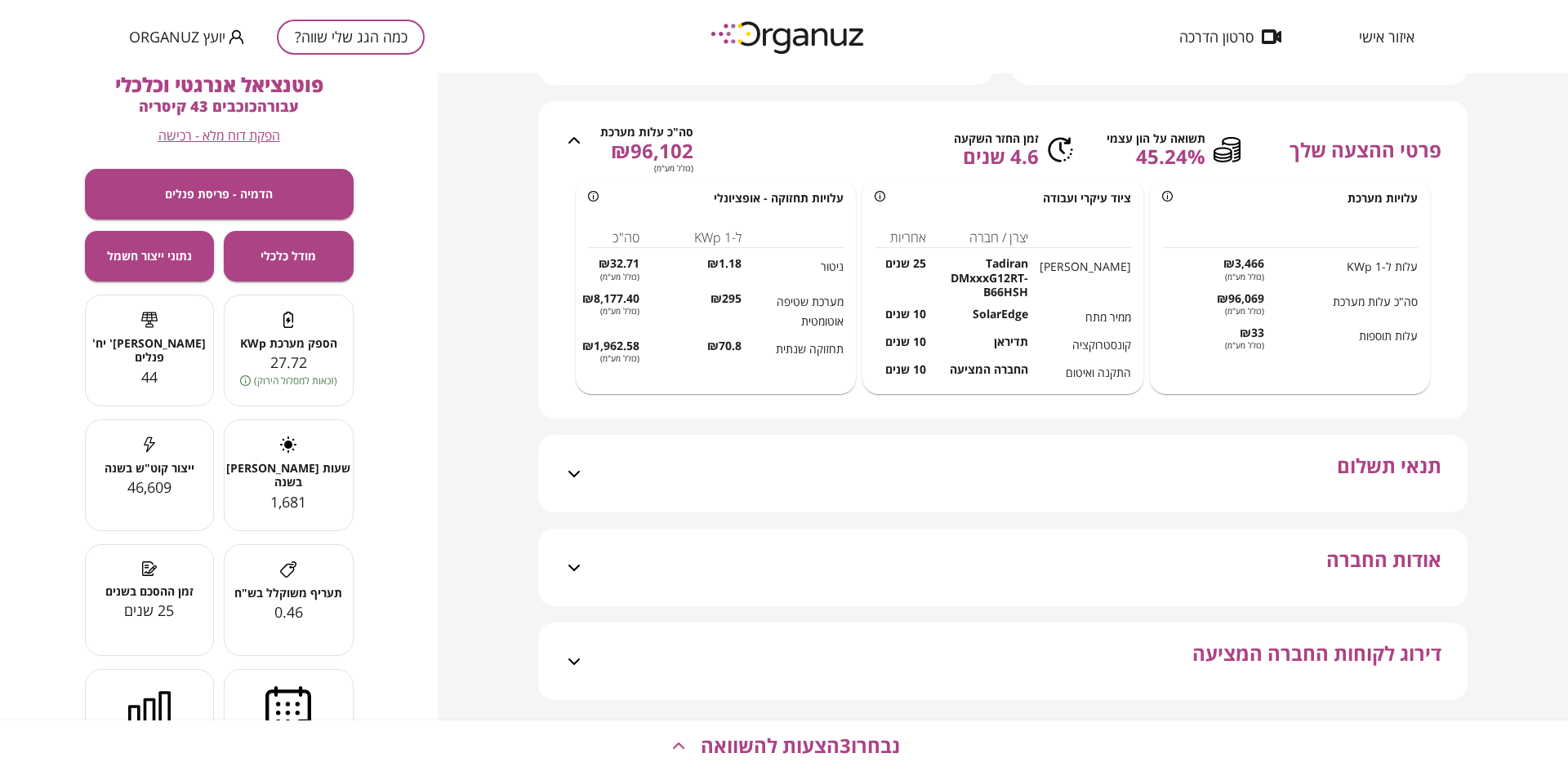
scroll to position [428, 0]
click at [1078, 496] on div "תנאי תשלום" at bounding box center [1013, 472] width 857 height 78
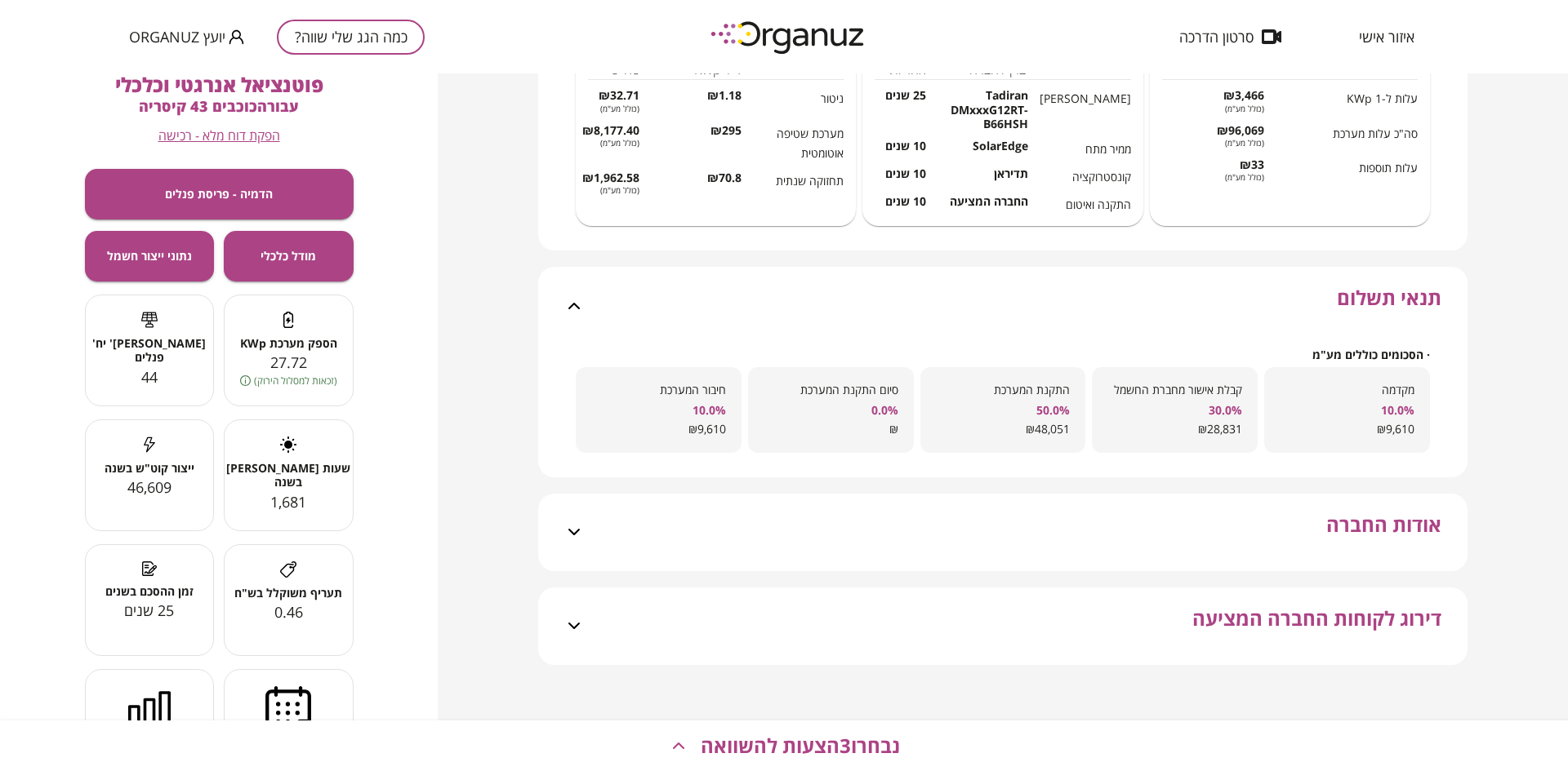
scroll to position [639, 0]
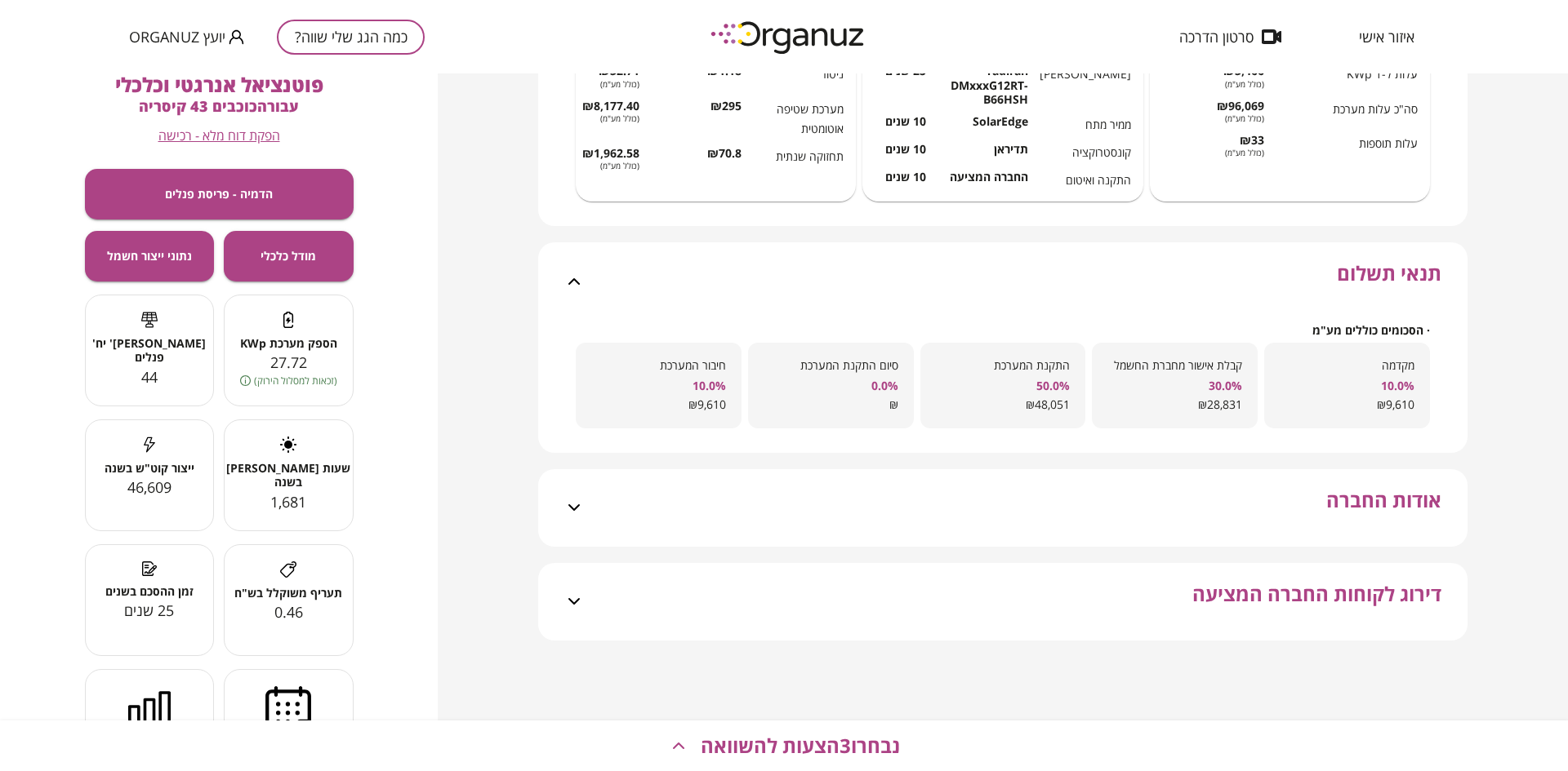
click at [1134, 509] on div "אודות החברה" at bounding box center [1013, 508] width 857 height 78
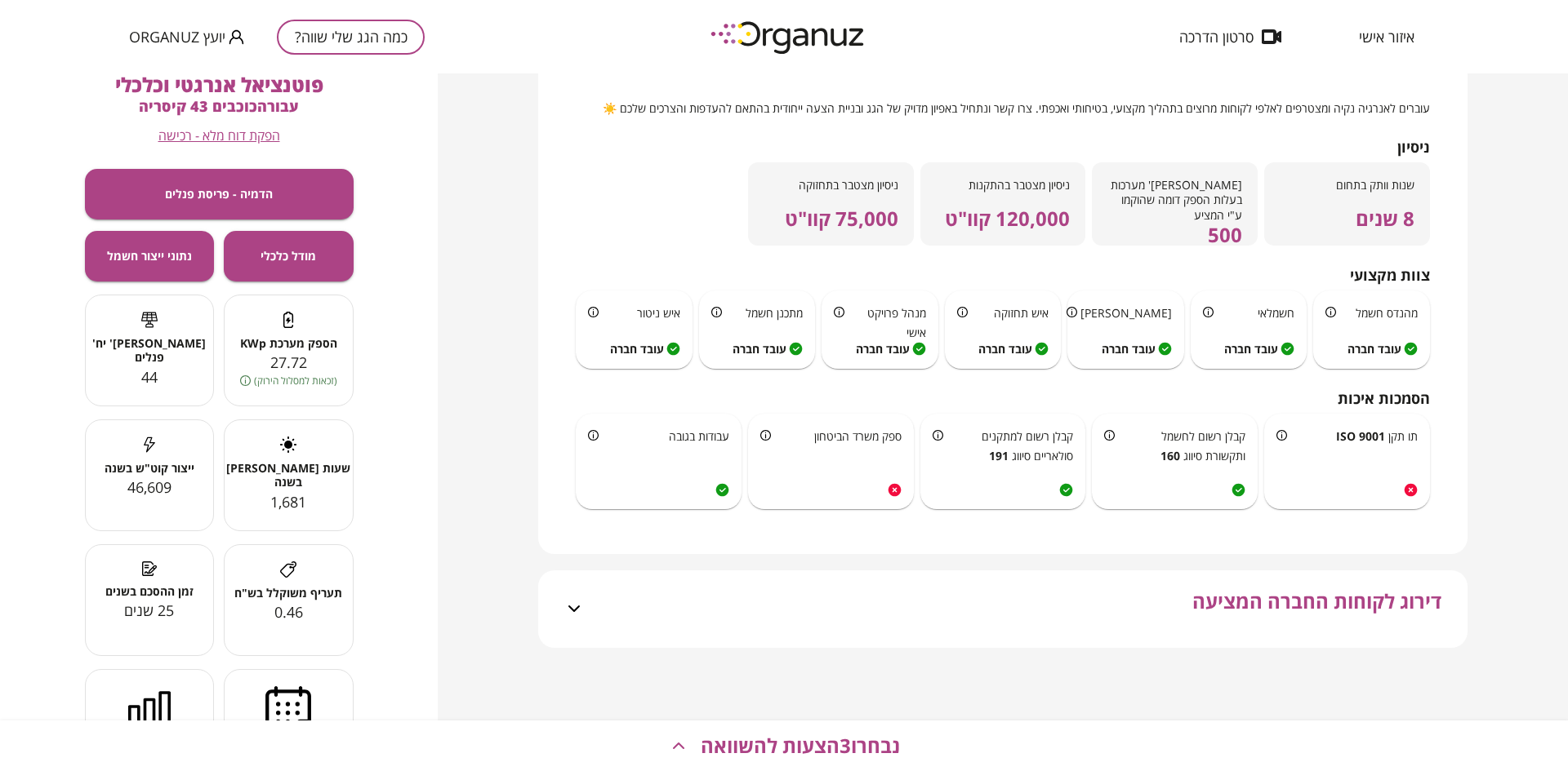
scroll to position [1095, 0]
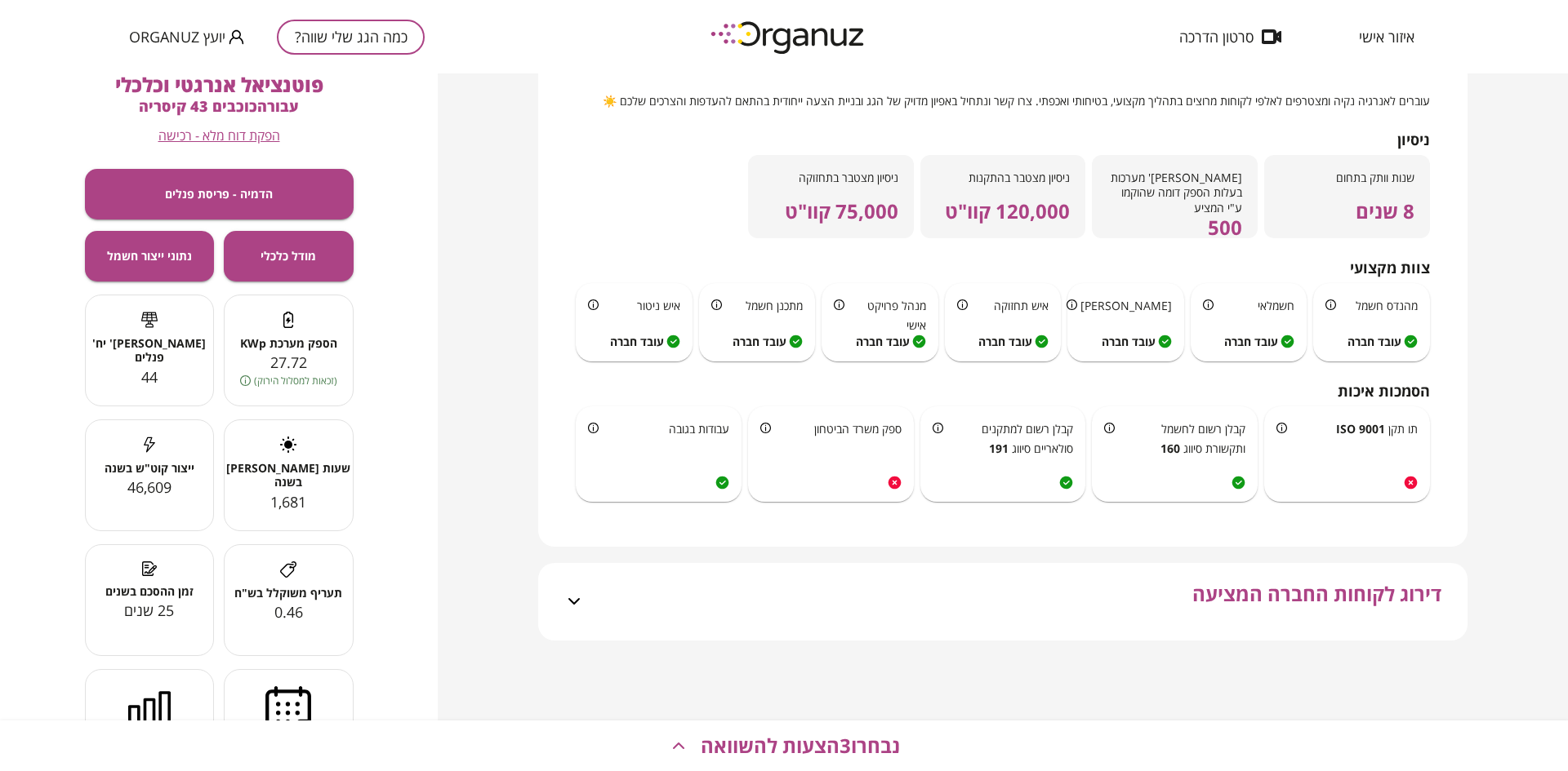
click at [1083, 591] on div "דירוג לקוחות החברה המציעה" at bounding box center [1013, 602] width 857 height 78
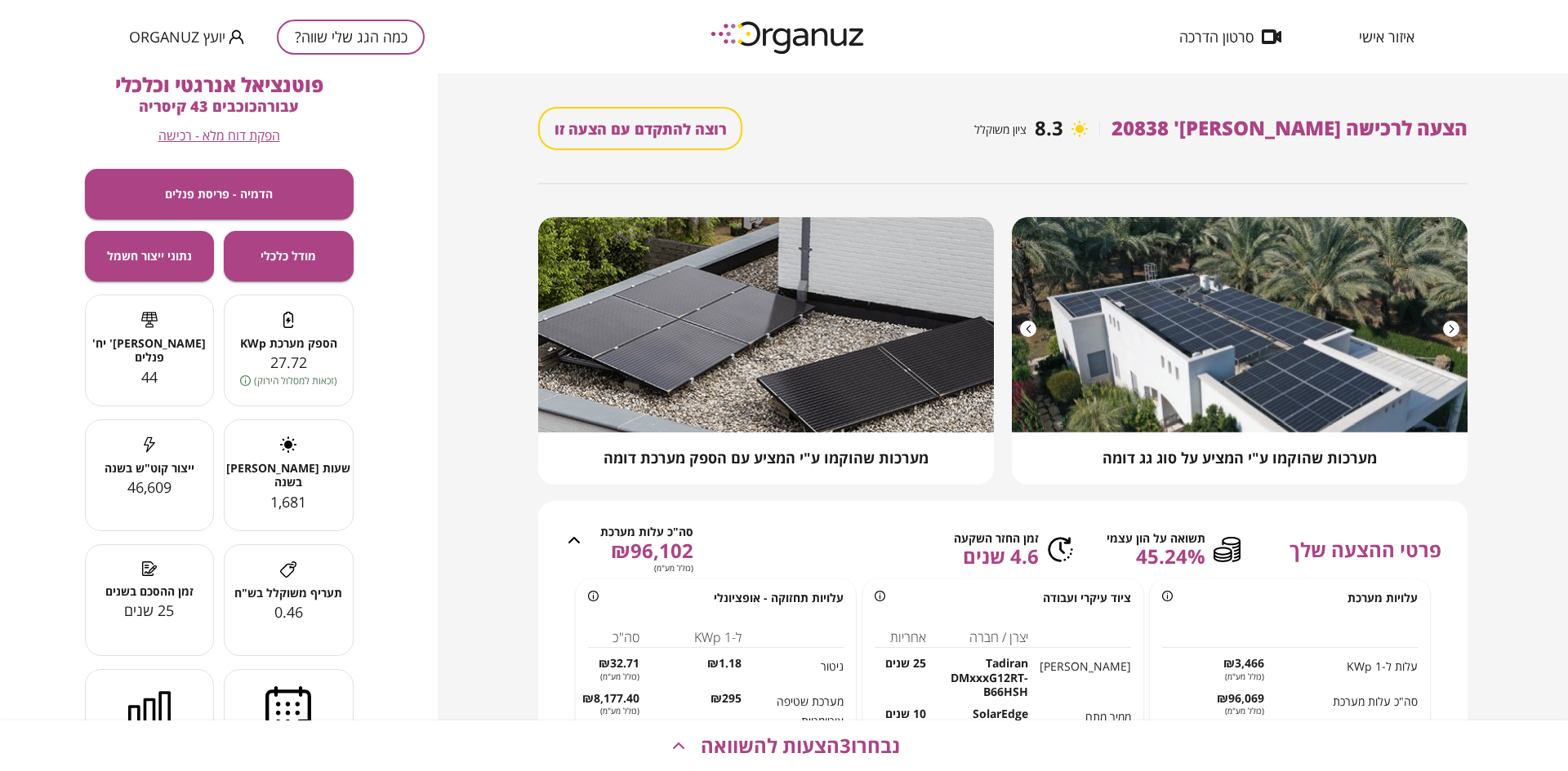
scroll to position [0, 0]
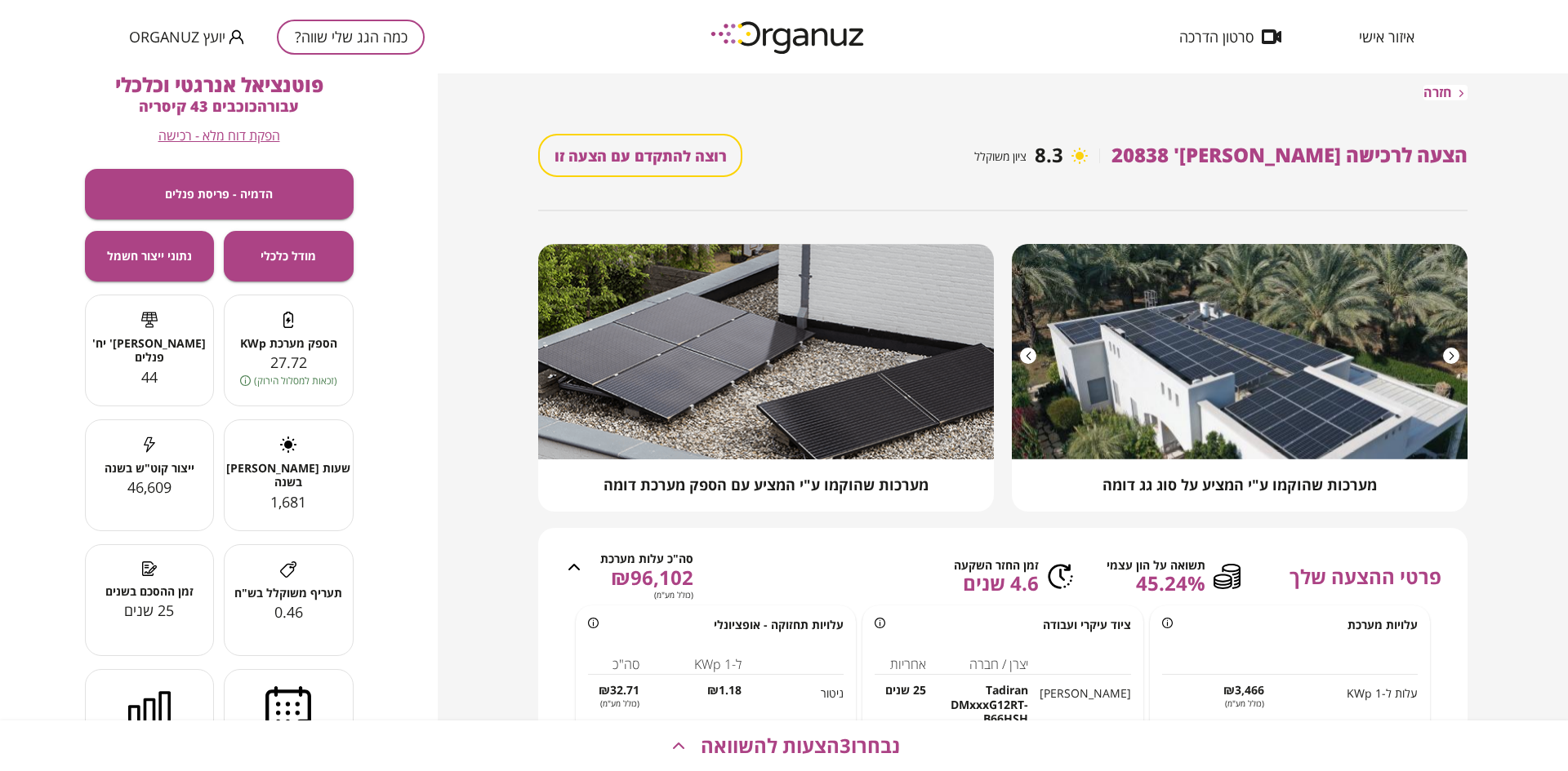
click at [1435, 96] on span "חזרה" at bounding box center [1438, 93] width 28 height 16
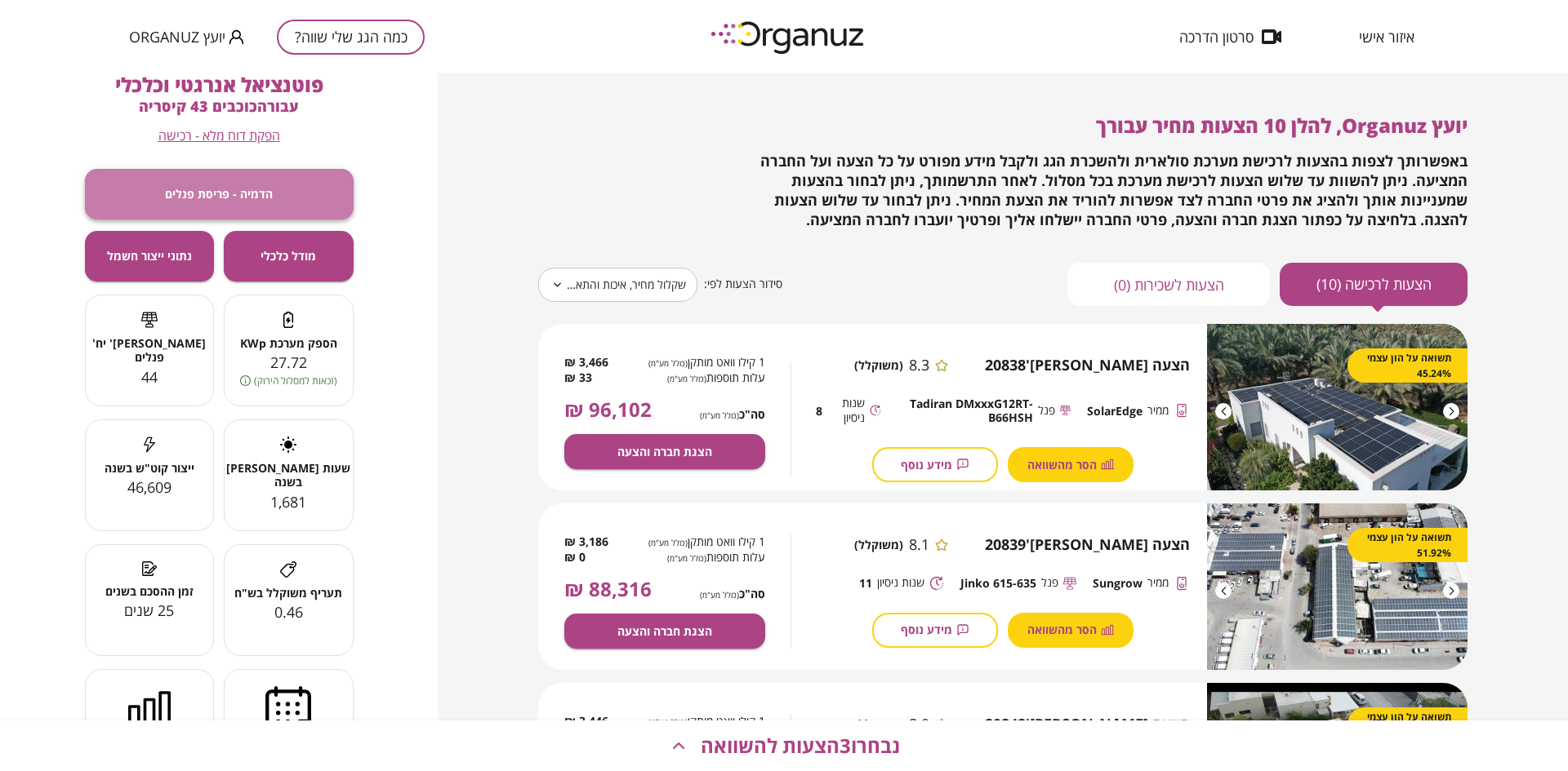
click at [257, 178] on button "הדמיה - פריסת פנלים" at bounding box center [219, 194] width 269 height 51
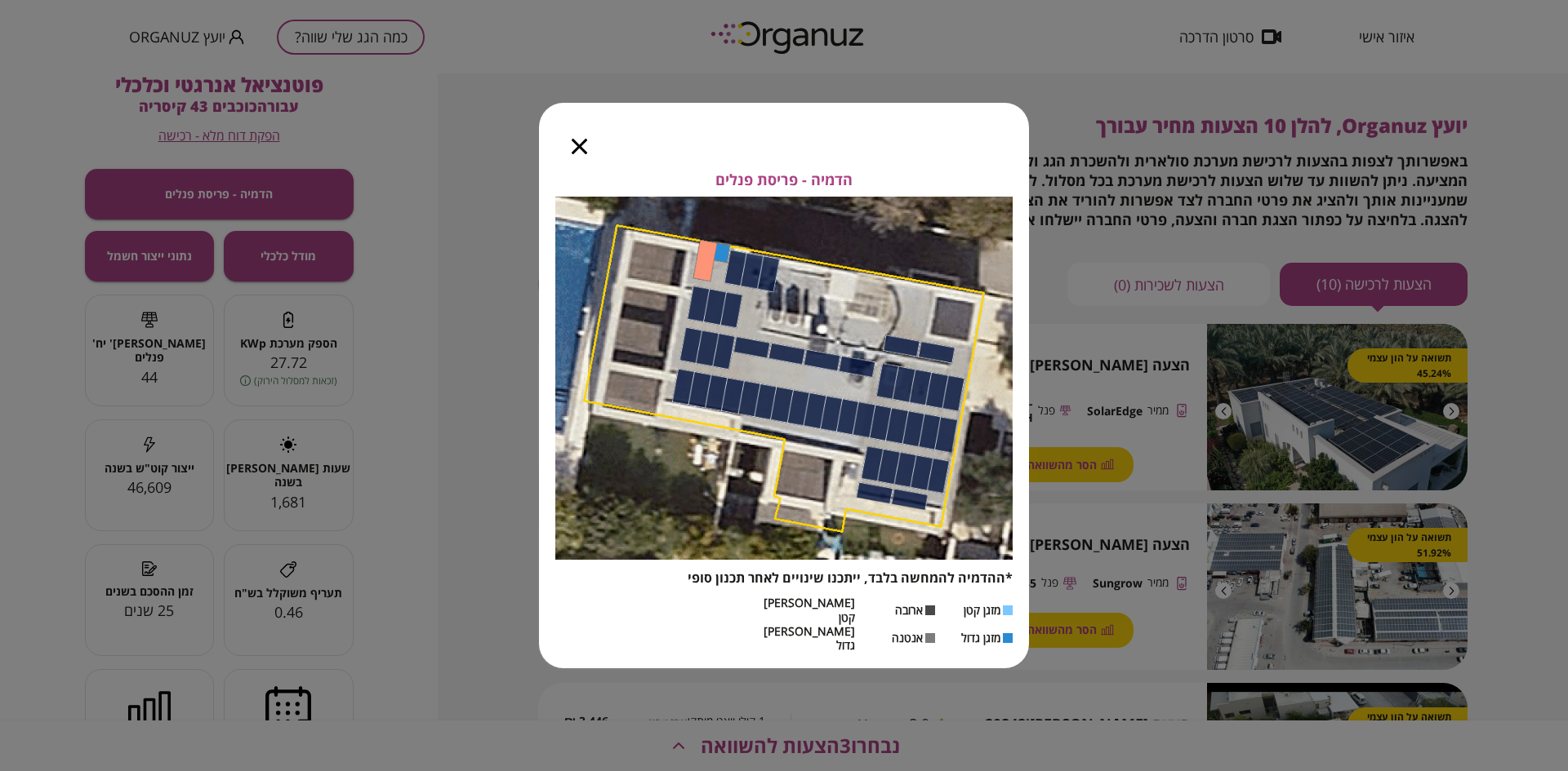
click at [580, 154] on icon "button" at bounding box center [579, 146] width 16 height 16
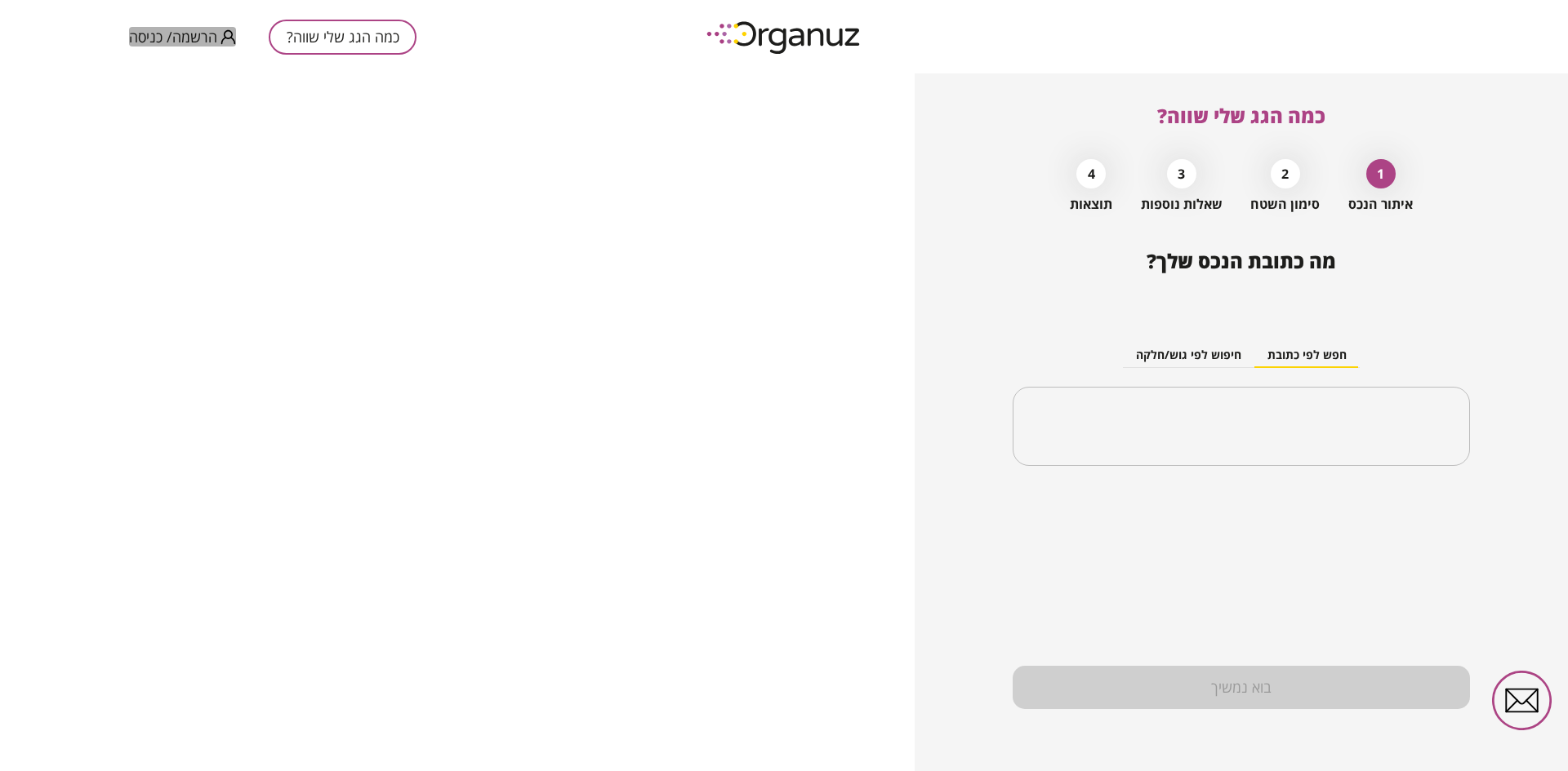
click at [158, 40] on span "הרשמה/ כניסה" at bounding box center [173, 37] width 88 height 17
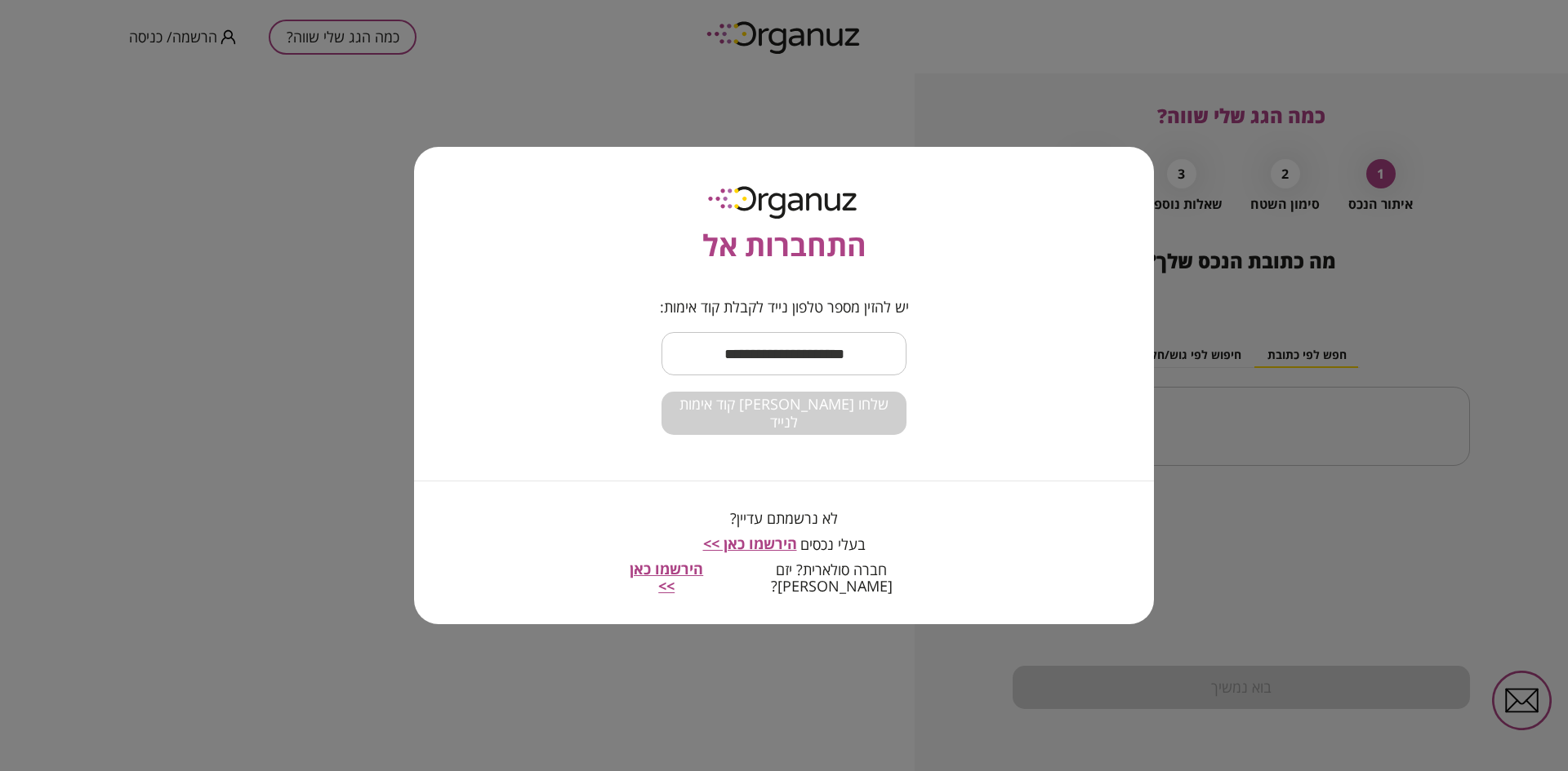
click at [802, 357] on input "text" at bounding box center [784, 354] width 245 height 48
